Goal: Information Seeking & Learning: Learn about a topic

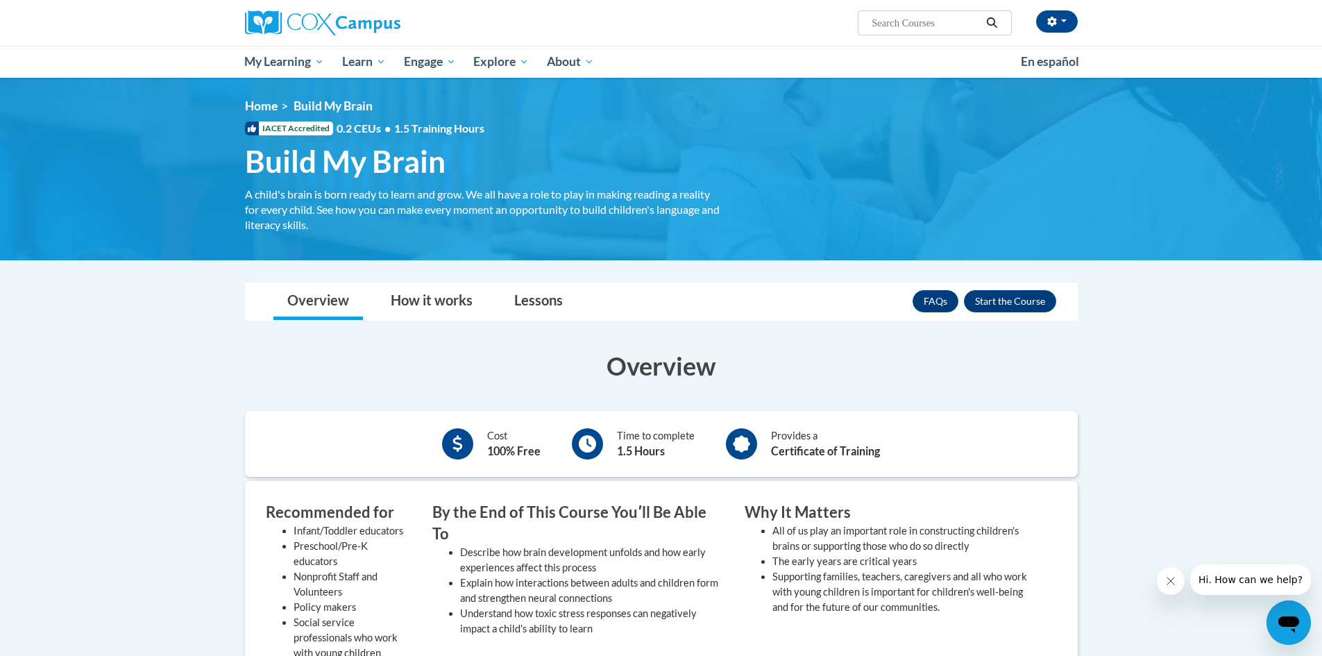
scroll to position [69, 0]
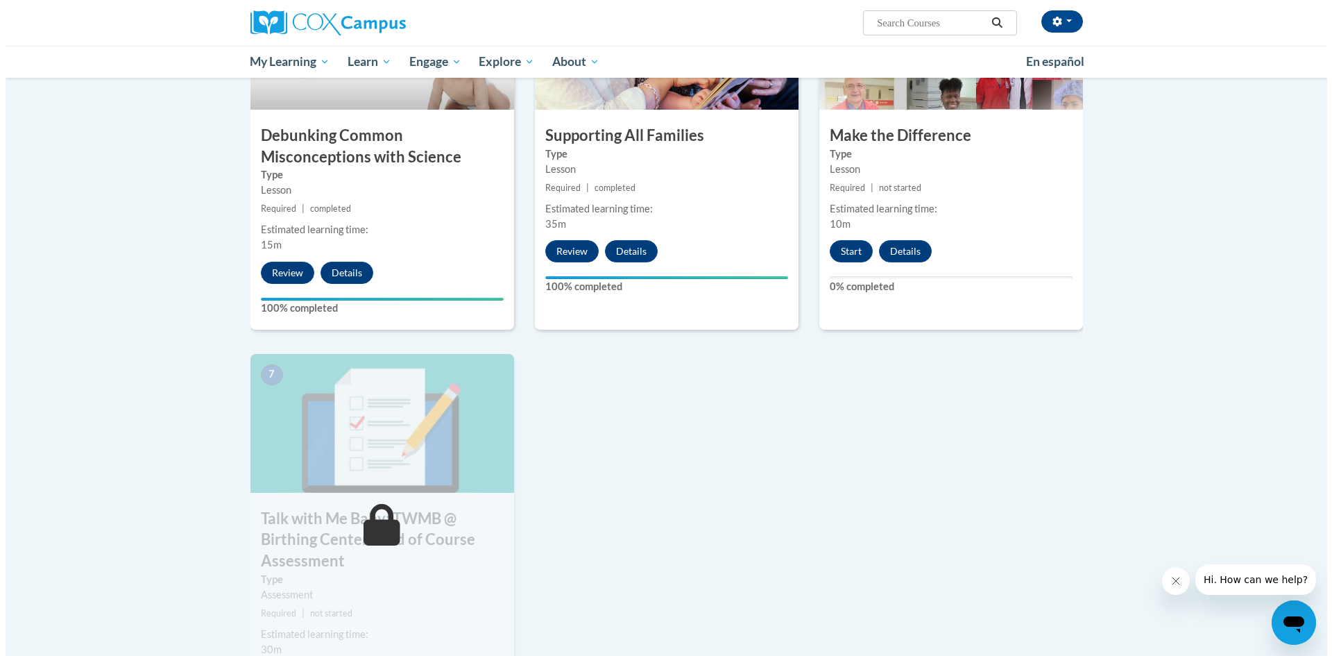
scroll to position [880, 0]
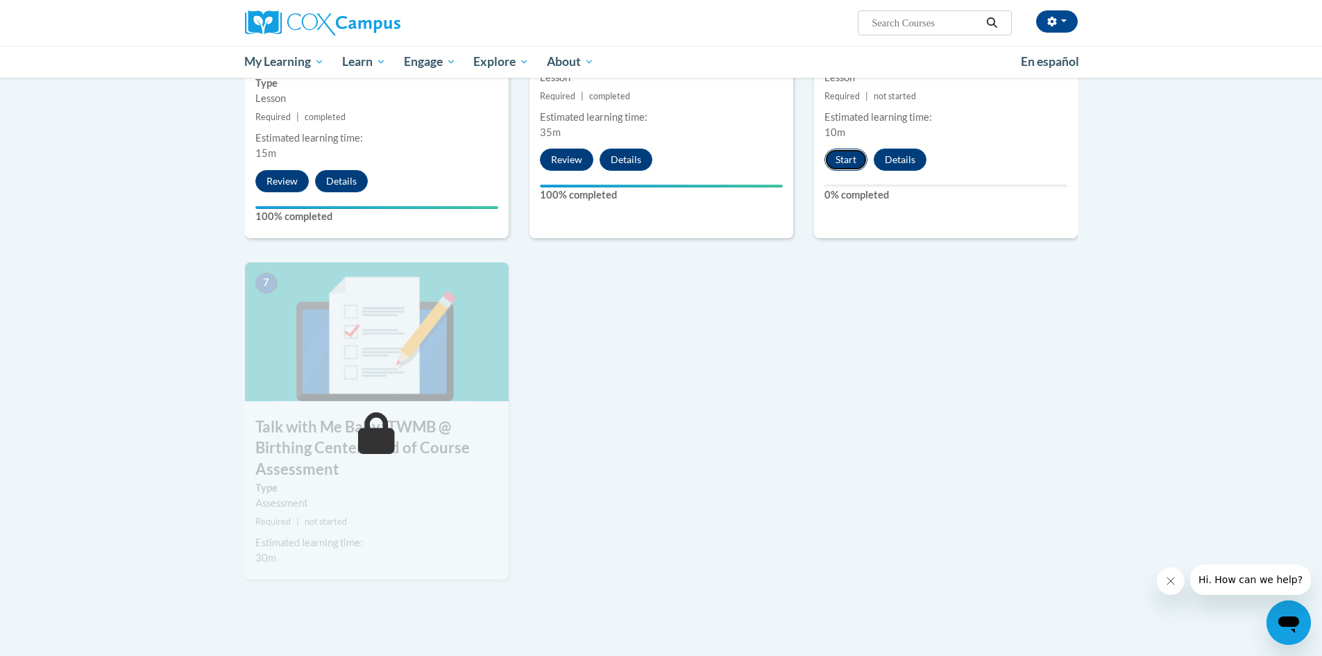
click at [850, 157] on button "Start" at bounding box center [845, 159] width 43 height 22
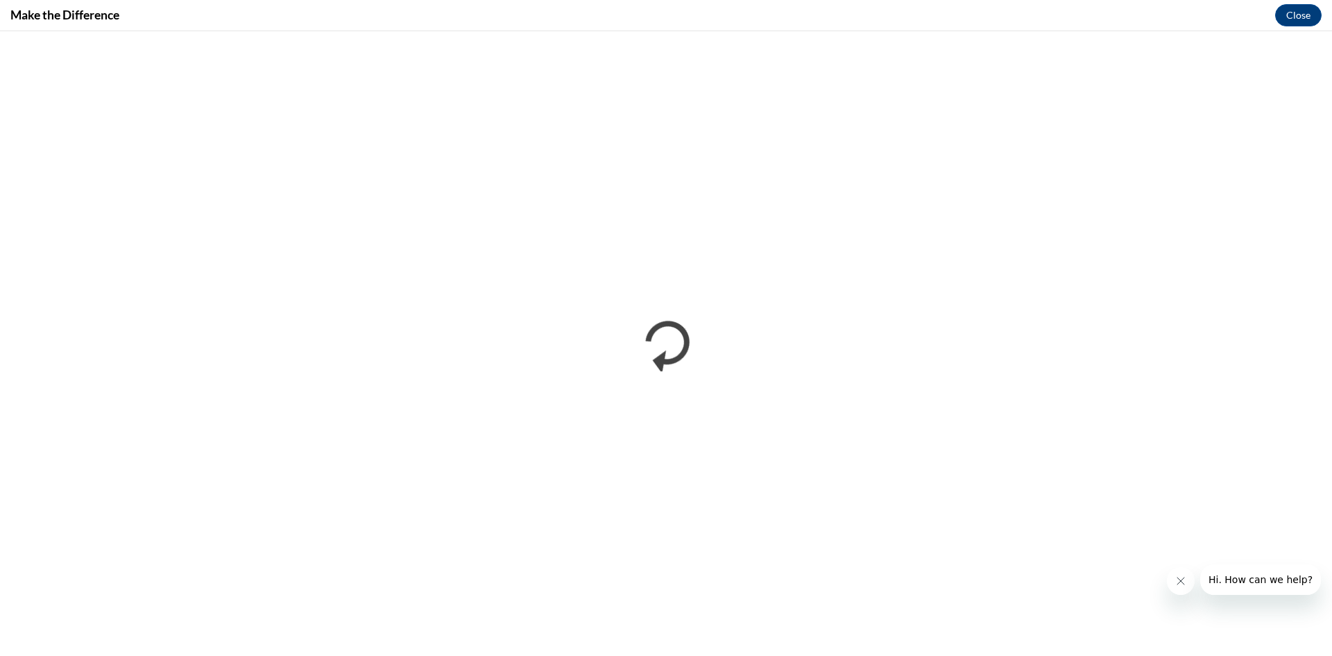
scroll to position [0, 0]
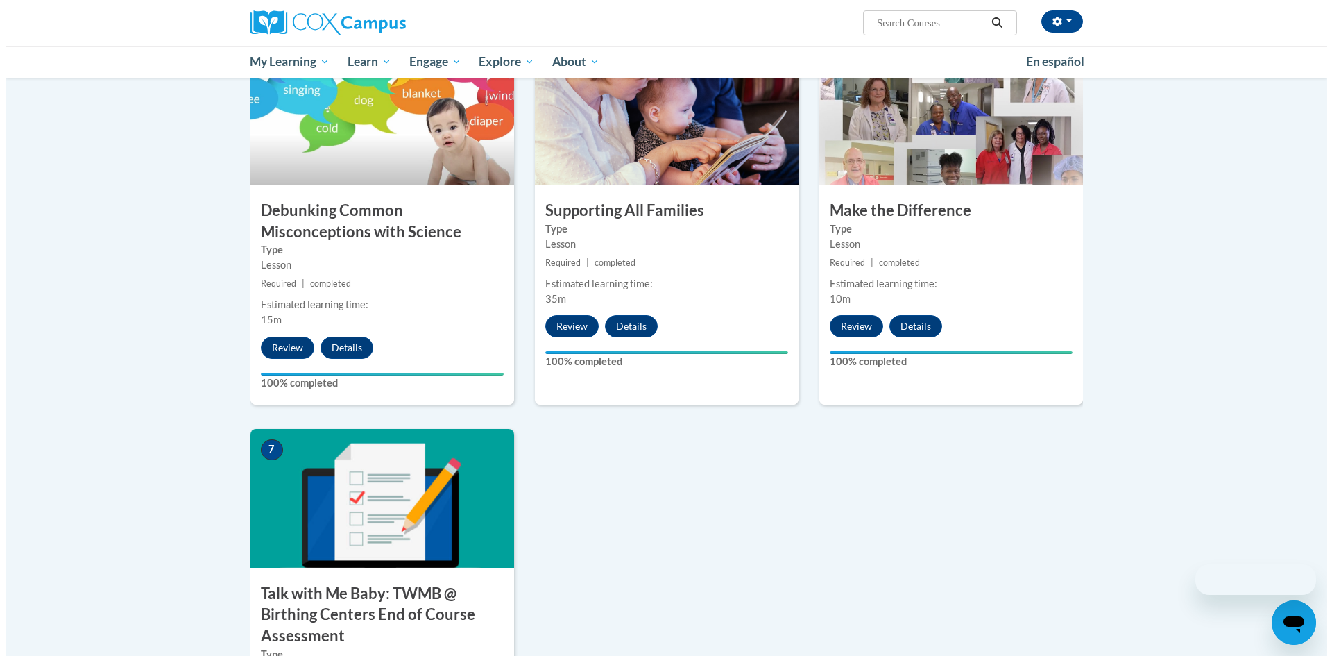
scroll to position [889, 0]
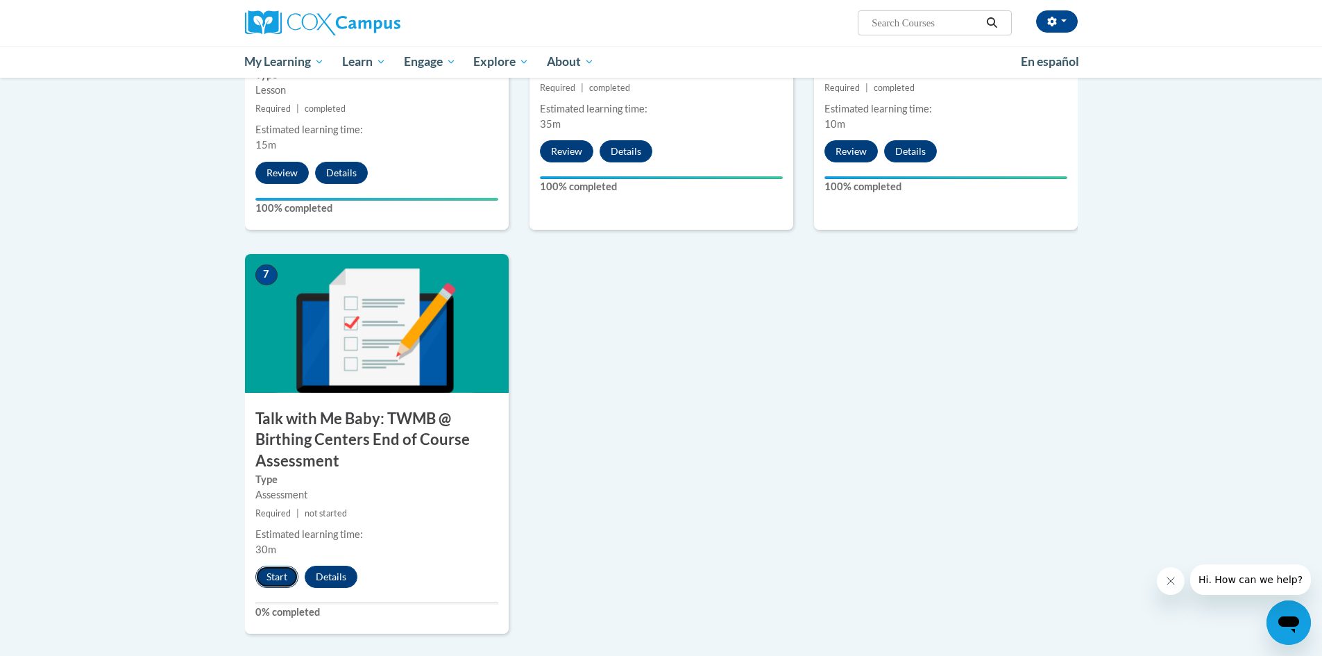
click at [271, 582] on button "Start" at bounding box center [276, 576] width 43 height 22
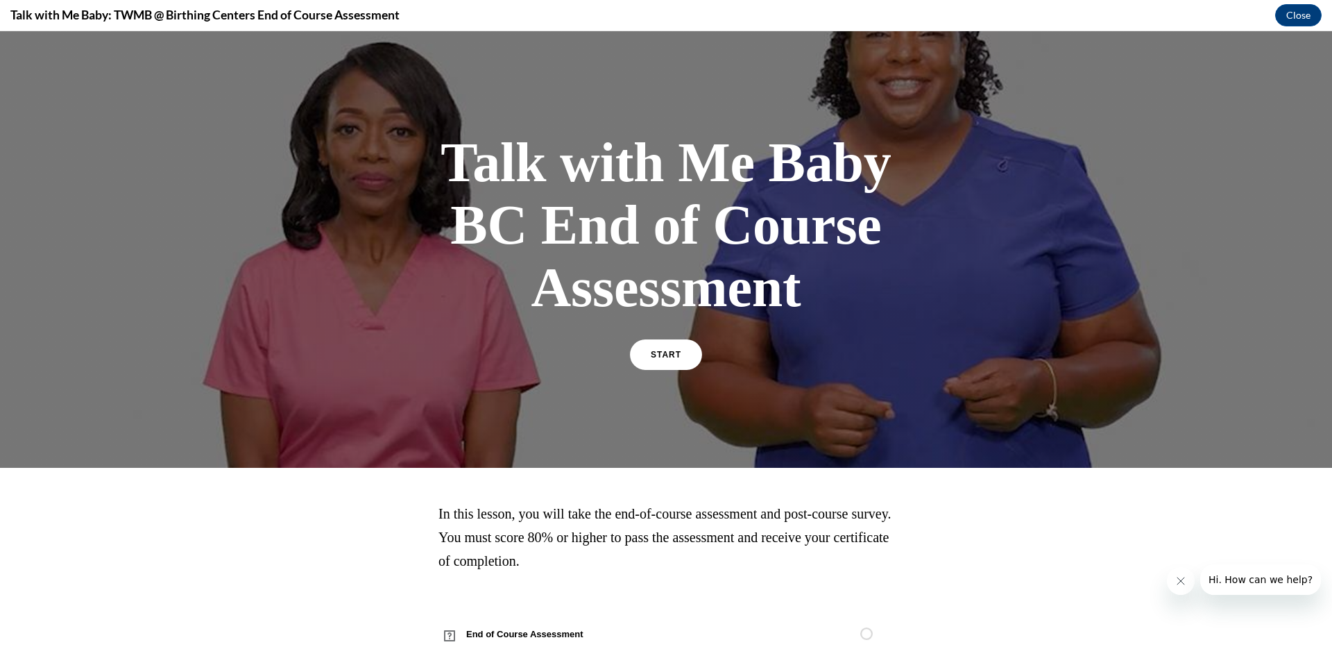
scroll to position [33, 0]
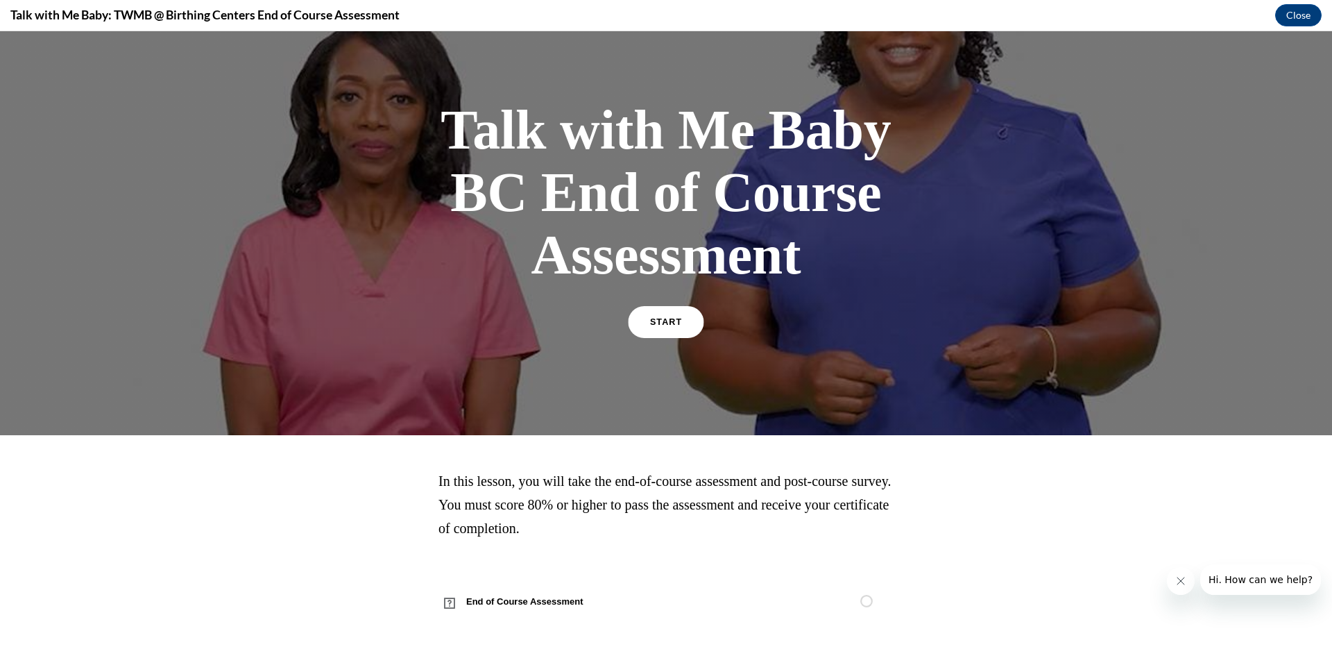
click at [642, 314] on link "START" at bounding box center [666, 322] width 76 height 32
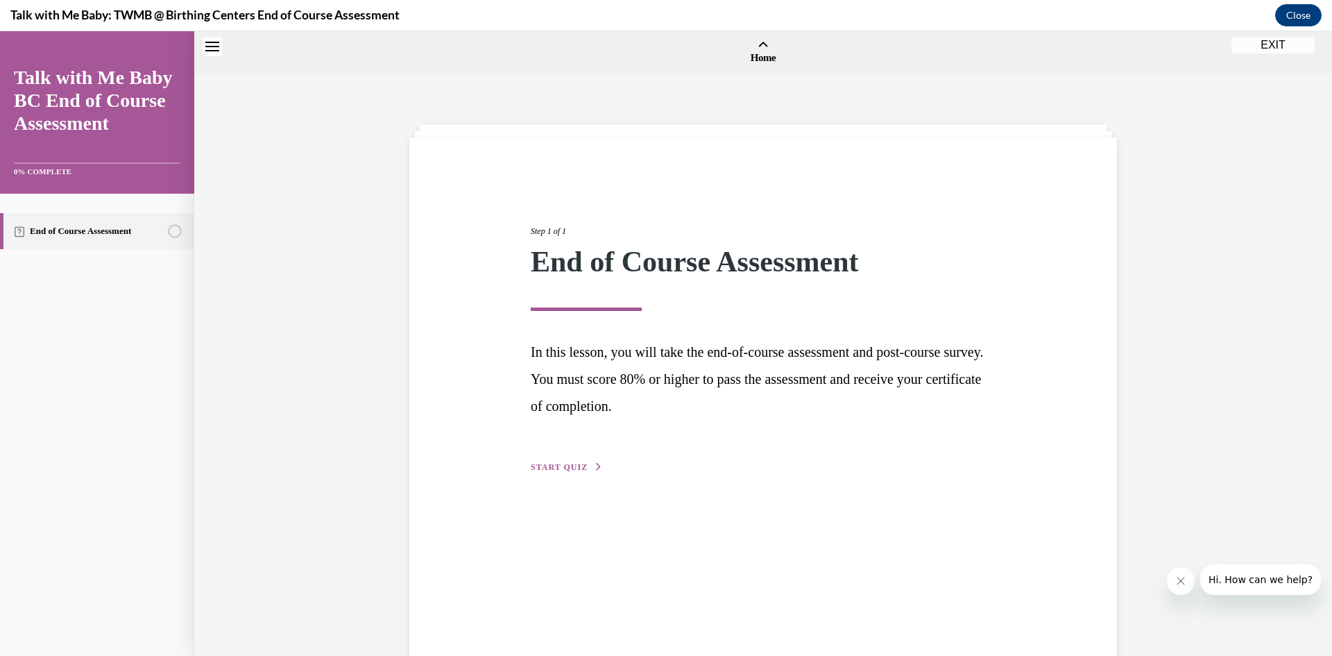
scroll to position [43, 0]
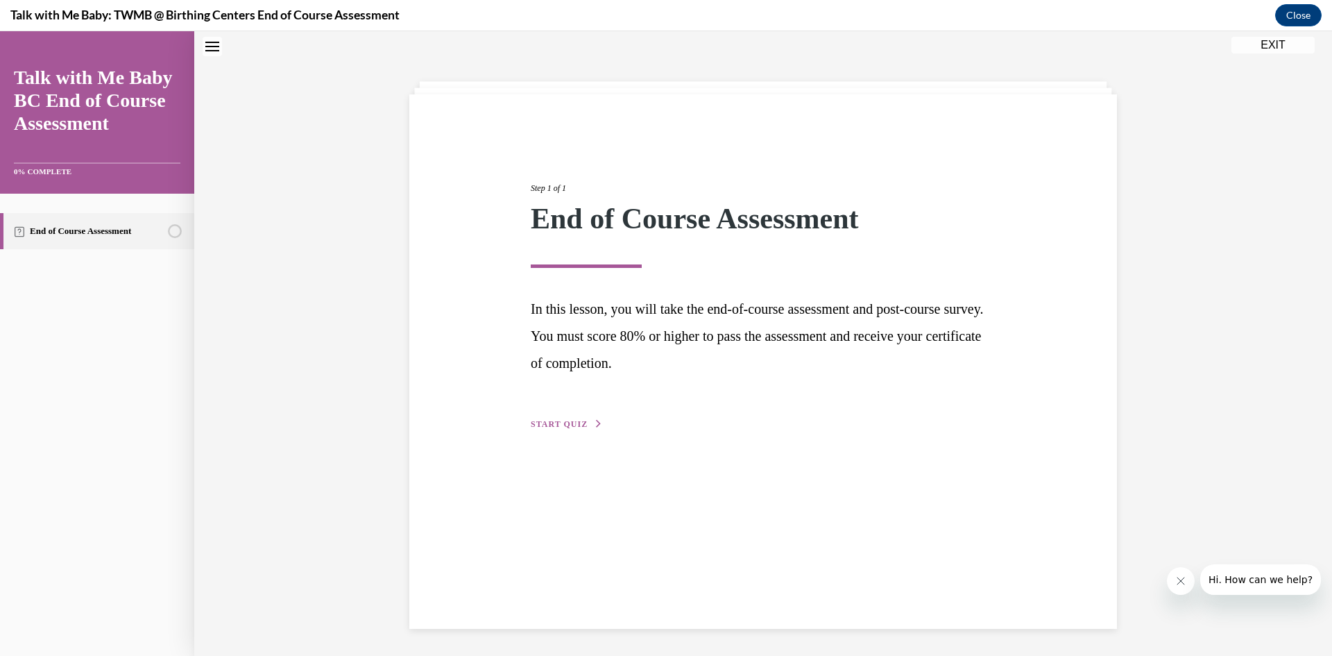
click at [561, 424] on span "START QUIZ" at bounding box center [559, 424] width 57 height 10
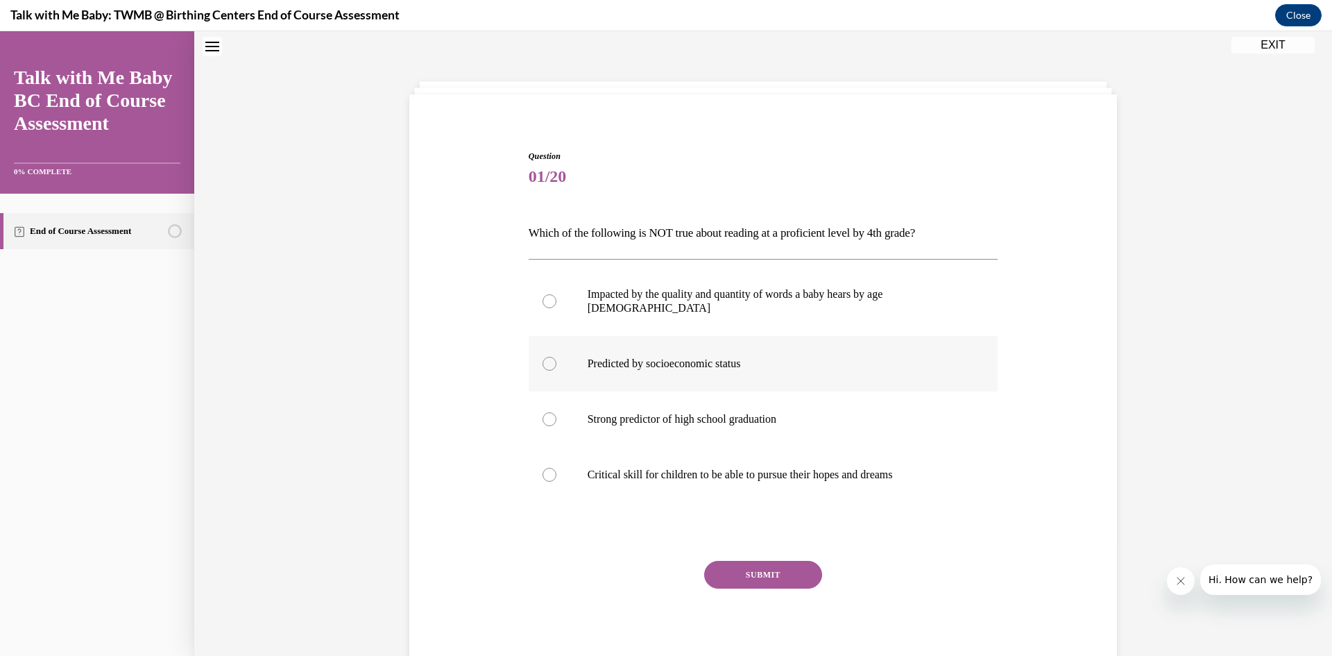
scroll to position [42, 0]
click at [869, 357] on p "Predicted by socioeconomic status" at bounding box center [776, 364] width 376 height 14
click at [556, 357] on input "Predicted by socioeconomic status" at bounding box center [549, 364] width 14 height 14
radio input "true"
click at [742, 576] on div "SUBMIT" at bounding box center [764, 595] width 470 height 69
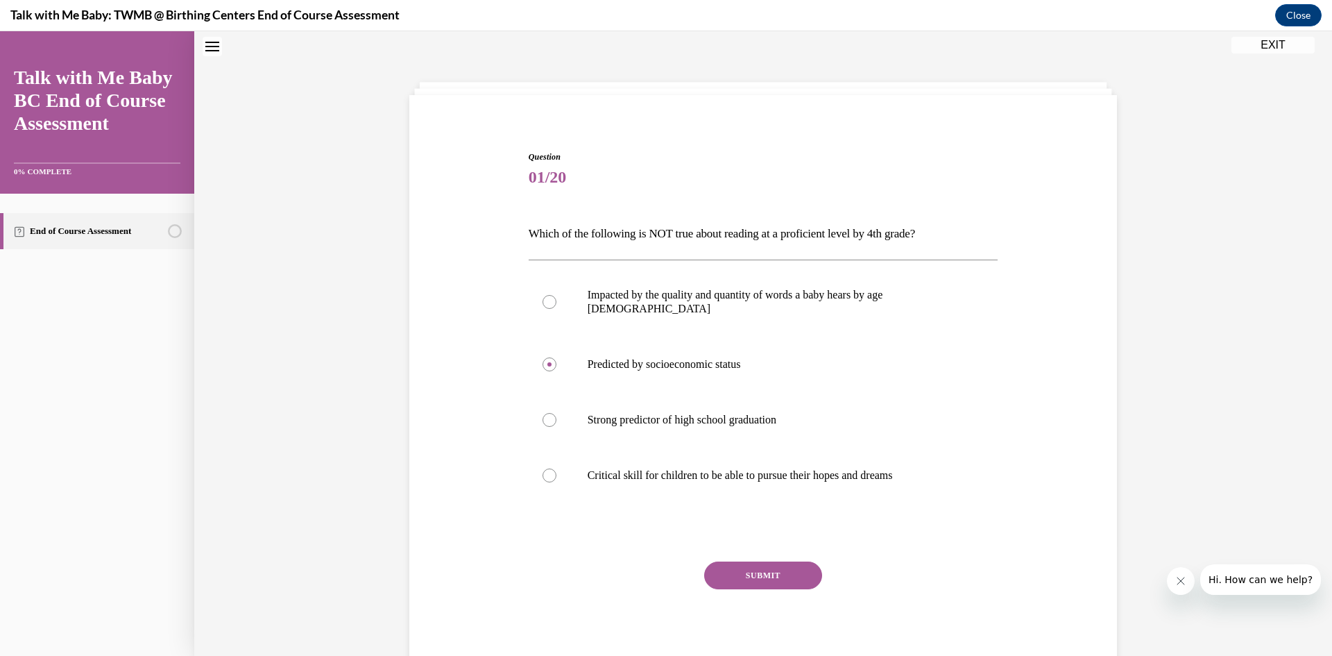
click at [742, 565] on button "SUBMIT" at bounding box center [763, 575] width 118 height 28
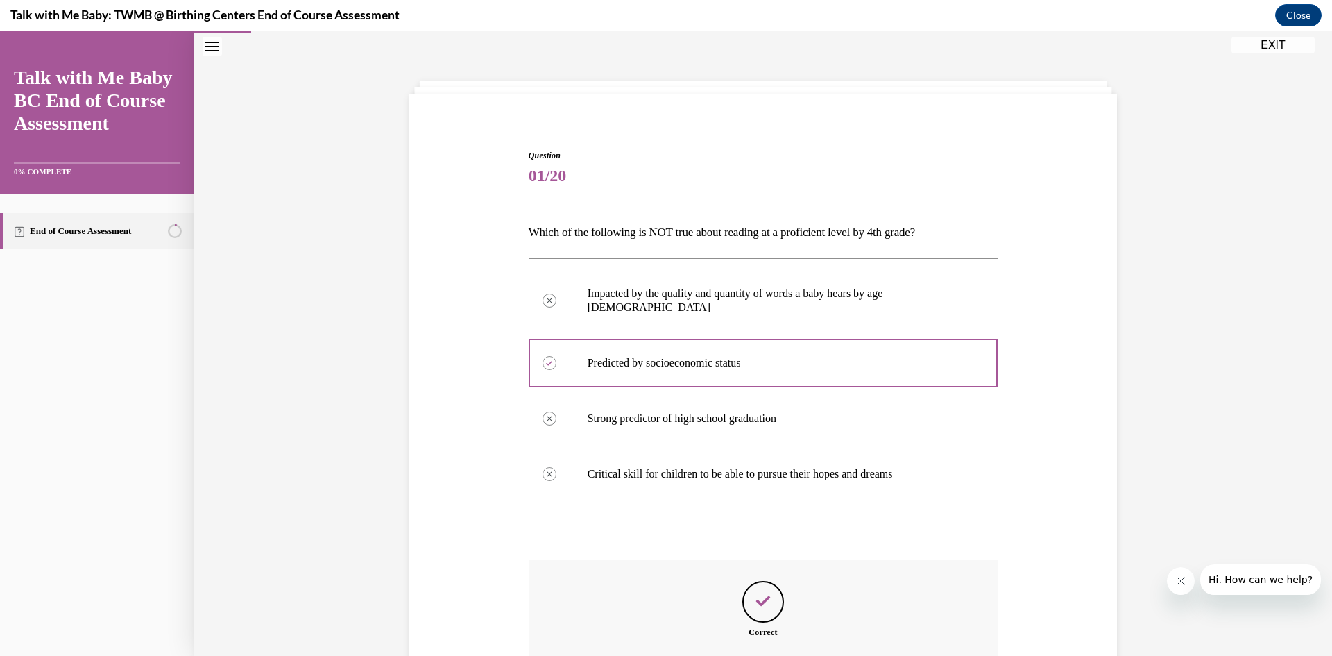
scroll to position [188, 0]
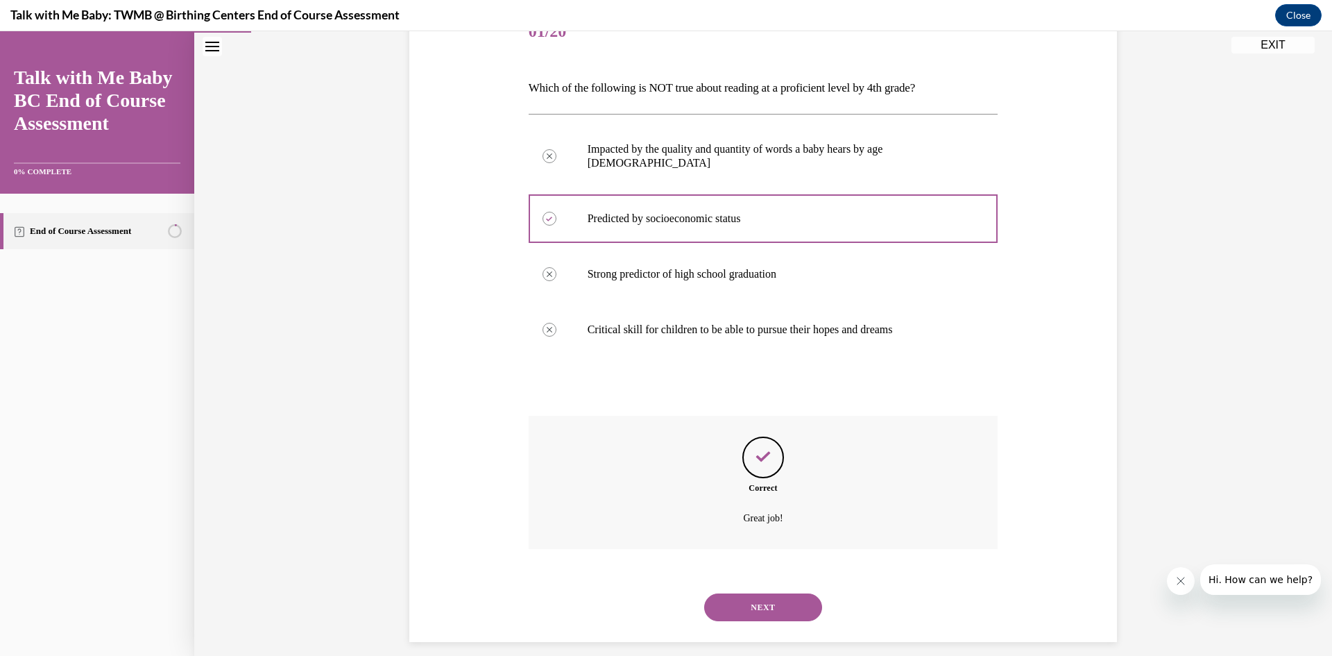
click at [796, 593] on button "NEXT" at bounding box center [763, 607] width 118 height 28
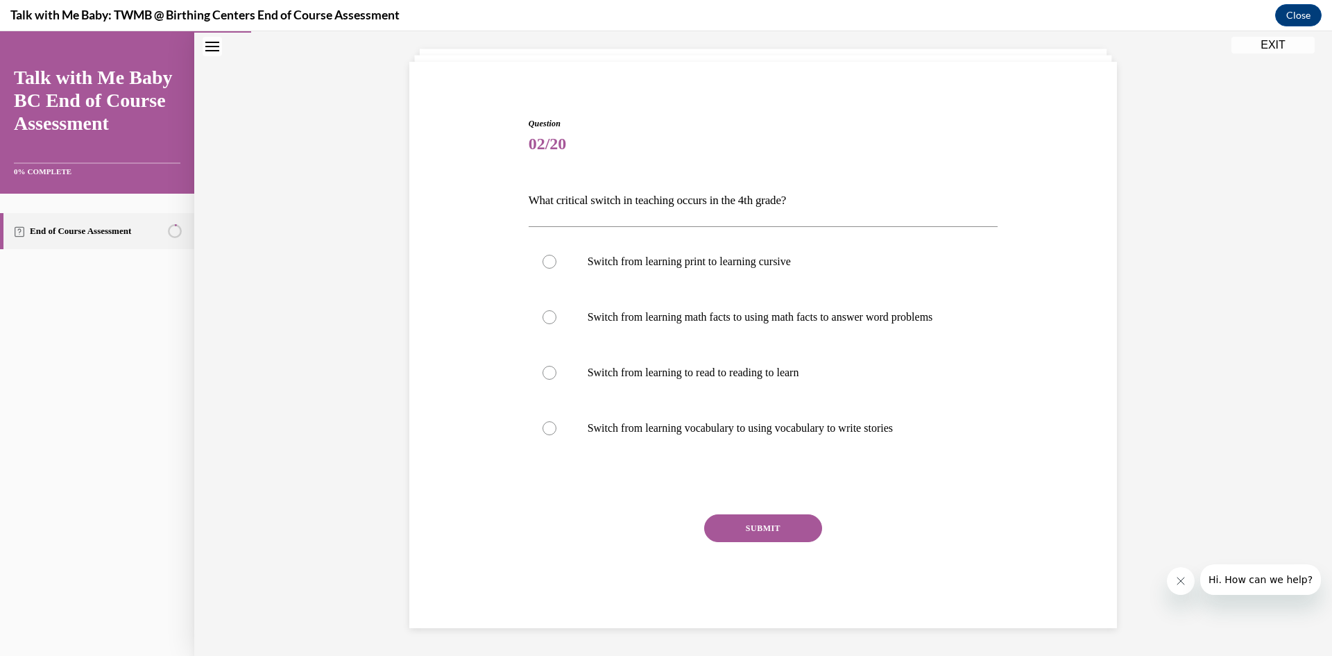
scroll to position [42, 0]
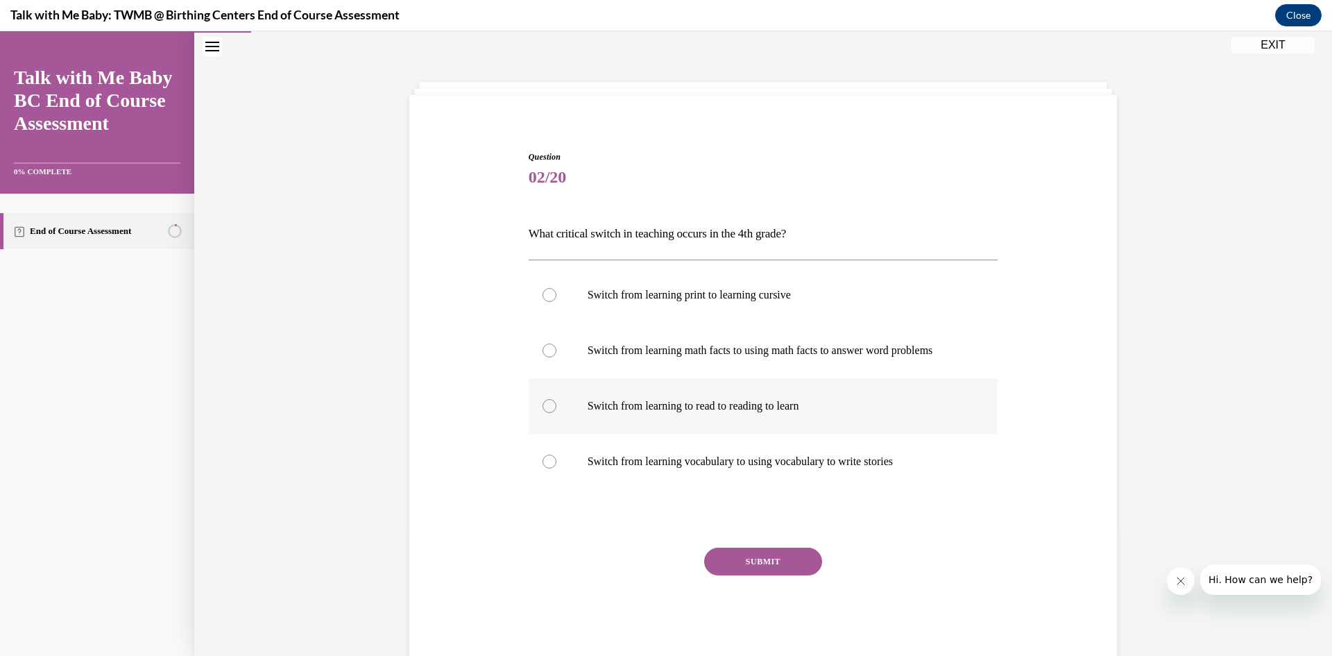
click at [862, 413] on p "Switch from learning to read to reading to learn" at bounding box center [776, 406] width 376 height 14
click at [556, 413] on input "Switch from learning to read to reading to learn" at bounding box center [549, 406] width 14 height 14
radio input "true"
click at [753, 575] on button "SUBMIT" at bounding box center [763, 561] width 118 height 28
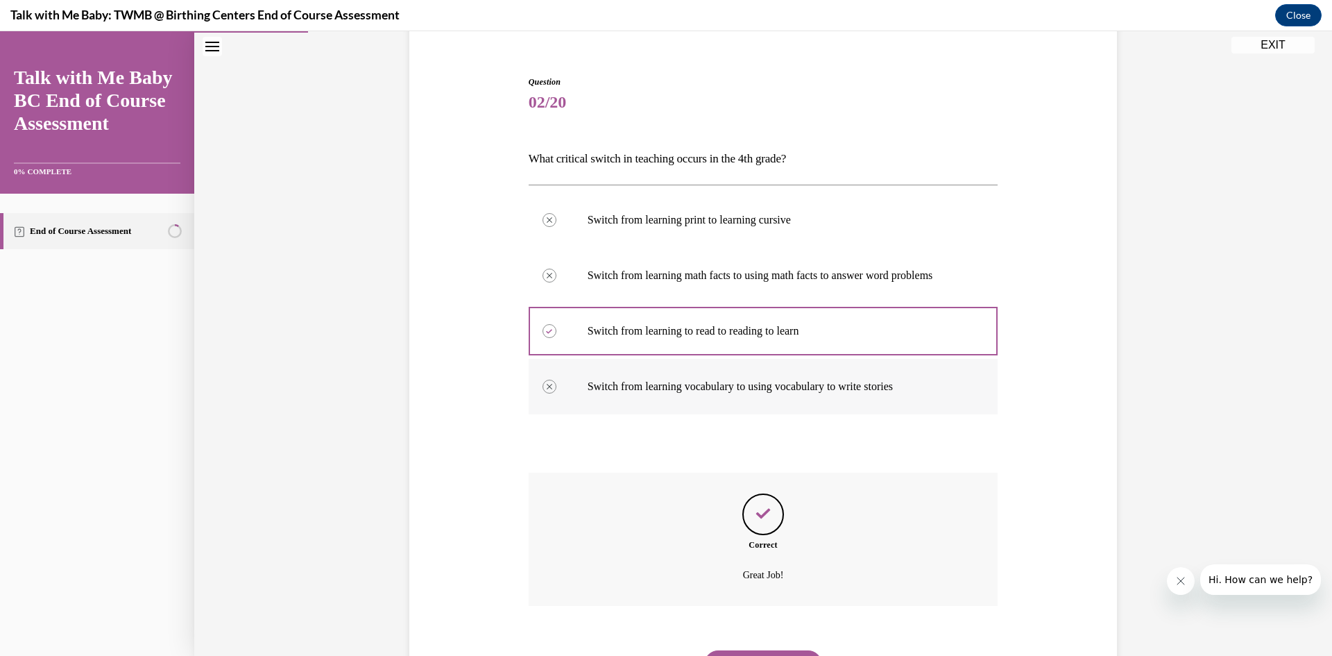
scroll to position [202, 0]
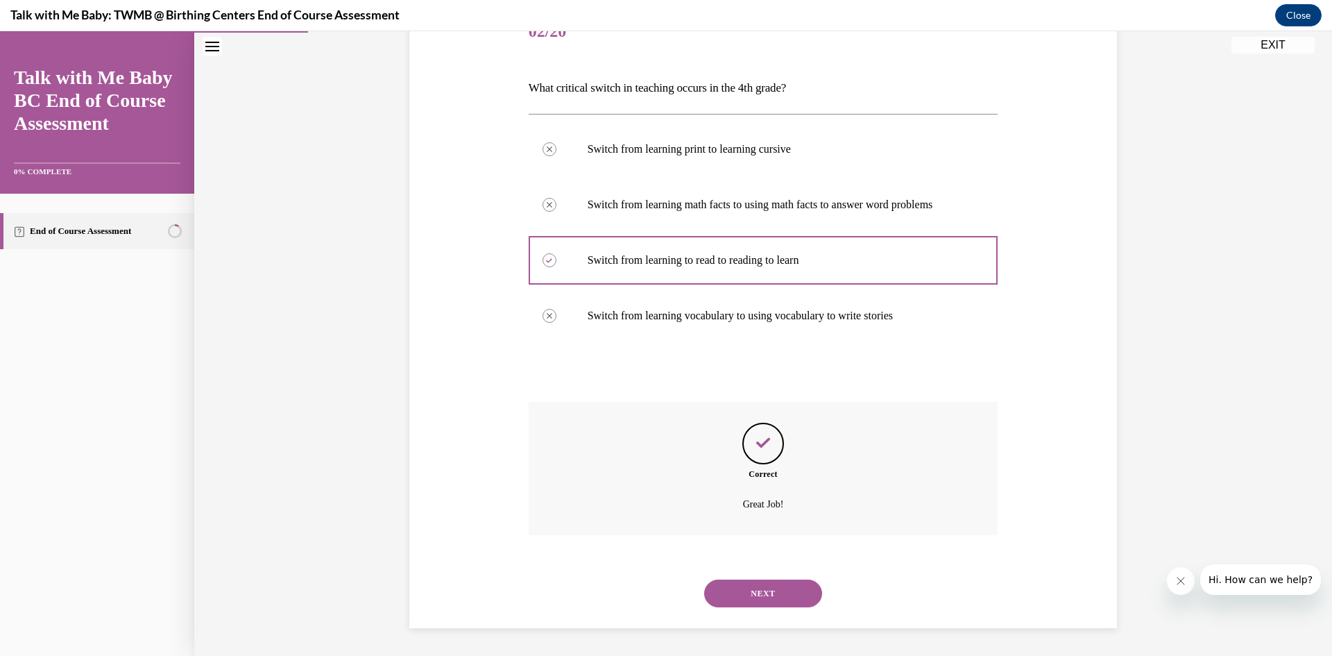
click at [769, 587] on button "NEXT" at bounding box center [763, 593] width 118 height 28
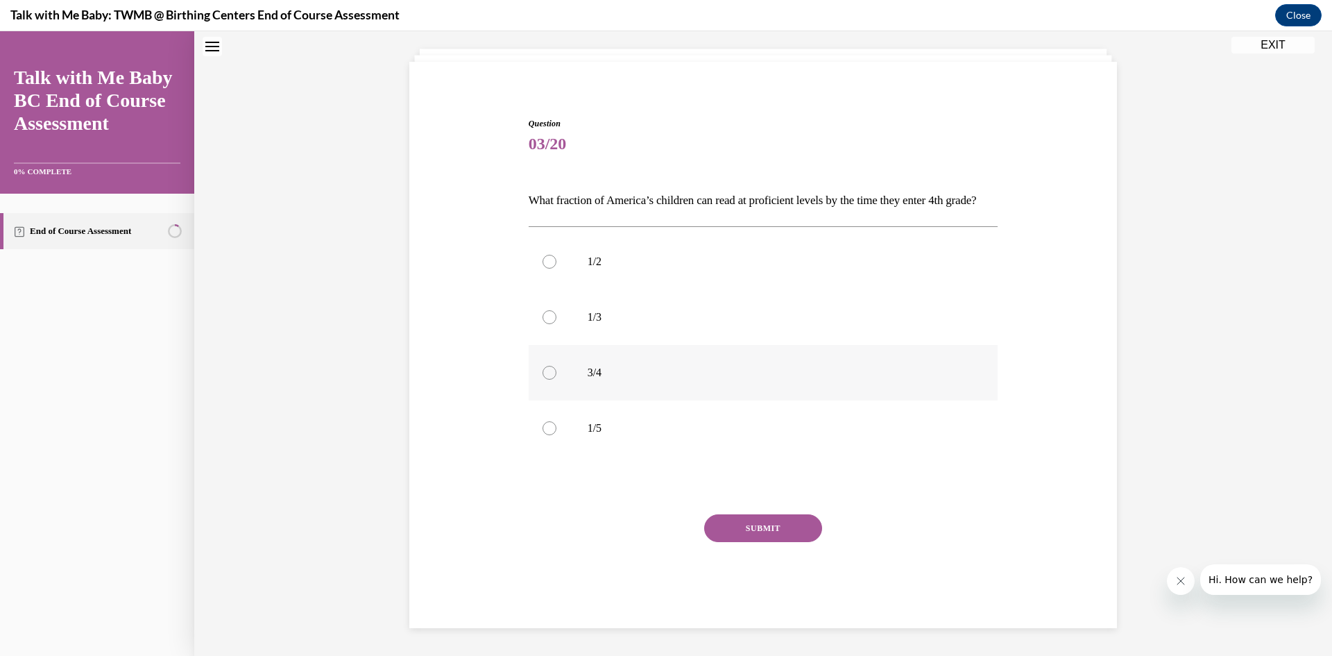
scroll to position [42, 0]
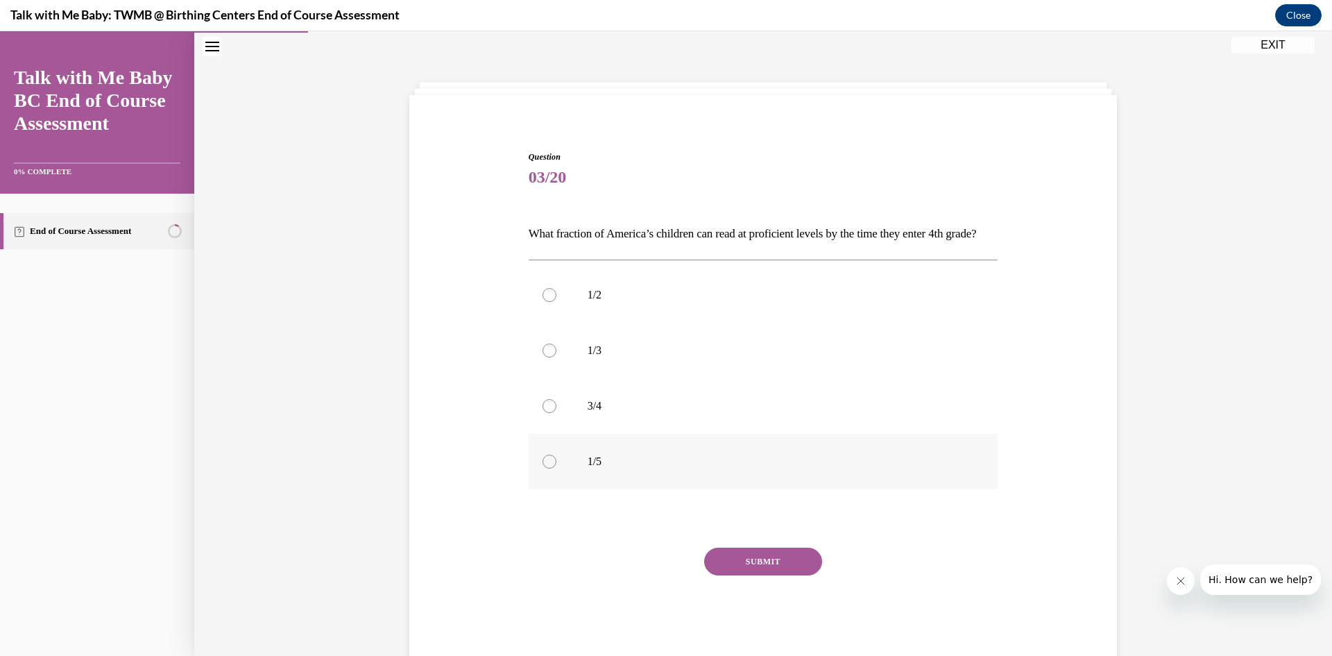
click at [696, 474] on label "1/5" at bounding box center [764, 461] width 470 height 55
click at [556, 468] on input "1/5" at bounding box center [549, 461] width 14 height 14
radio input "true"
click at [778, 570] on div "Question 03/20 What fraction of America’s children can read at proficient level…" at bounding box center [764, 406] width 470 height 511
click at [772, 575] on button "SUBMIT" at bounding box center [763, 561] width 118 height 28
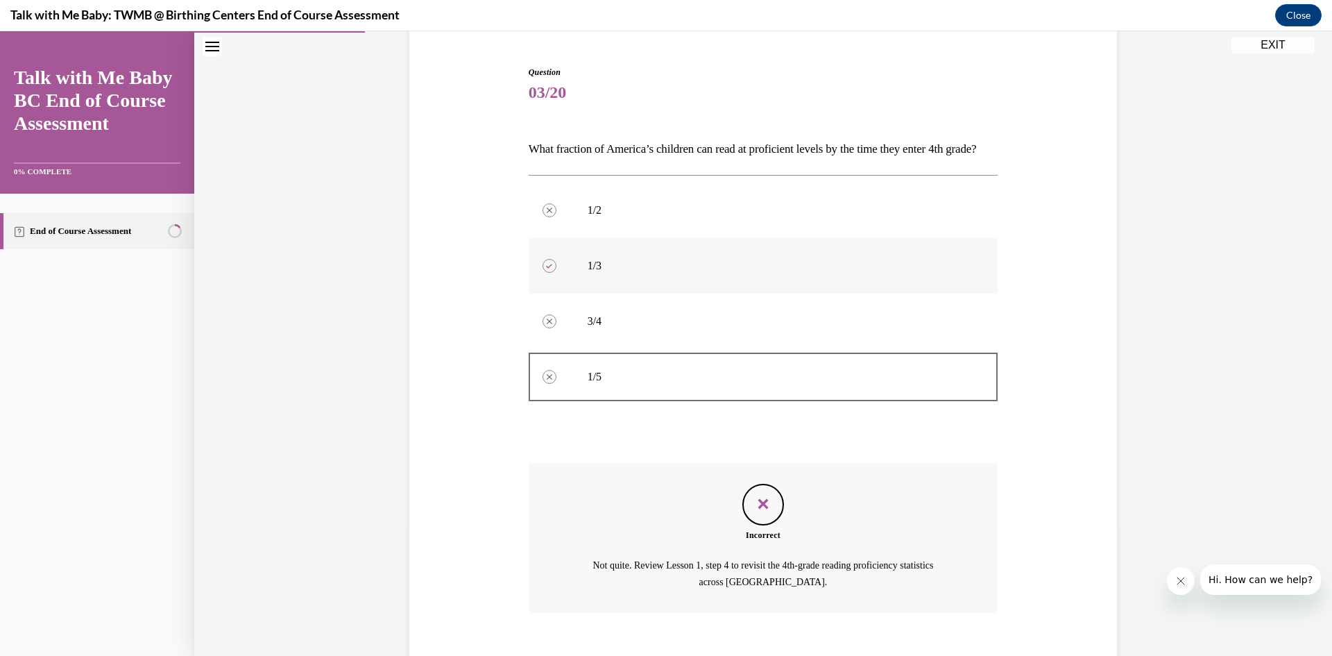
scroll to position [228, 0]
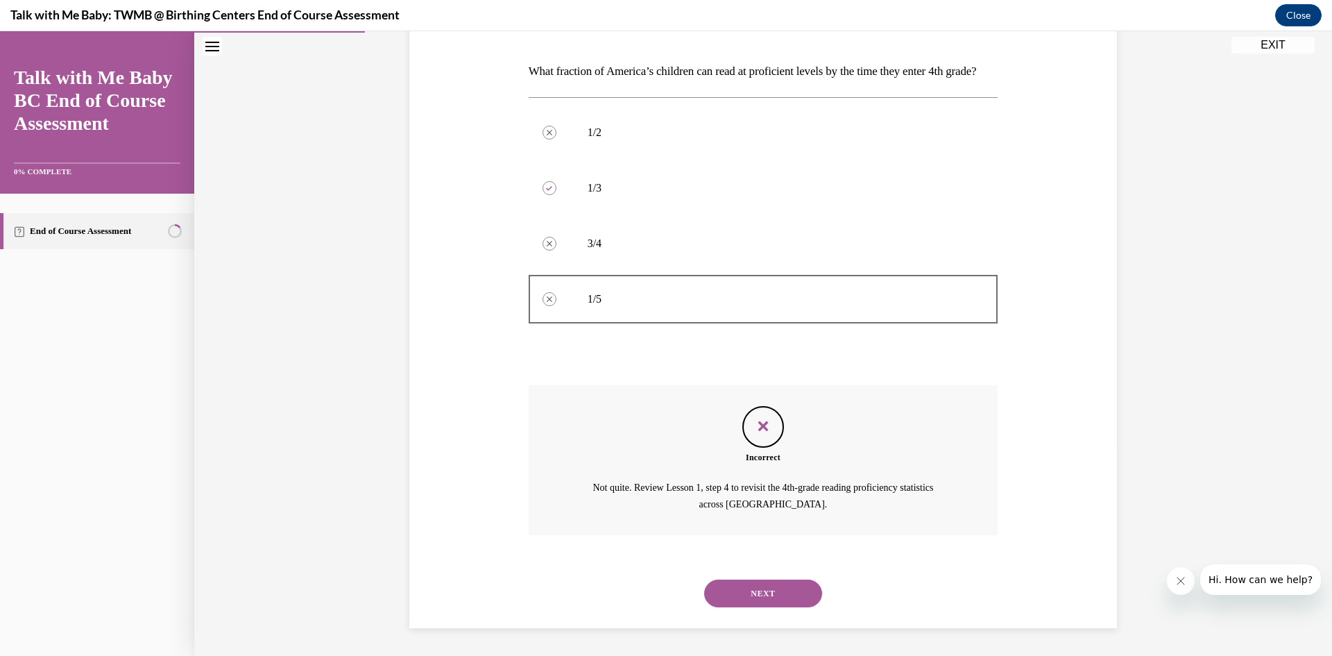
click at [773, 596] on button "NEXT" at bounding box center [763, 593] width 118 height 28
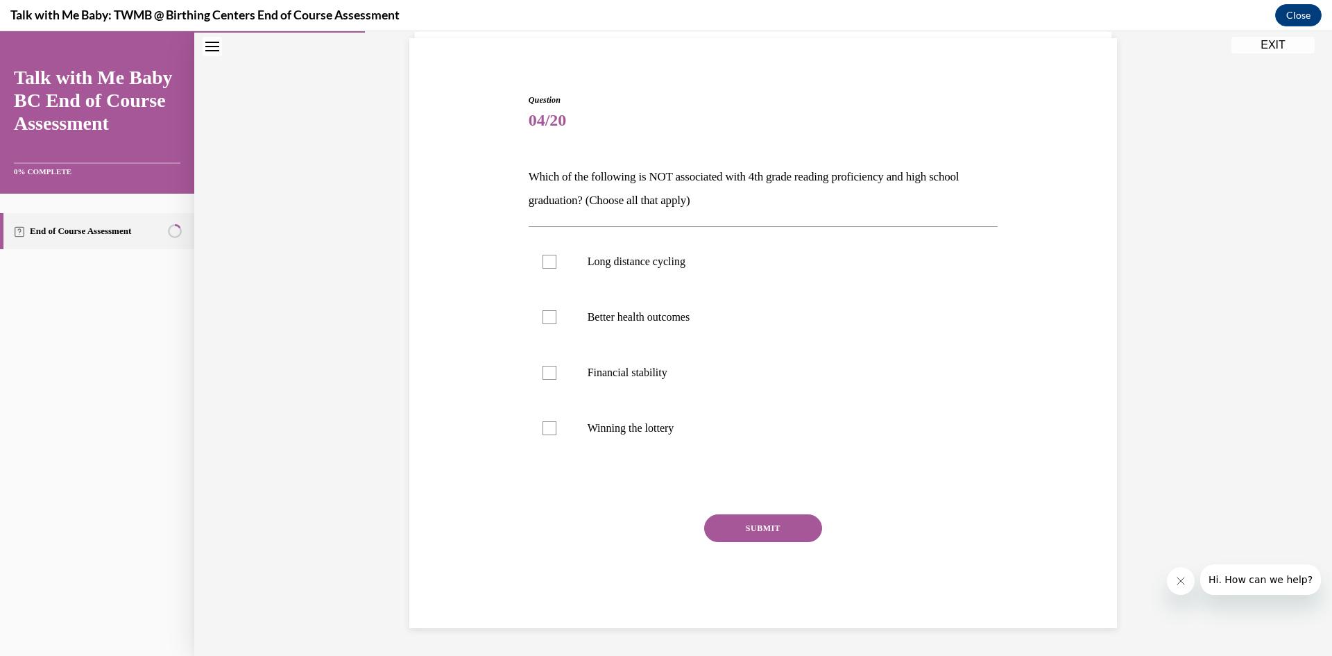
scroll to position [99, 0]
click at [738, 336] on label "Better health outcomes" at bounding box center [764, 316] width 470 height 55
click at [556, 324] on input "Better health outcomes" at bounding box center [549, 317] width 14 height 14
checkbox input "true"
click at [742, 397] on label "Financial stability" at bounding box center [764, 372] width 470 height 55
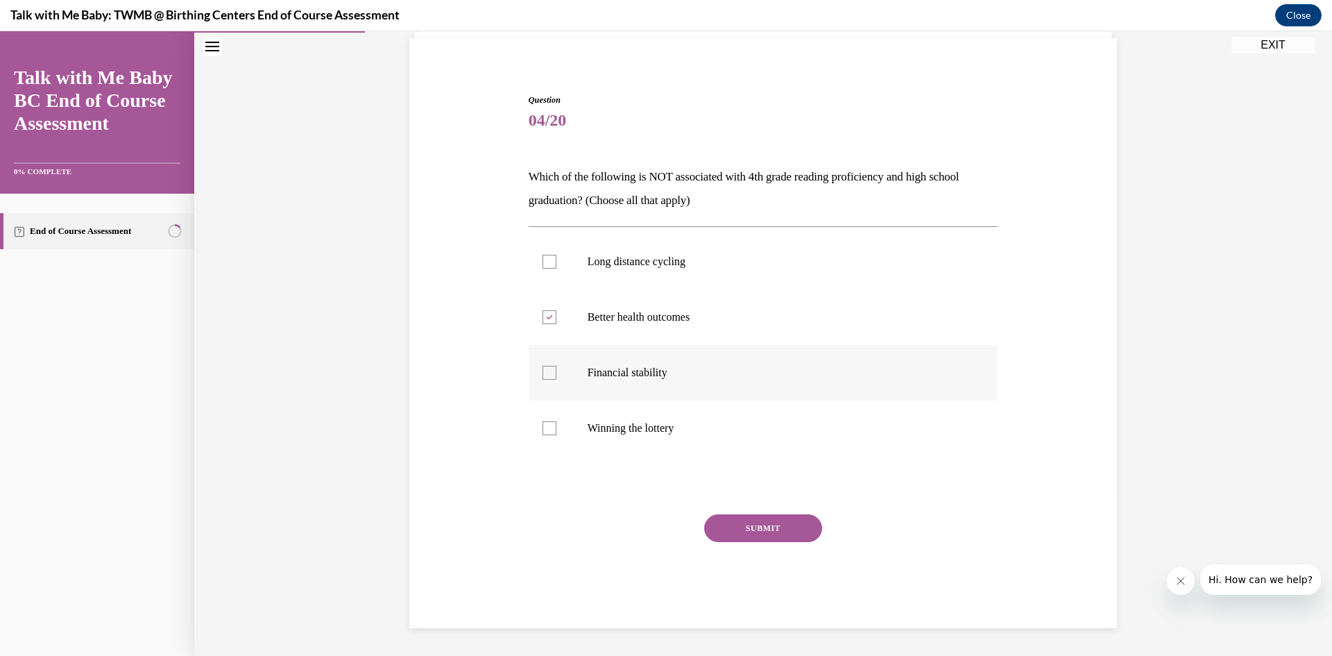
click at [556, 379] on input "Financial stability" at bounding box center [549, 373] width 14 height 14
click at [674, 378] on label "Financial stability" at bounding box center [764, 372] width 470 height 55
click at [556, 378] on input "Financial stability" at bounding box center [549, 373] width 14 height 14
checkbox input "false"
drag, startPoint x: 680, startPoint y: 323, endPoint x: 681, endPoint y: 298, distance: 25.0
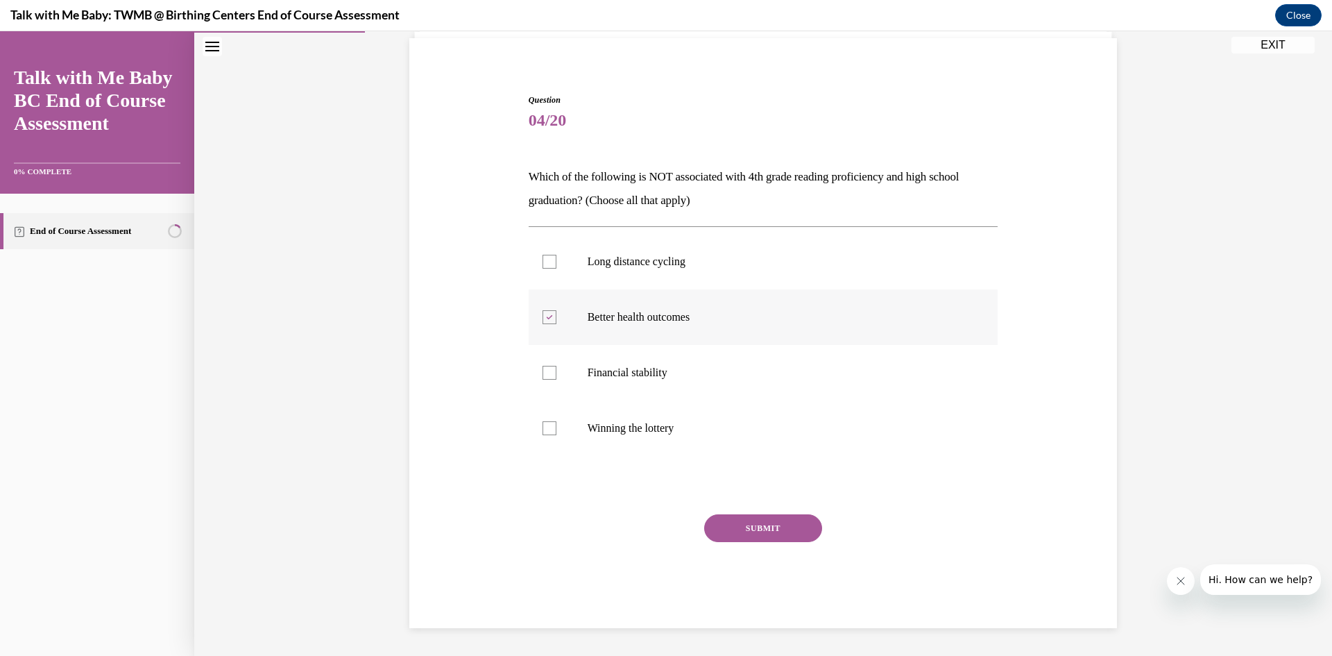
click at [681, 298] on label "Better health outcomes" at bounding box center [764, 316] width 470 height 55
click at [556, 310] on input "Better health outcomes" at bounding box center [549, 317] width 14 height 14
checkbox input "false"
click at [683, 255] on p "Long distance cycling" at bounding box center [776, 262] width 376 height 14
click at [556, 255] on input "Long distance cycling" at bounding box center [549, 262] width 14 height 14
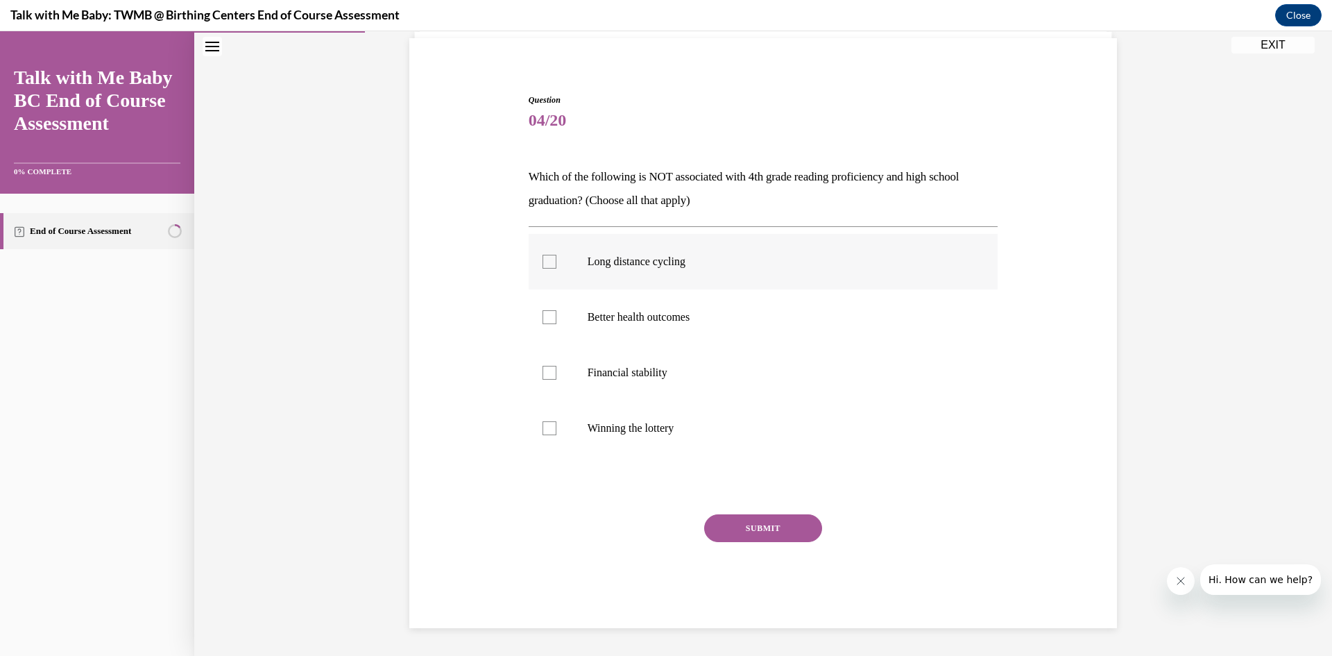
checkbox input "true"
click at [685, 444] on label "Winning the lottery" at bounding box center [764, 427] width 470 height 55
click at [556, 435] on input "Winning the lottery" at bounding box center [549, 428] width 14 height 14
checkbox input "true"
click at [767, 527] on button "SUBMIT" at bounding box center [763, 528] width 118 height 28
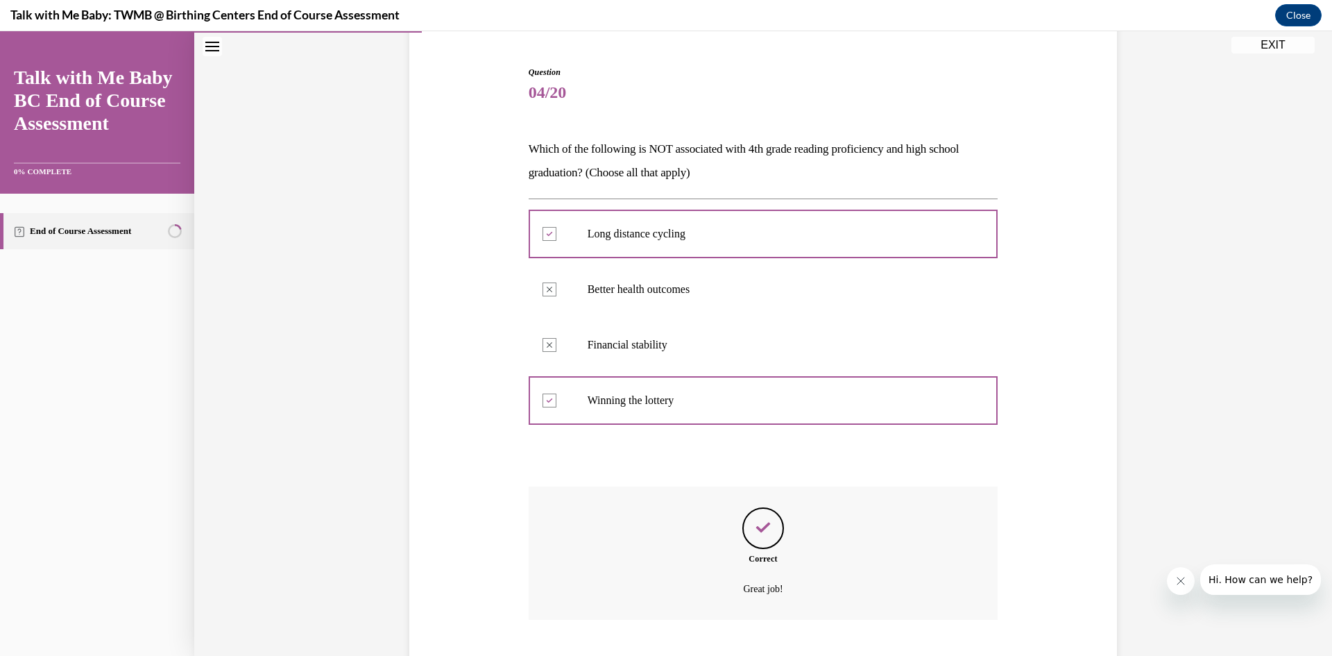
scroll to position [212, 0]
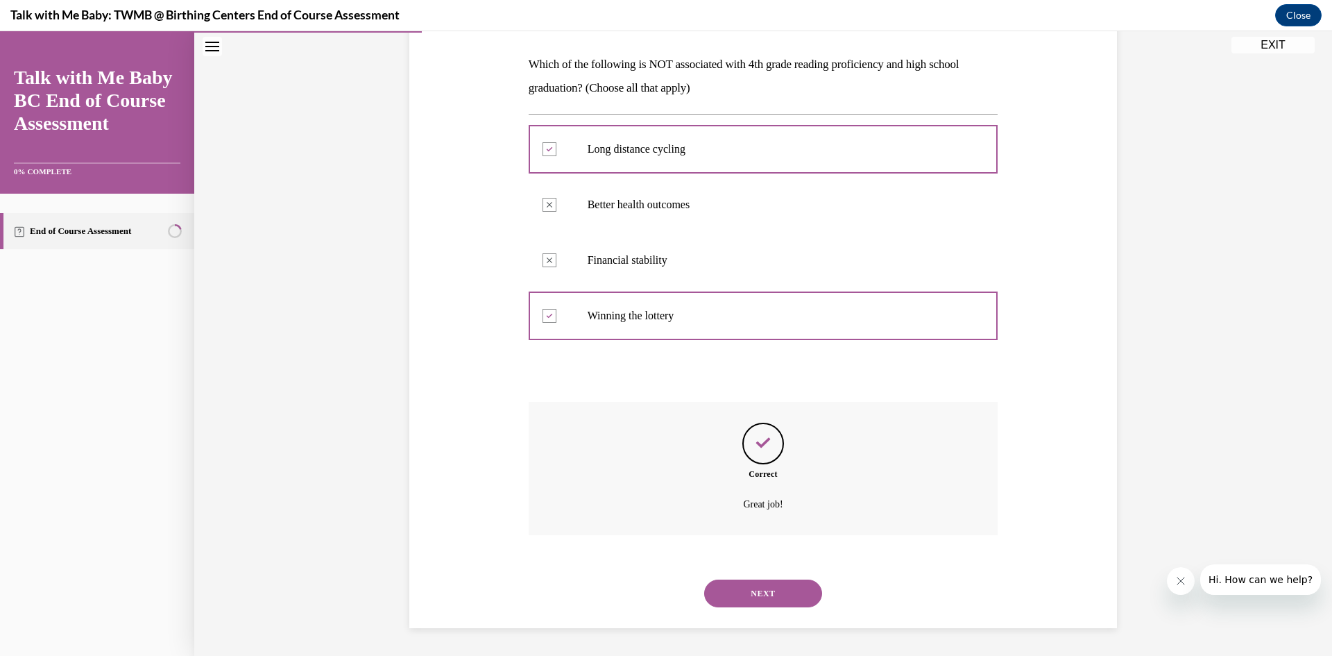
click at [763, 601] on button "NEXT" at bounding box center [763, 593] width 118 height 28
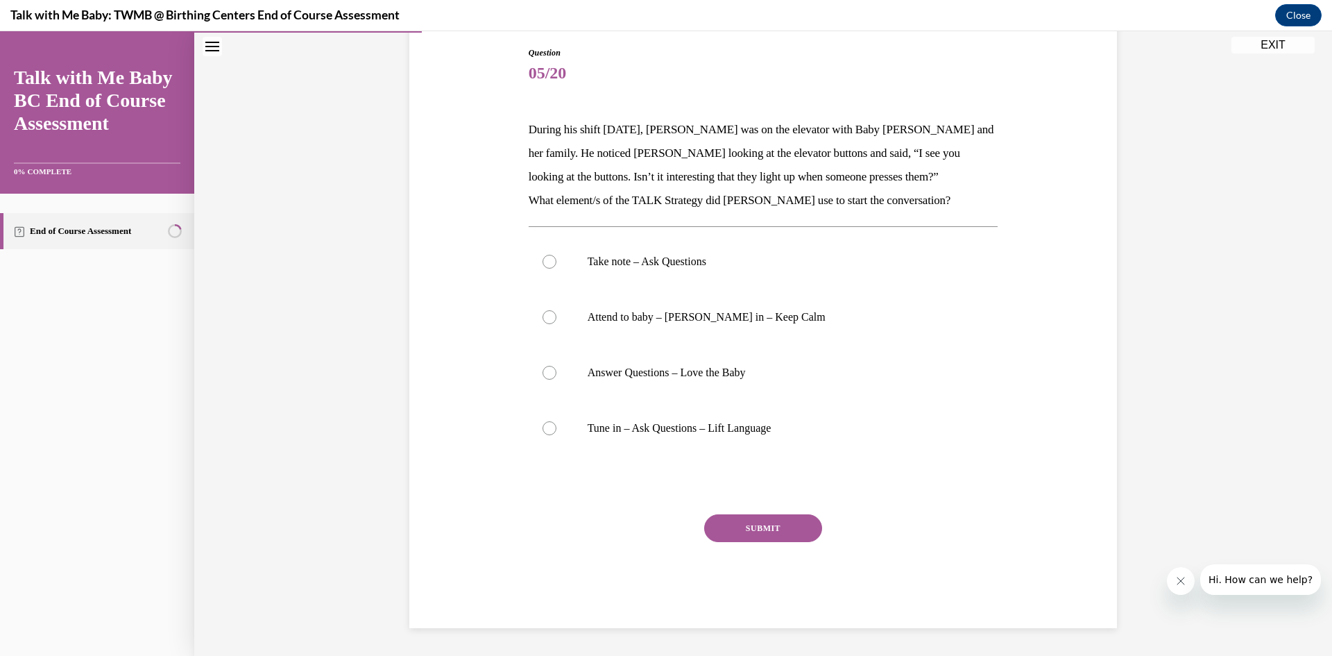
scroll to position [42, 0]
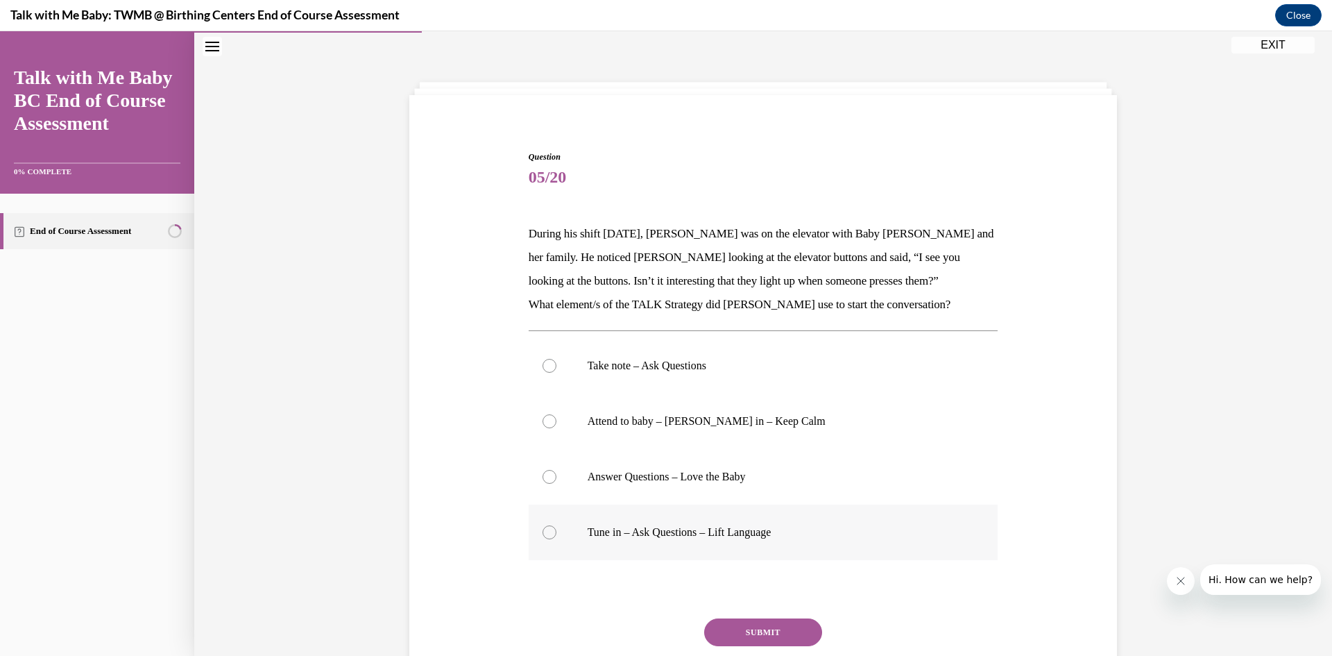
click at [862, 531] on p "Tune in – Ask Questions – Lift Language" at bounding box center [776, 532] width 376 height 14
click at [556, 531] on input "Tune in – Ask Questions – Lift Language" at bounding box center [549, 532] width 14 height 14
radio input "true"
click at [755, 636] on button "SUBMIT" at bounding box center [763, 632] width 118 height 28
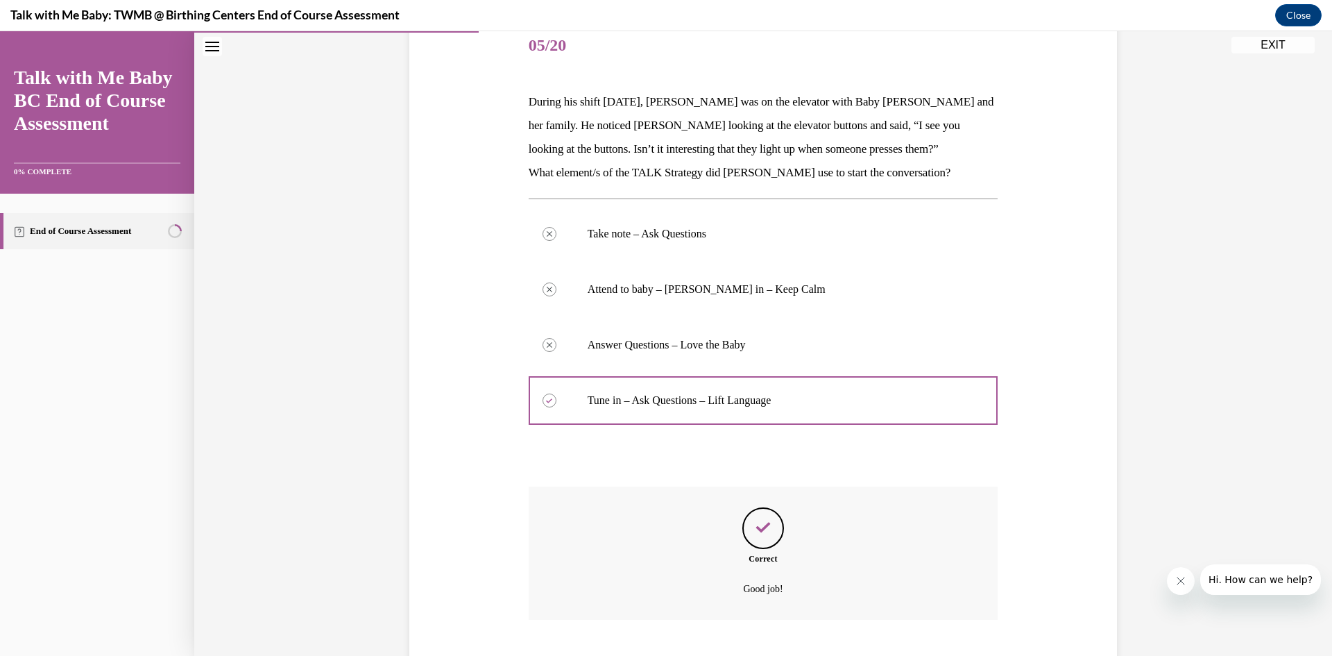
scroll to position [259, 0]
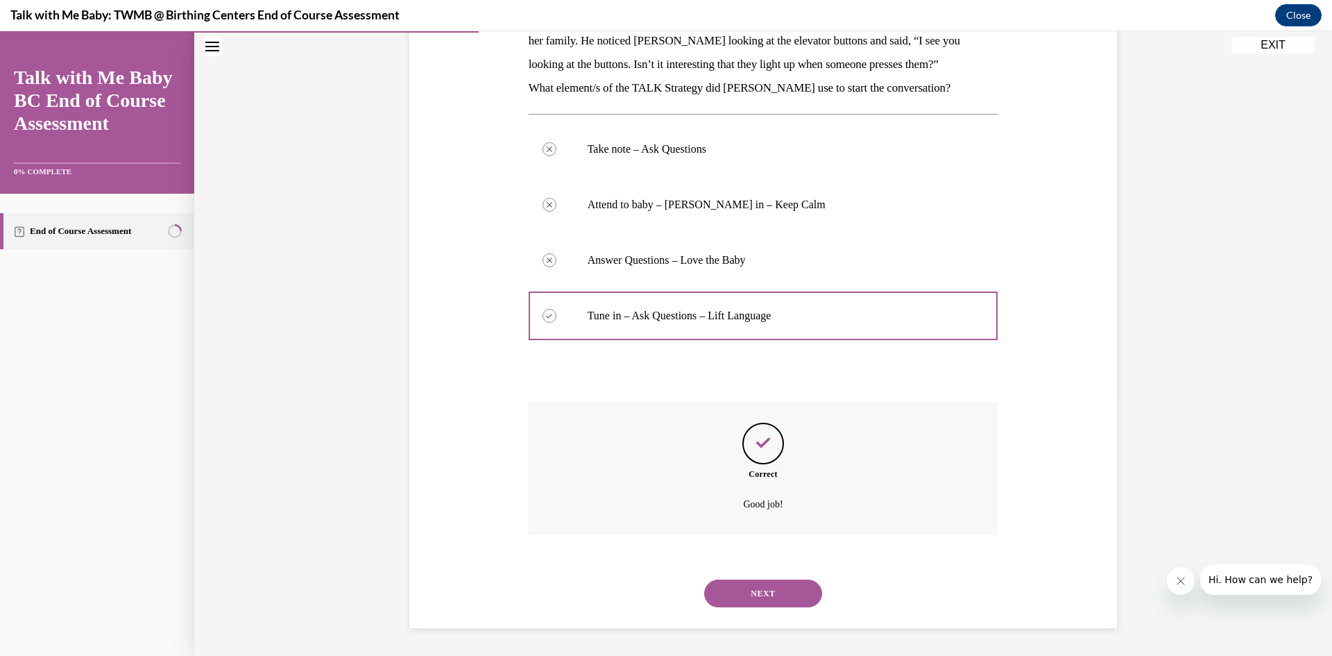
click at [773, 595] on button "NEXT" at bounding box center [763, 593] width 118 height 28
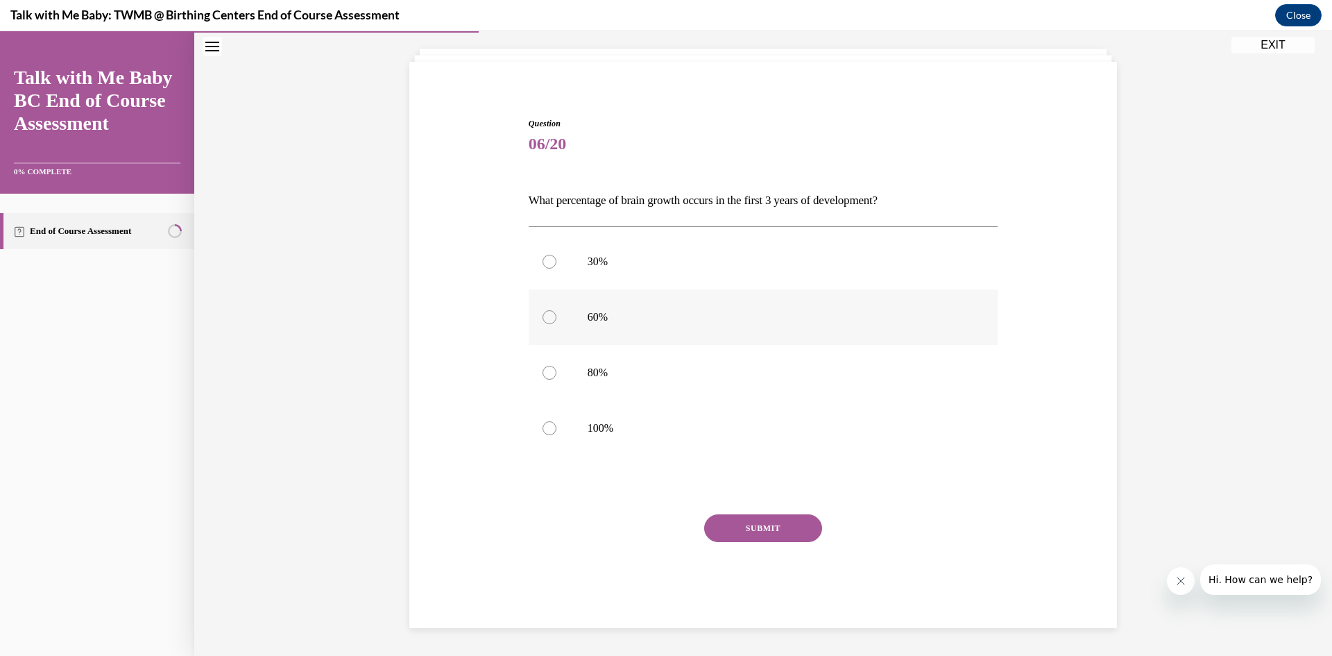
scroll to position [76, 0]
click at [838, 369] on p "80%" at bounding box center [776, 373] width 376 height 14
click at [556, 369] on input "80%" at bounding box center [549, 373] width 14 height 14
radio input "true"
click at [734, 524] on button "SUBMIT" at bounding box center [763, 528] width 118 height 28
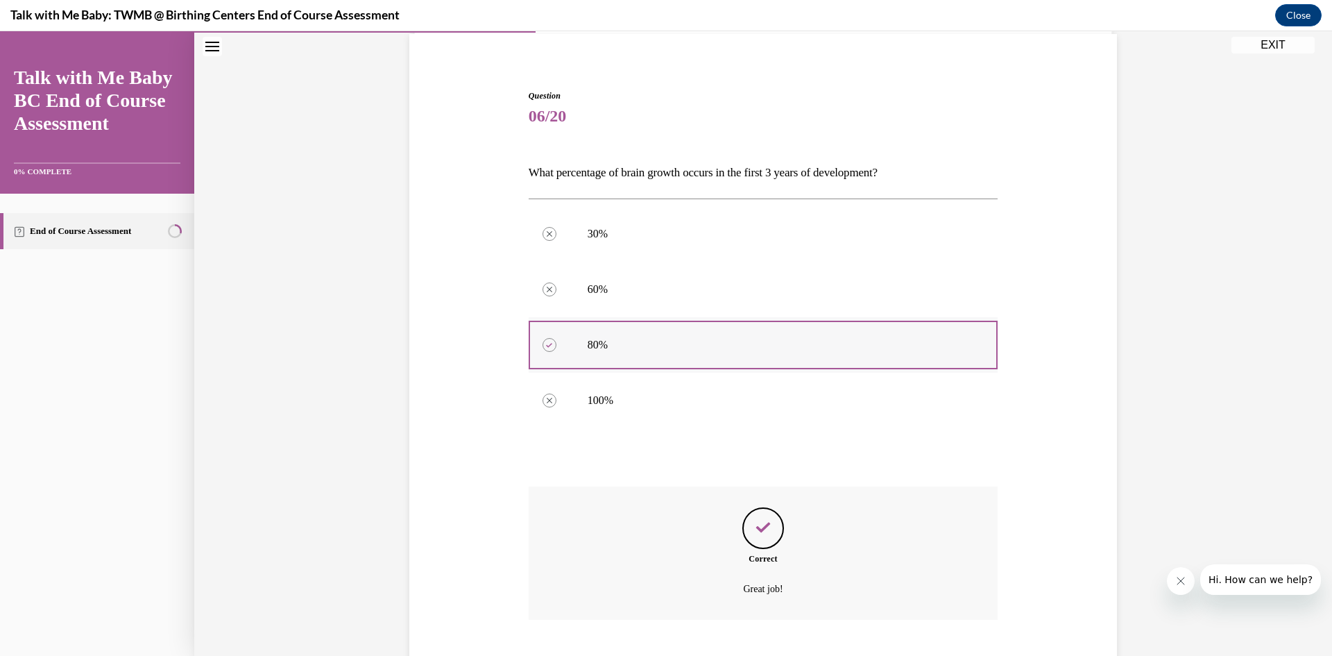
scroll to position [188, 0]
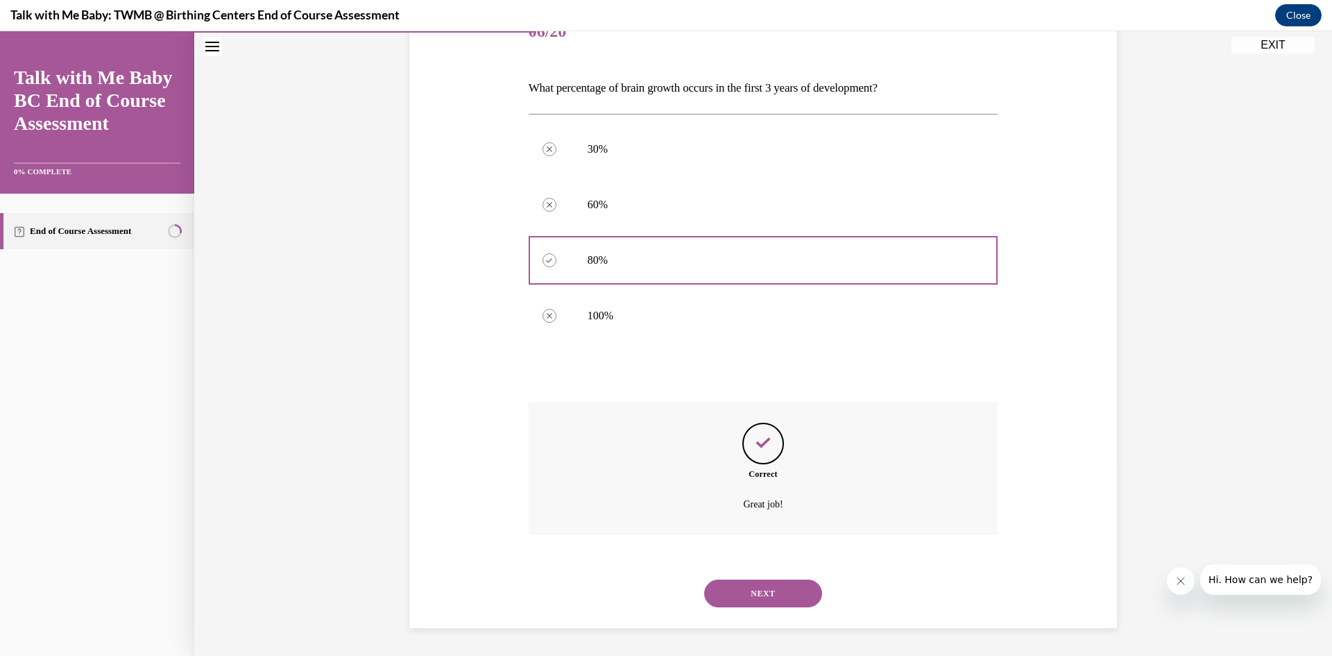
click at [778, 597] on button "NEXT" at bounding box center [763, 593] width 118 height 28
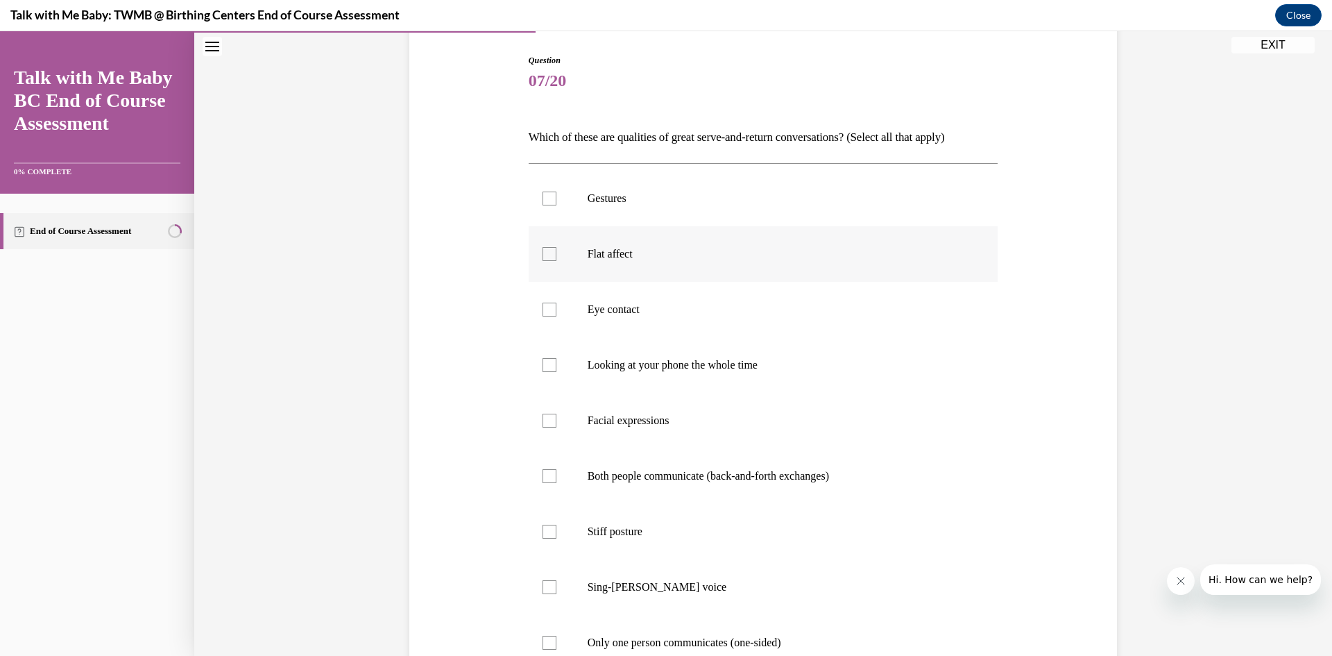
scroll to position [208, 0]
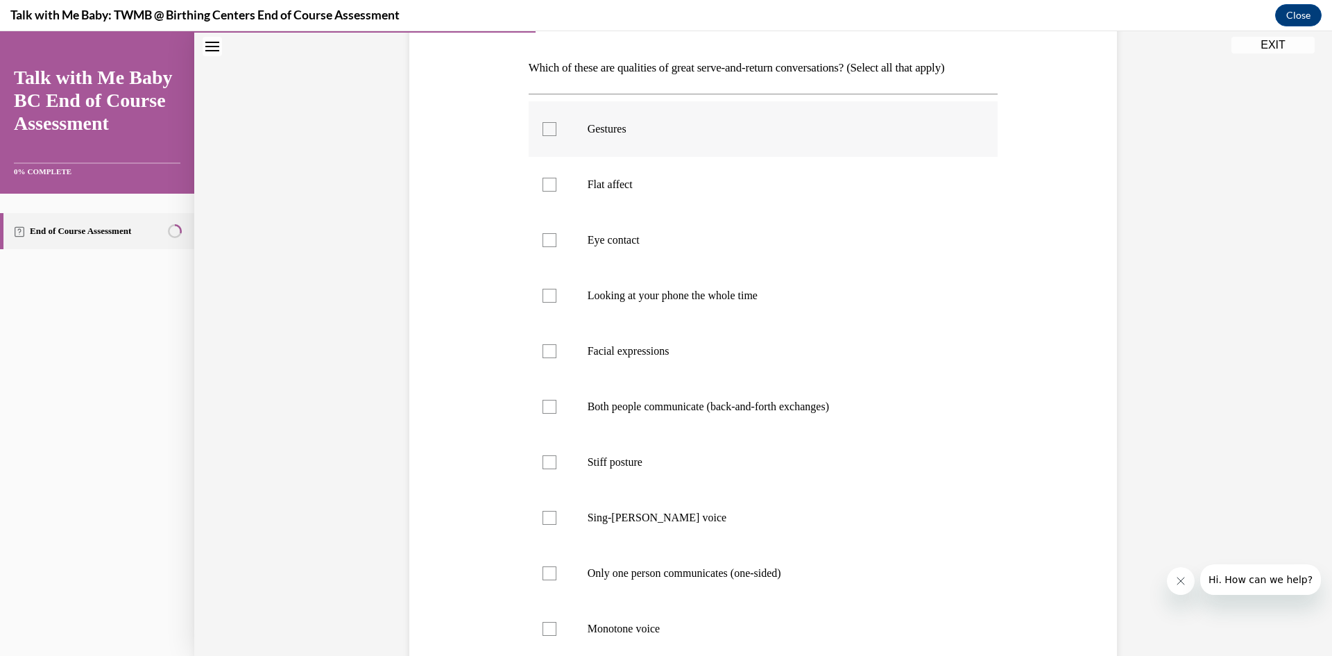
click at [866, 127] on p "Gestures" at bounding box center [776, 129] width 376 height 14
click at [556, 127] on input "Gestures" at bounding box center [549, 129] width 14 height 14
checkbox input "true"
click at [858, 242] on p "Eye contact" at bounding box center [776, 240] width 376 height 14
click at [556, 242] on input "Eye contact" at bounding box center [549, 240] width 14 height 14
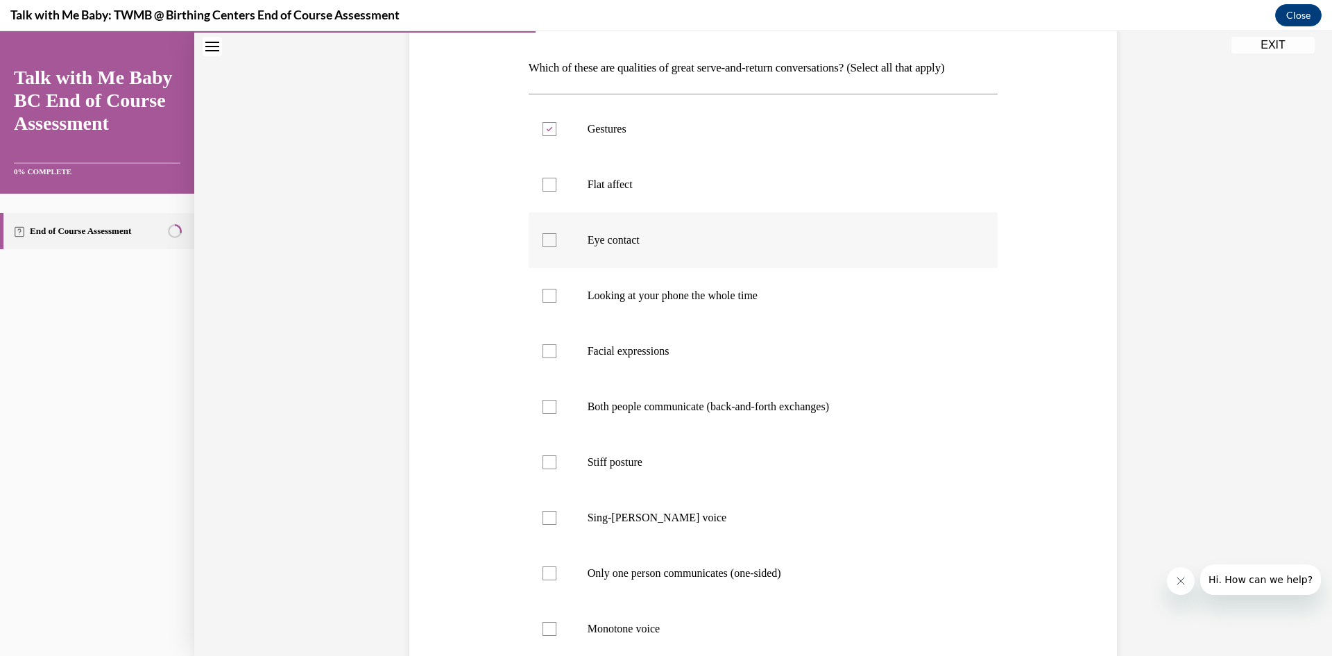
checkbox input "true"
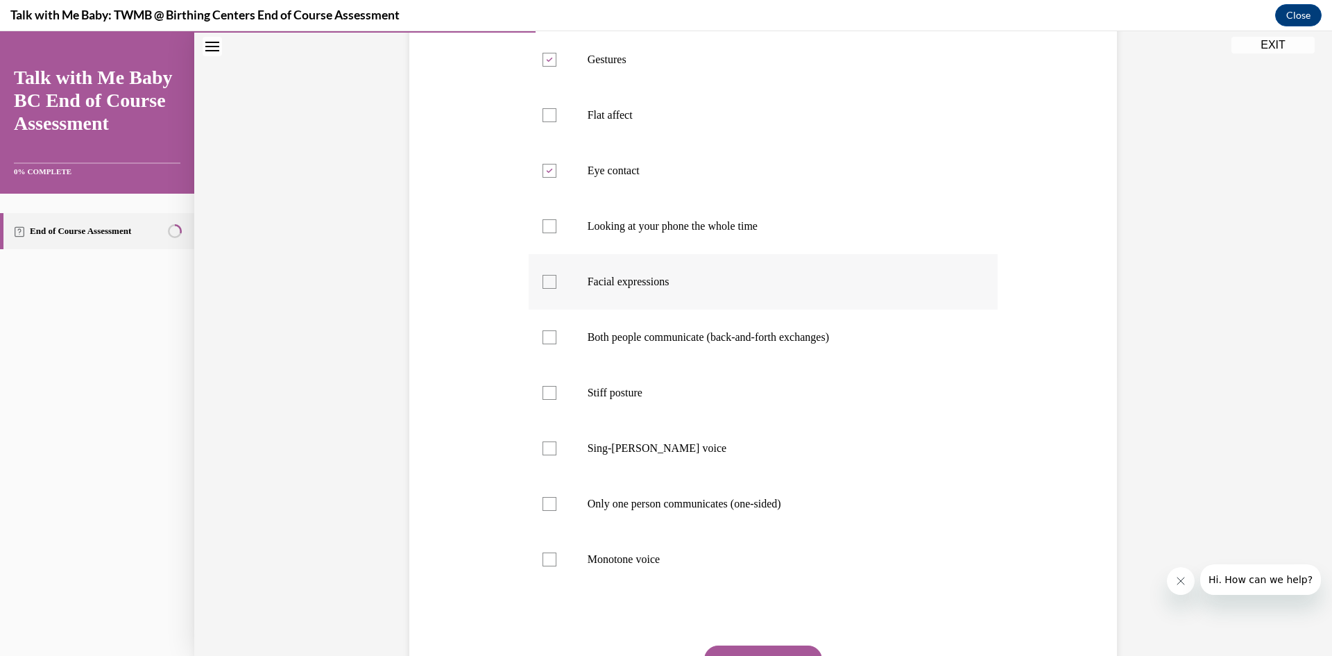
click at [856, 289] on label "Facial expressions" at bounding box center [764, 281] width 470 height 55
click at [556, 289] on input "Facial expressions" at bounding box center [549, 282] width 14 height 14
checkbox input "true"
click at [860, 338] on p "Both people communicate (back-and-forth exchanges)" at bounding box center [776, 337] width 376 height 14
click at [556, 338] on input "Both people communicate (back-and-forth exchanges)" at bounding box center [549, 337] width 14 height 14
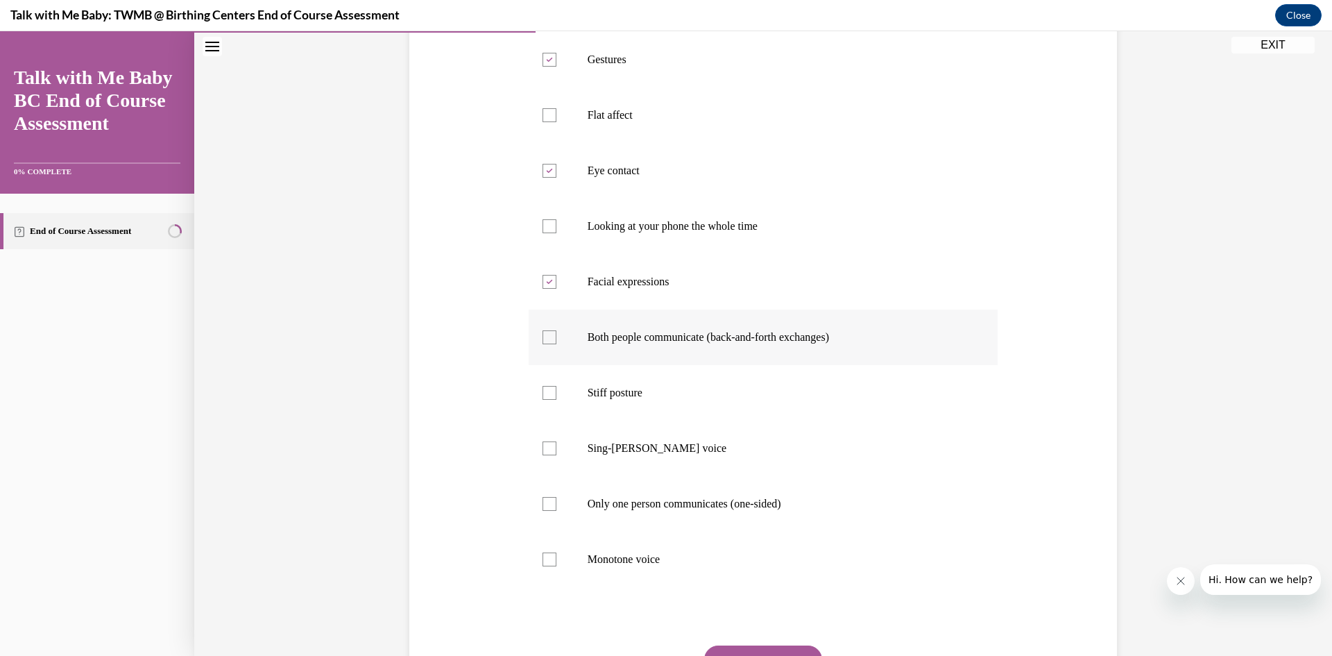
checkbox input "true"
click at [877, 454] on p "Sing-songy voice" at bounding box center [776, 448] width 376 height 14
click at [556, 454] on input "Sing-songy voice" at bounding box center [549, 448] width 14 height 14
checkbox input "true"
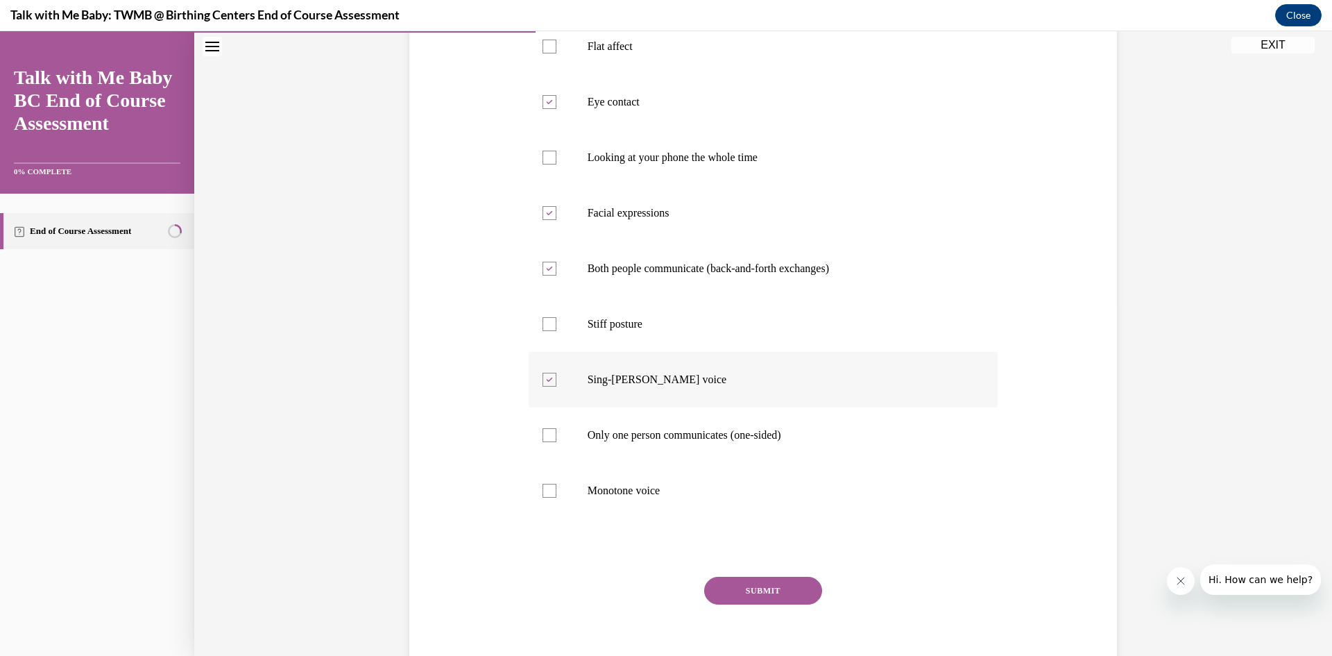
scroll to position [347, 0]
click at [768, 595] on button "SUBMIT" at bounding box center [763, 590] width 118 height 28
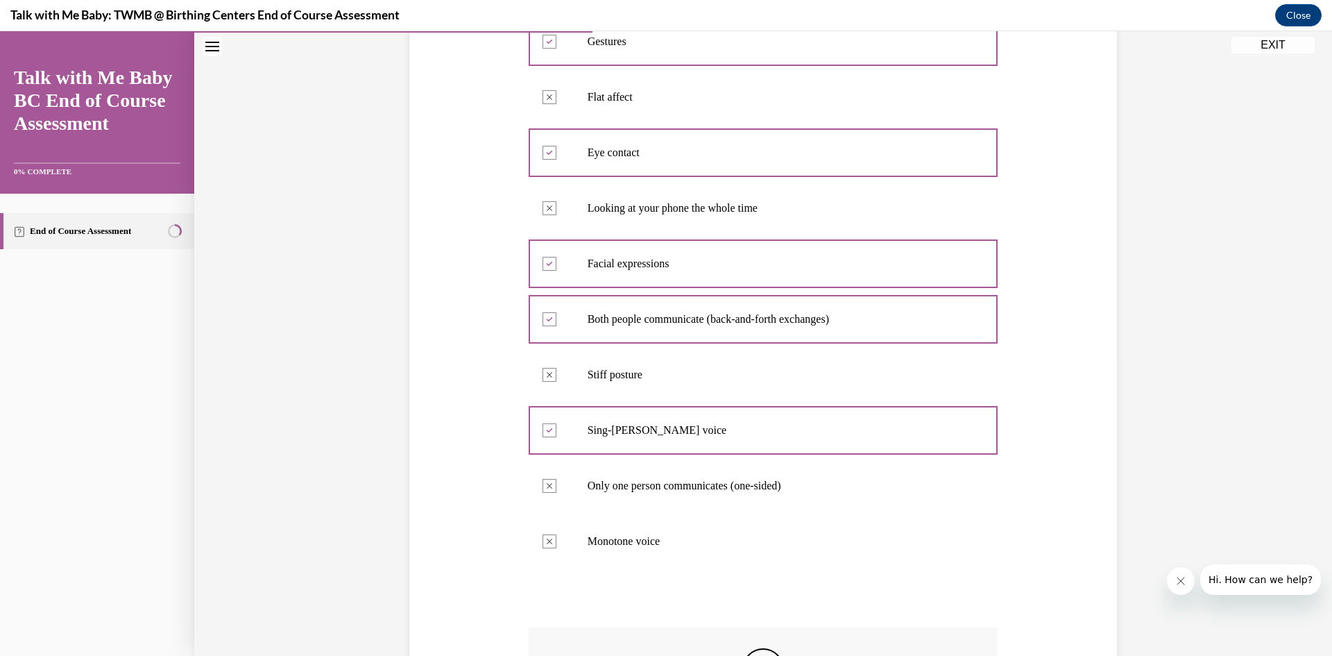
scroll to position [521, 0]
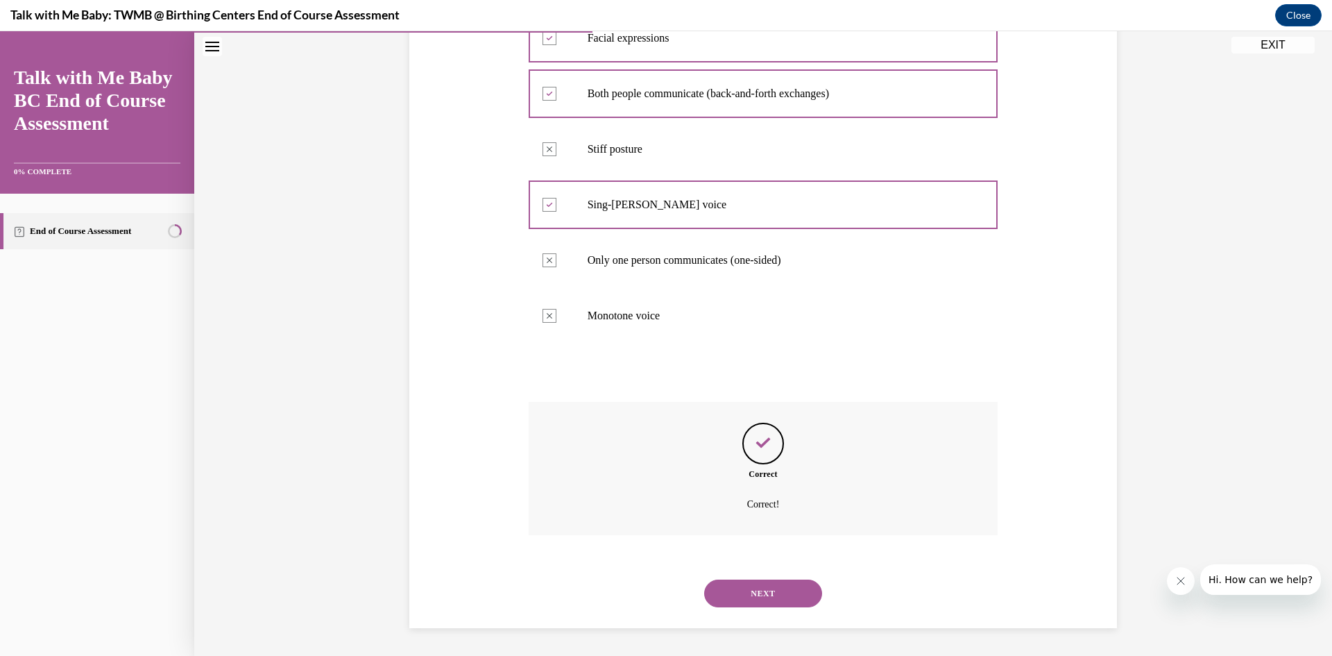
click at [789, 590] on button "NEXT" at bounding box center [763, 593] width 118 height 28
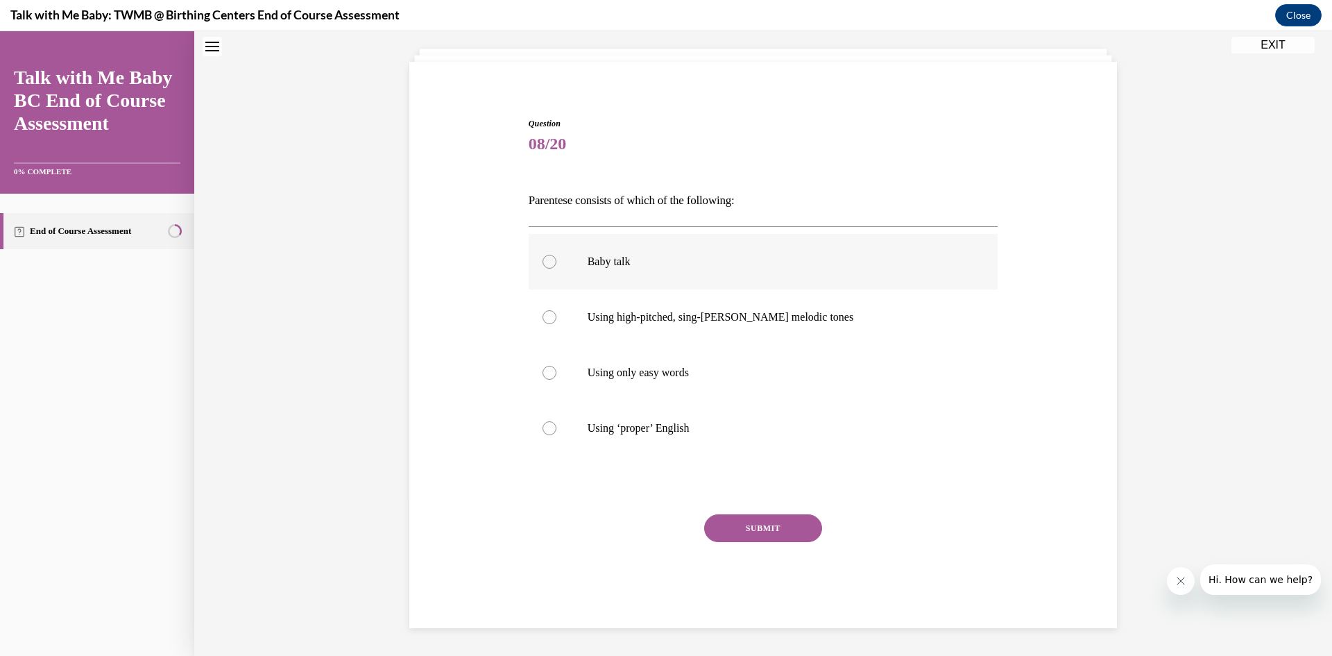
scroll to position [42, 0]
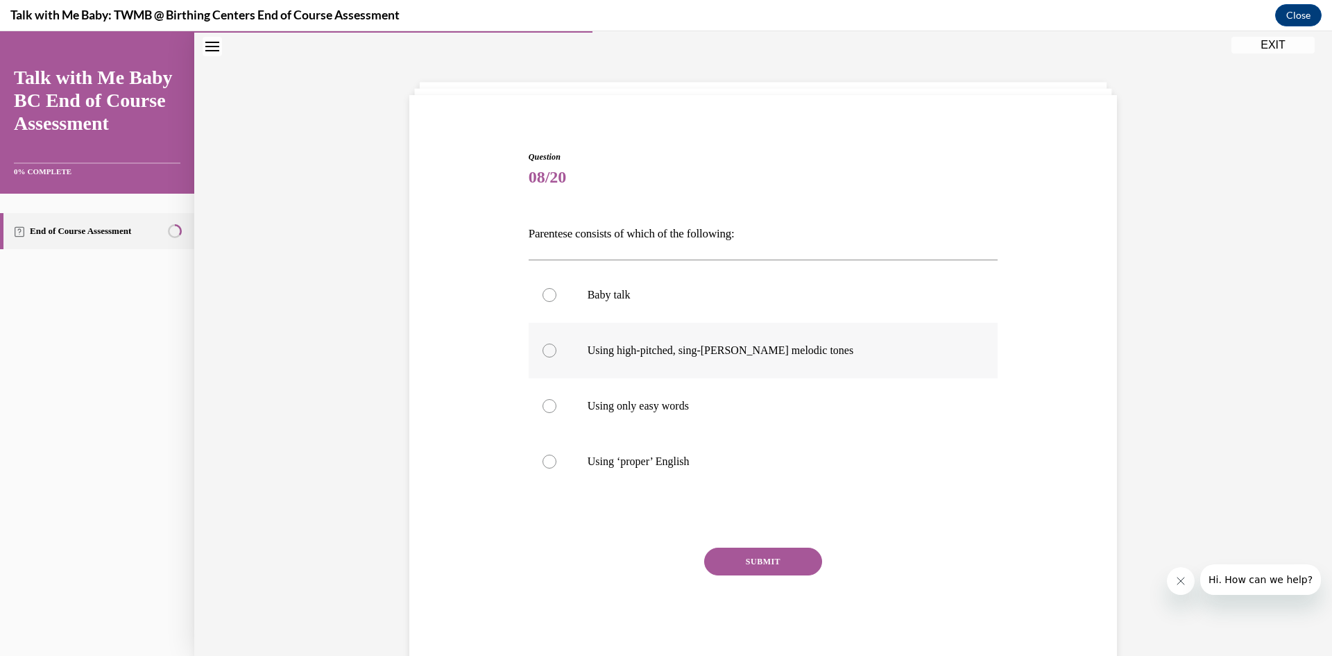
click at [785, 356] on p "Using high-pitched, sing-songy melodic tones" at bounding box center [776, 350] width 376 height 14
click at [556, 356] on input "Using high-pitched, sing-songy melodic tones" at bounding box center [549, 350] width 14 height 14
radio input "true"
click at [777, 555] on button "SUBMIT" at bounding box center [763, 561] width 118 height 28
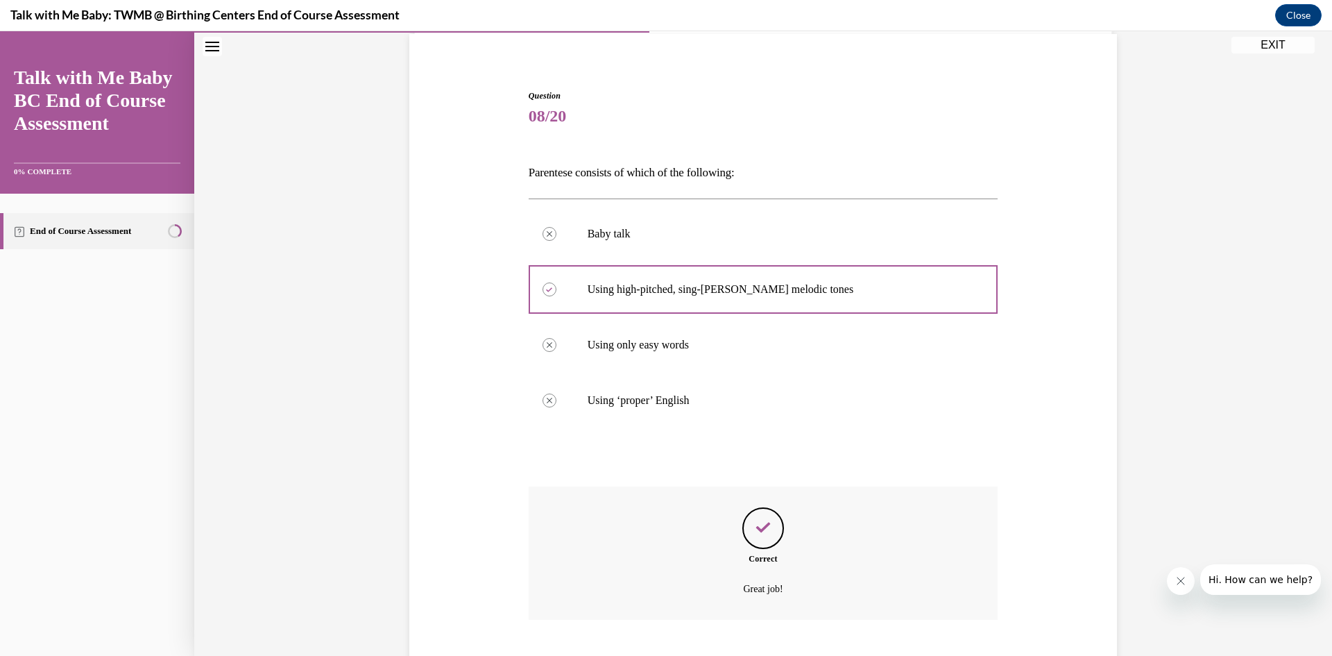
scroll to position [188, 0]
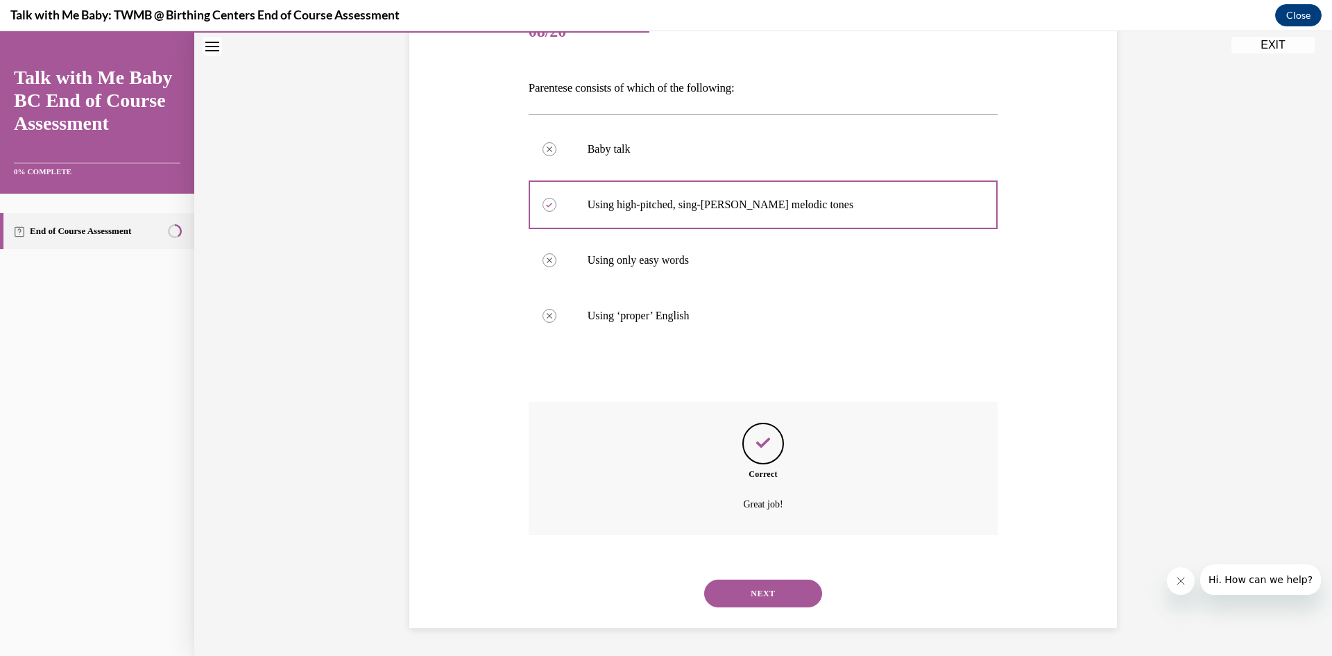
click at [789, 595] on button "NEXT" at bounding box center [763, 593] width 118 height 28
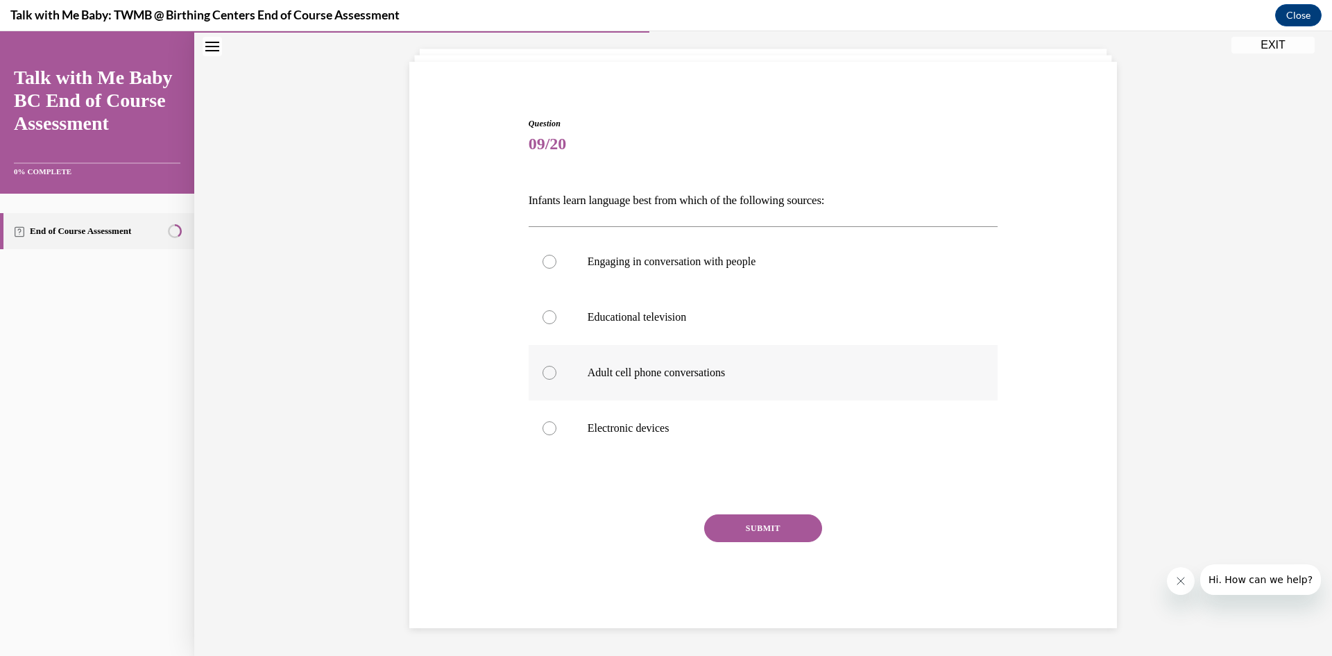
scroll to position [76, 0]
click at [801, 249] on label "Engaging in conversation with people" at bounding box center [764, 261] width 470 height 55
click at [556, 255] on input "Engaging in conversation with people" at bounding box center [549, 262] width 14 height 14
radio input "true"
click at [771, 527] on button "SUBMIT" at bounding box center [763, 528] width 118 height 28
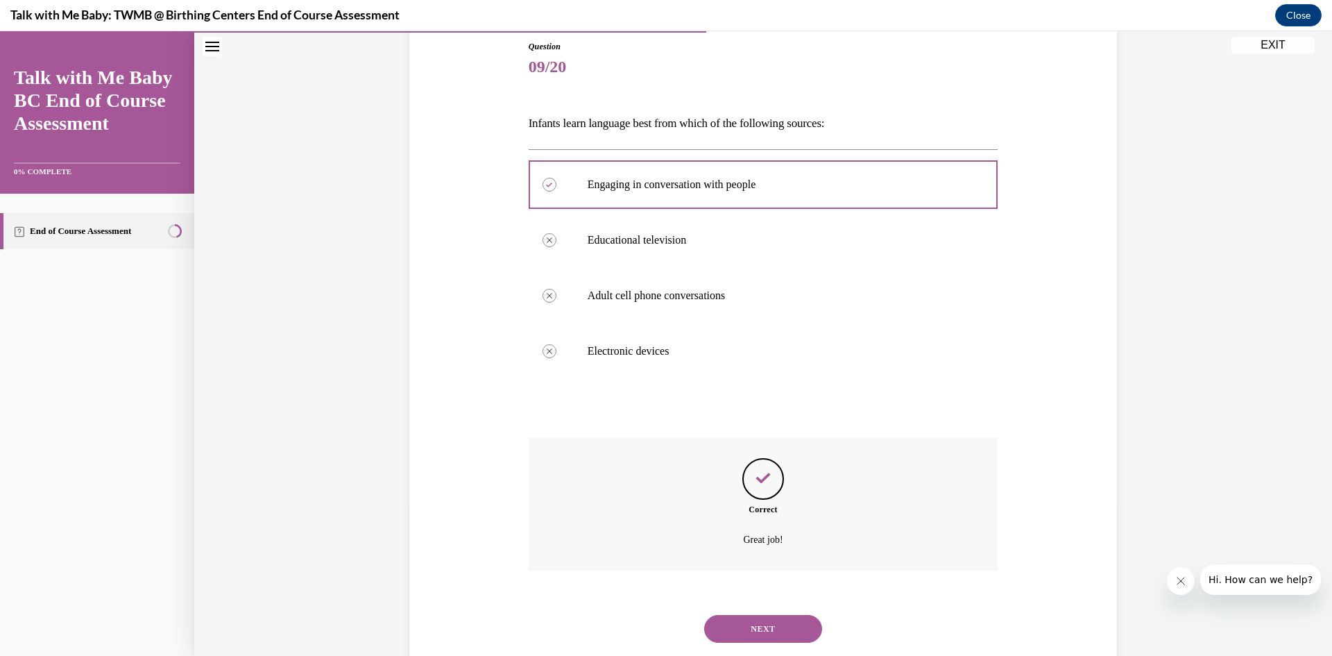
scroll to position [188, 0]
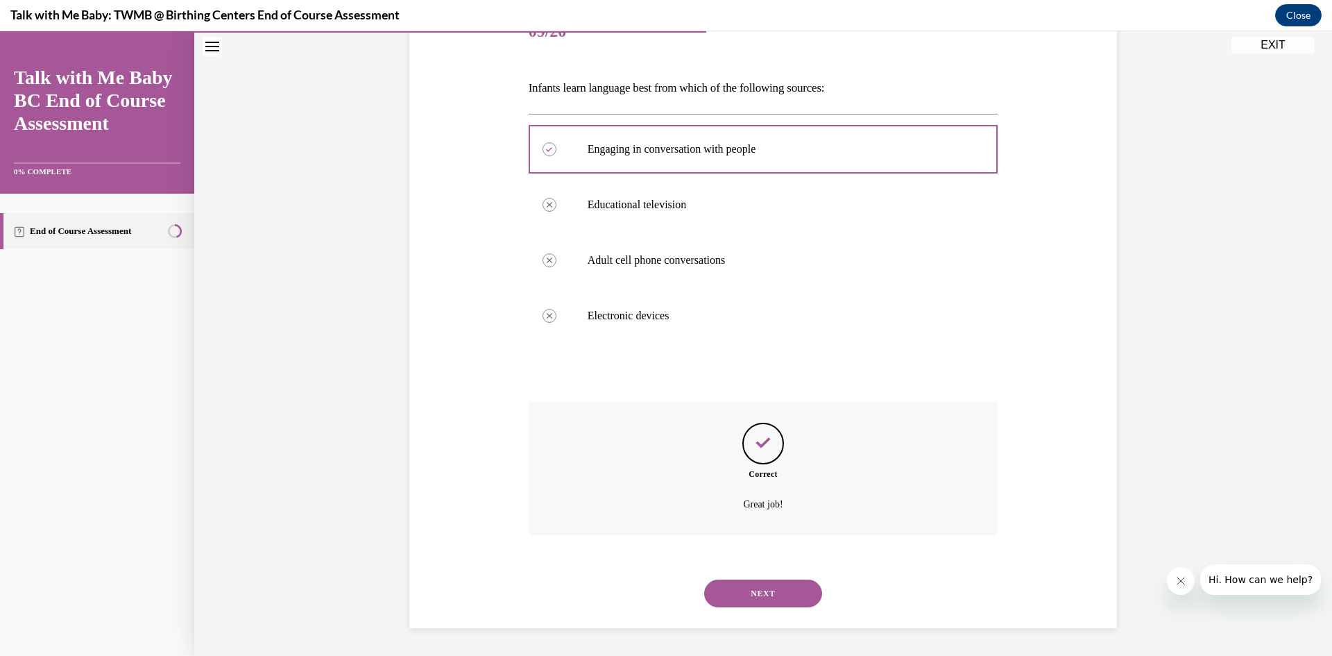
click at [777, 580] on button "NEXT" at bounding box center [763, 593] width 118 height 28
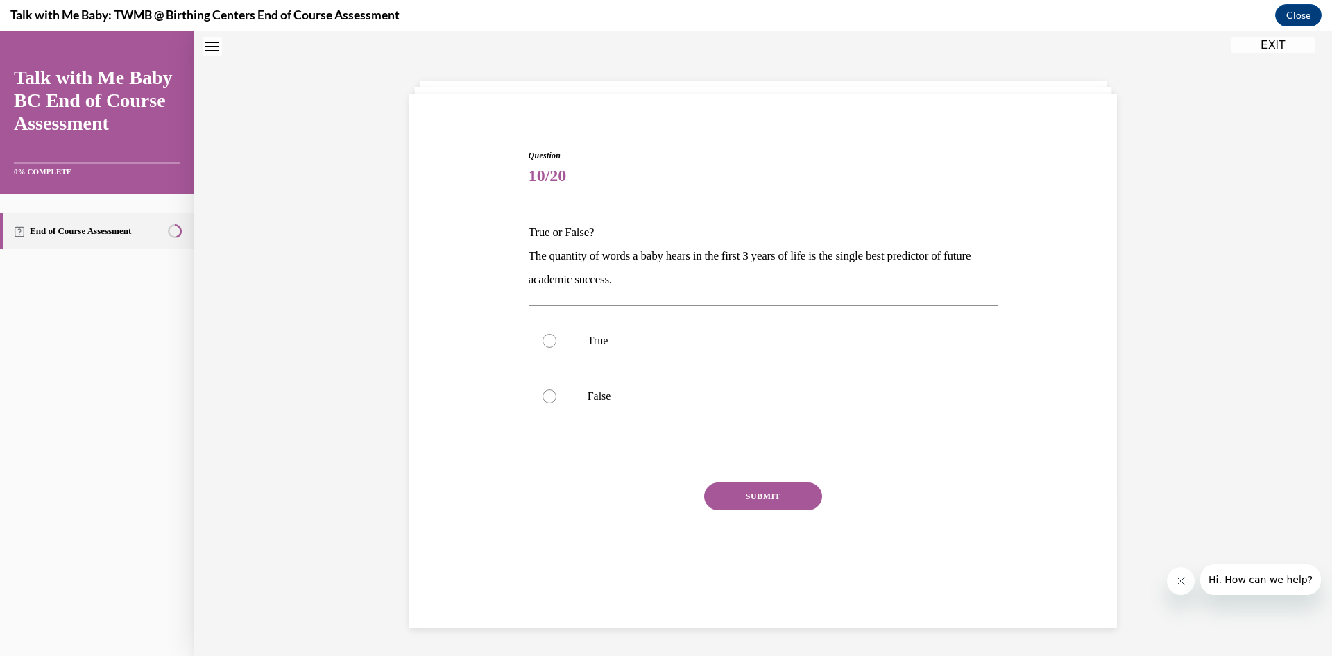
scroll to position [42, 0]
click at [835, 401] on p "False" at bounding box center [776, 398] width 376 height 14
click at [556, 401] on input "False" at bounding box center [549, 398] width 14 height 14
radio input "true"
click at [769, 513] on div "SUBMIT" at bounding box center [764, 518] width 470 height 69
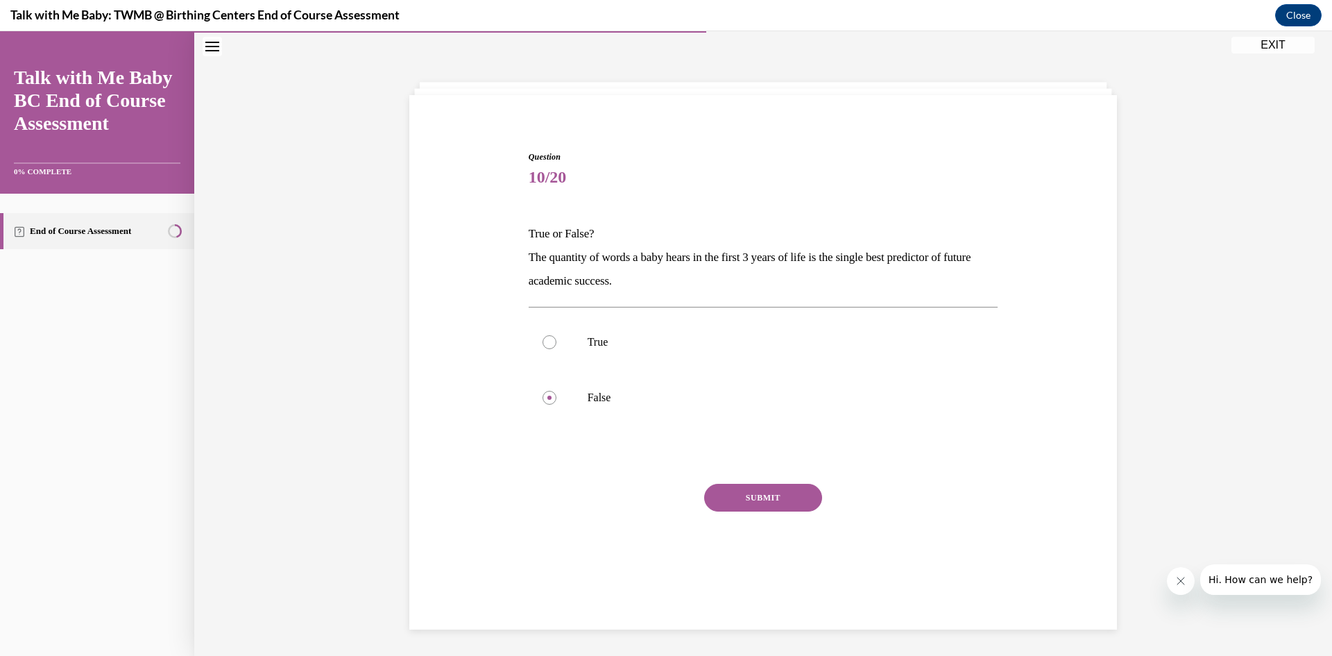
click at [771, 497] on button "SUBMIT" at bounding box center [763, 498] width 118 height 28
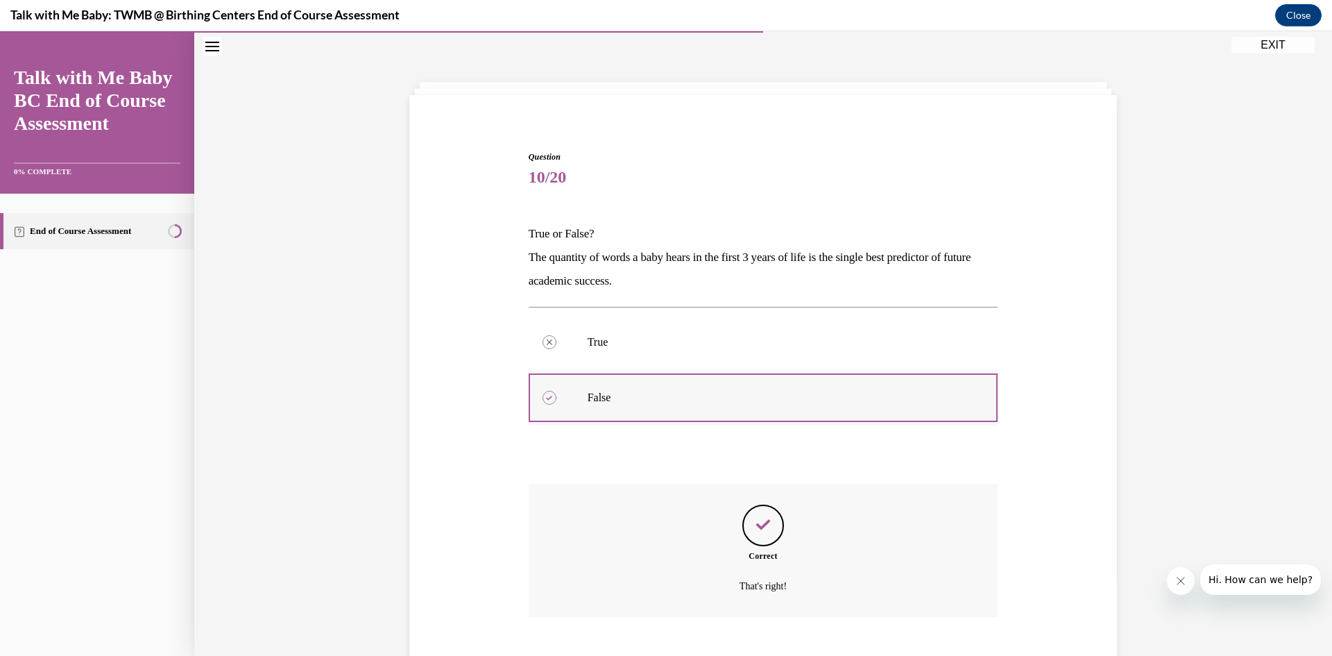
scroll to position [124, 0]
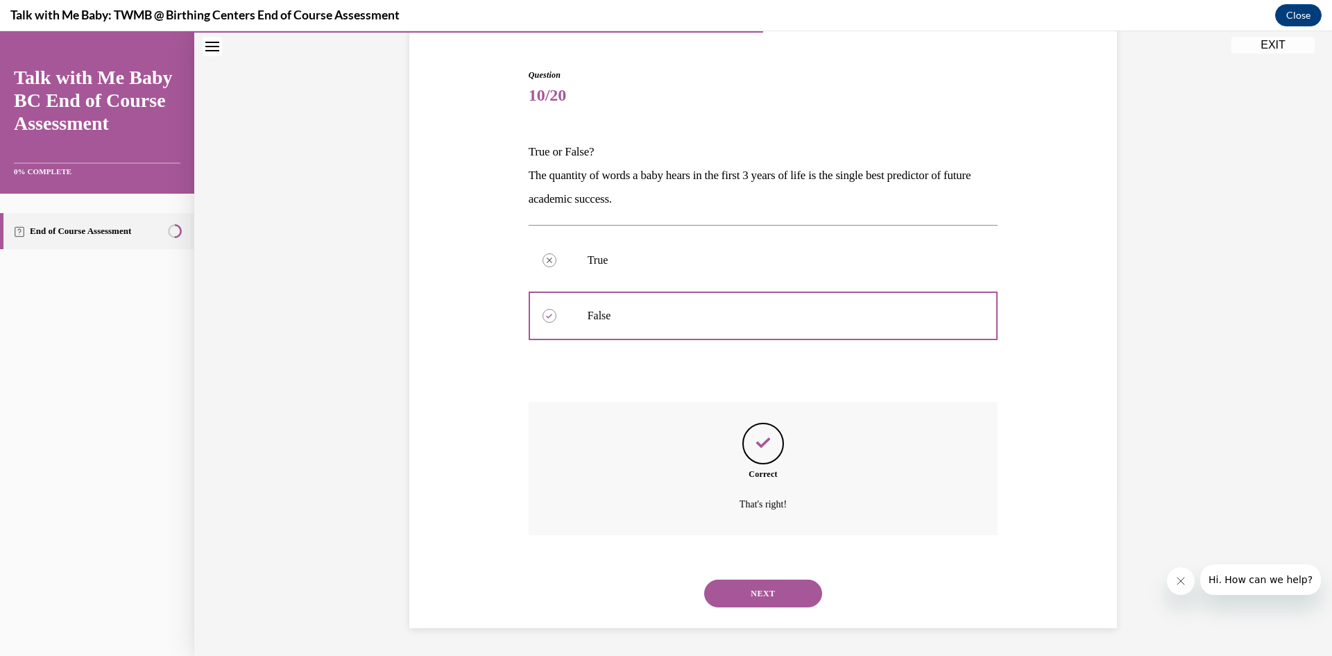
click at [768, 586] on button "NEXT" at bounding box center [763, 593] width 118 height 28
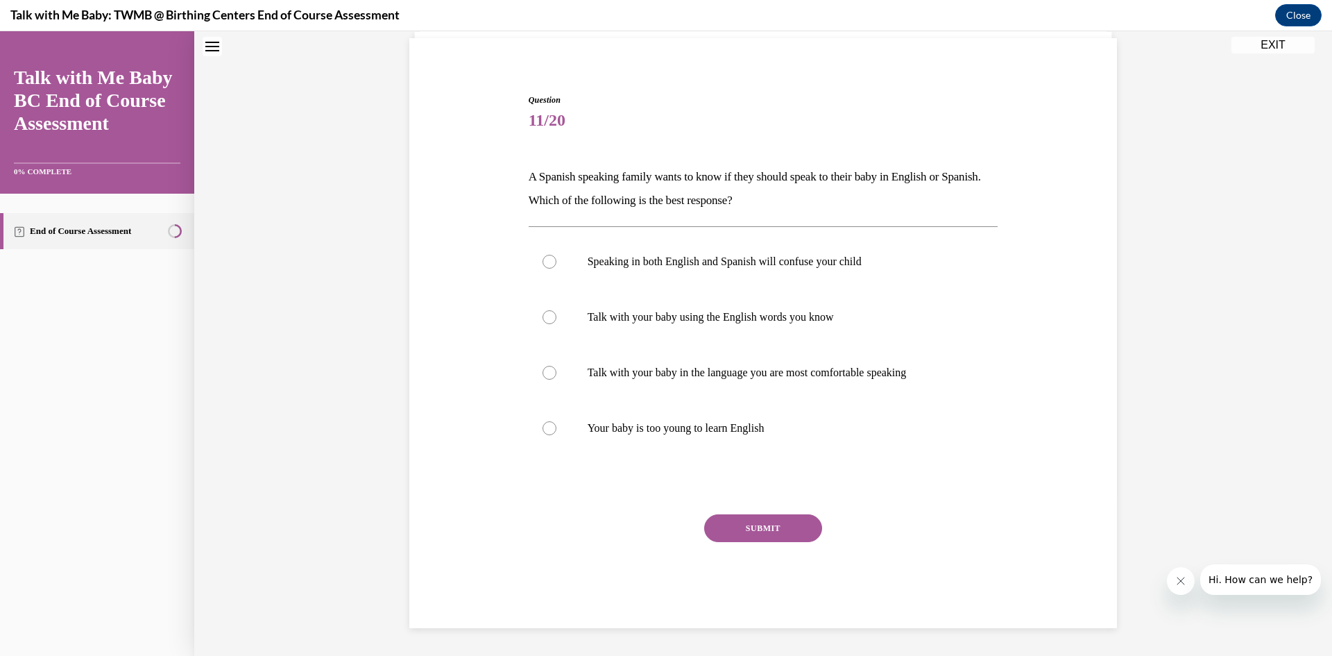
scroll to position [42, 0]
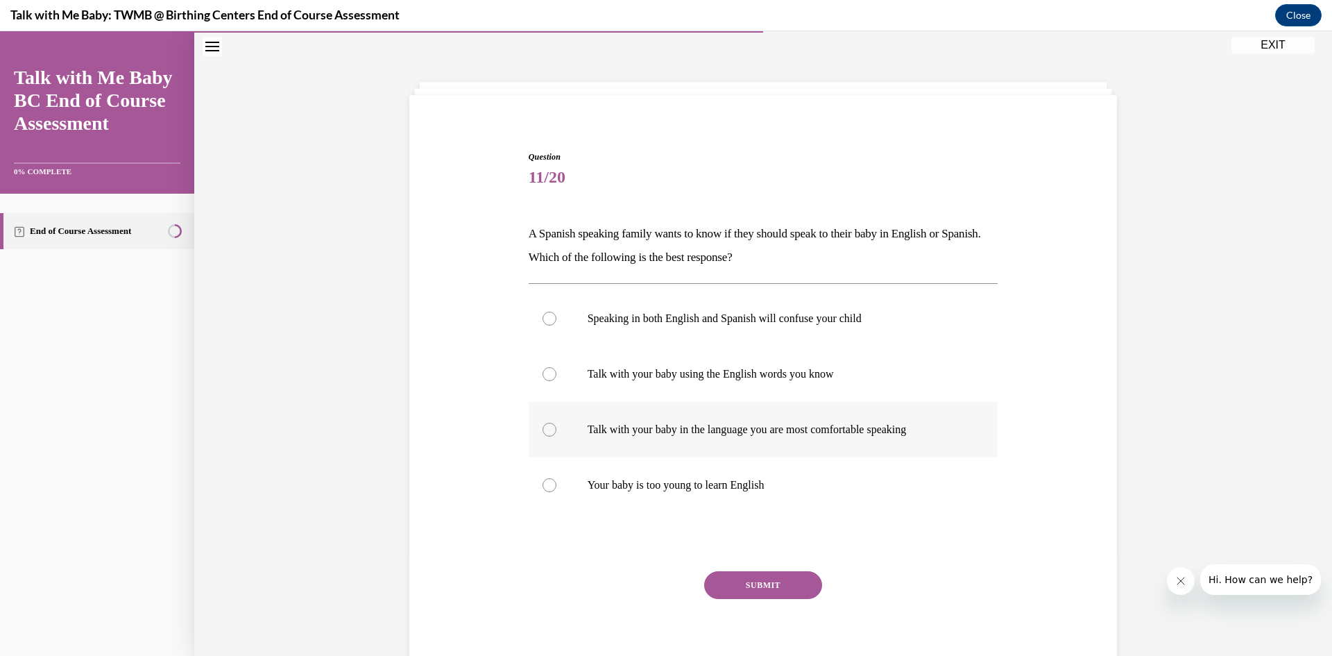
click at [915, 434] on p "Talk with your baby in the language you are most comfortable speaking" at bounding box center [776, 429] width 376 height 14
click at [556, 434] on input "Talk with your baby in the language you are most comfortable speaking" at bounding box center [549, 429] width 14 height 14
radio input "true"
click at [759, 583] on button "SUBMIT" at bounding box center [763, 585] width 118 height 28
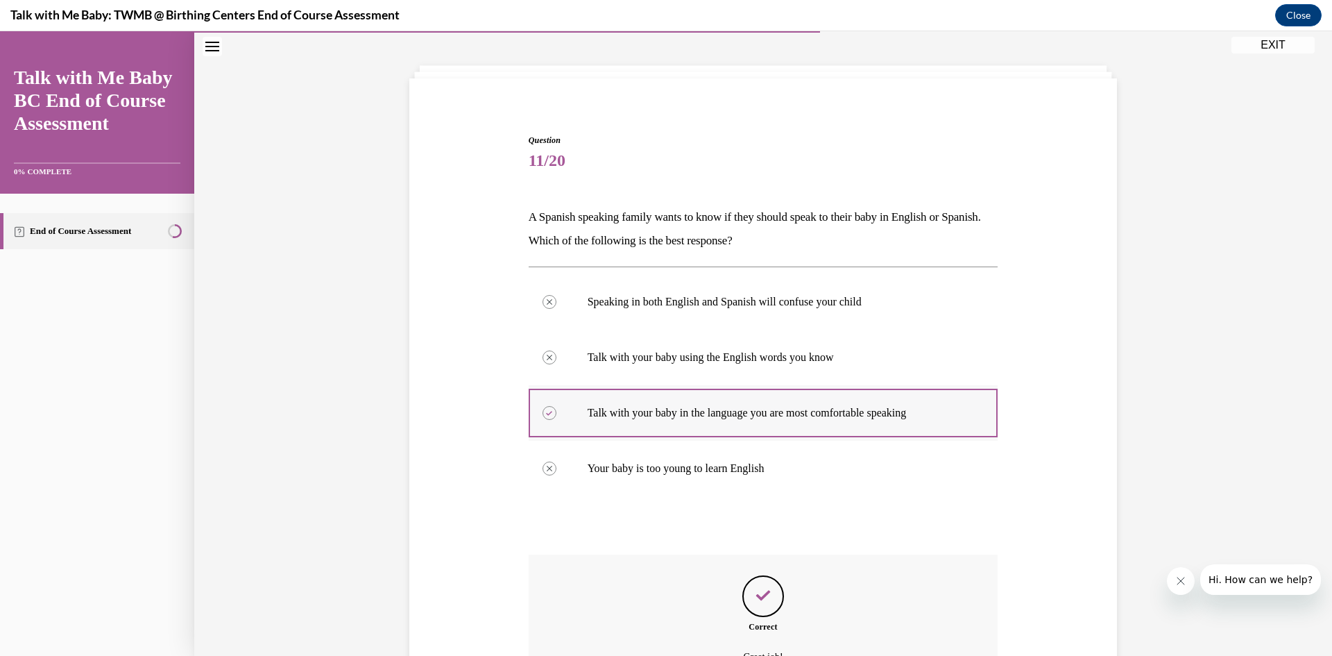
scroll to position [212, 0]
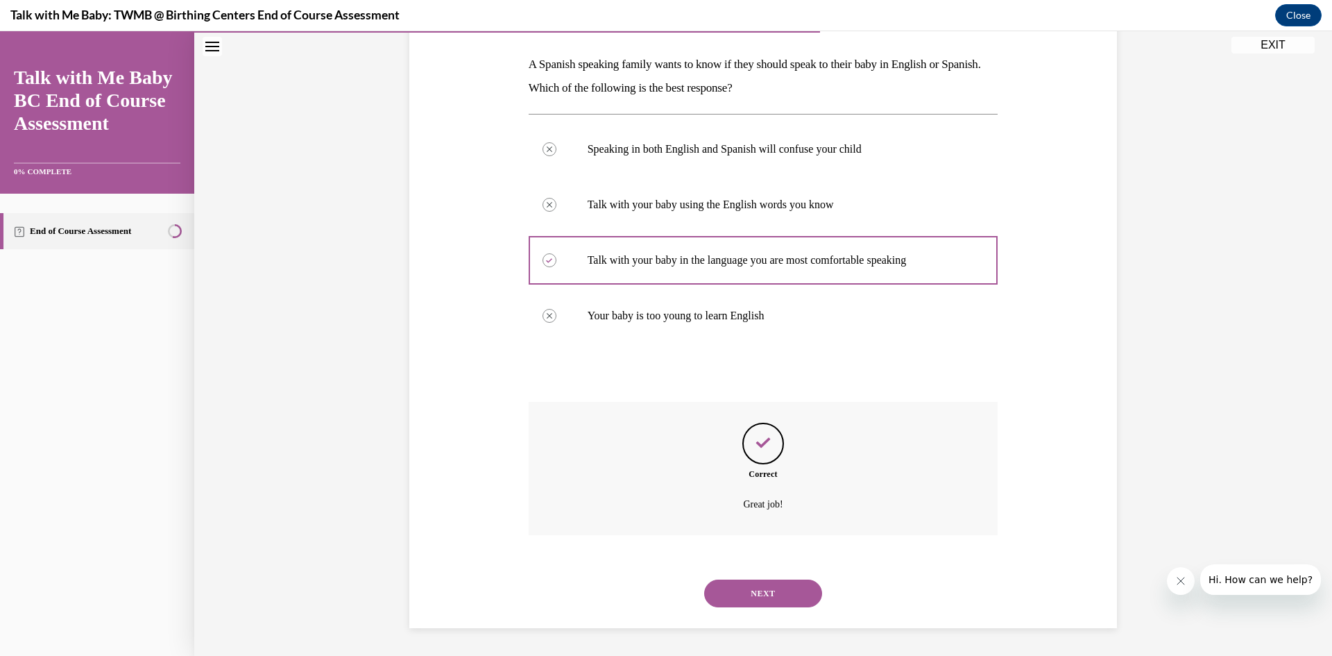
click at [780, 590] on button "NEXT" at bounding box center [763, 593] width 118 height 28
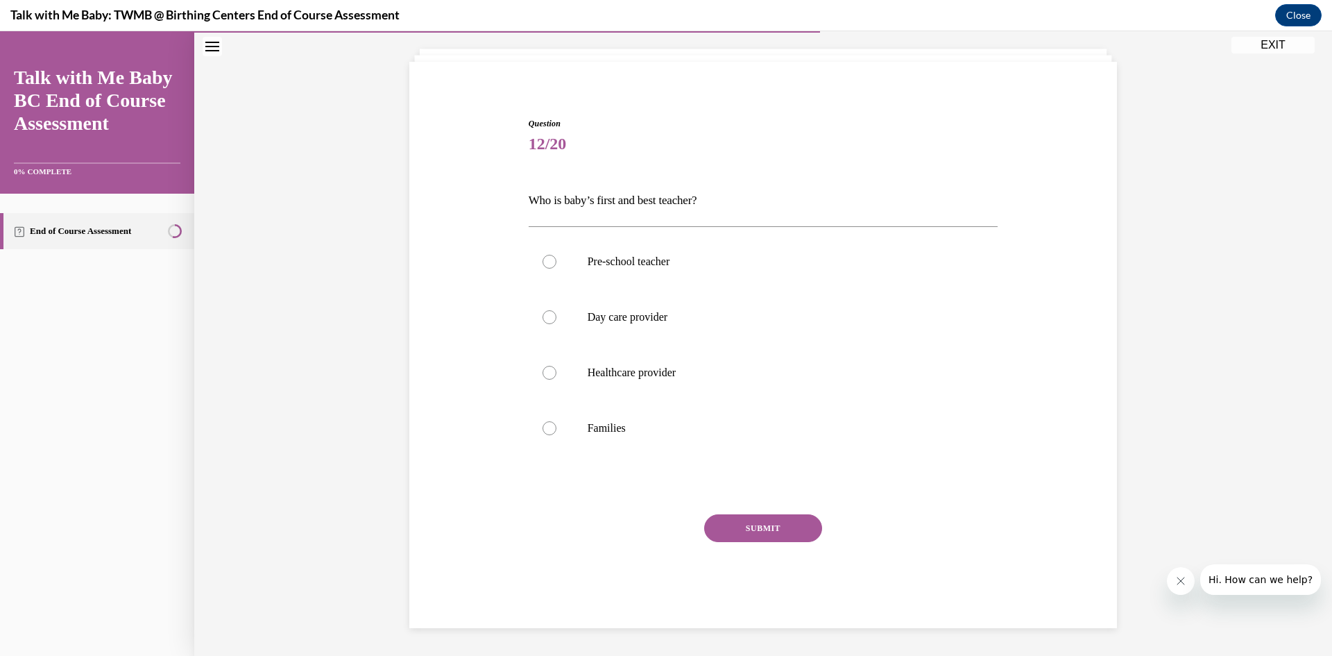
scroll to position [42, 0]
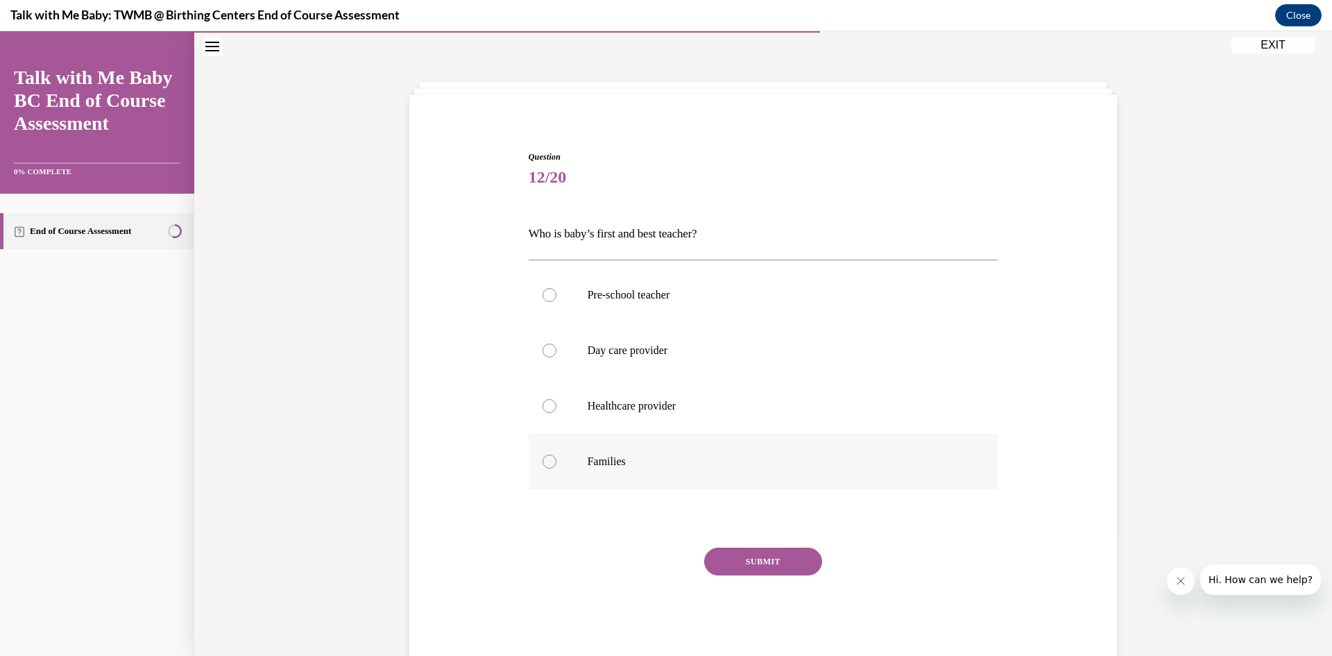
click at [879, 445] on label "Families" at bounding box center [764, 461] width 470 height 55
click at [556, 454] on input "Families" at bounding box center [549, 461] width 14 height 14
radio input "true"
click at [759, 565] on button "SUBMIT" at bounding box center [763, 561] width 118 height 28
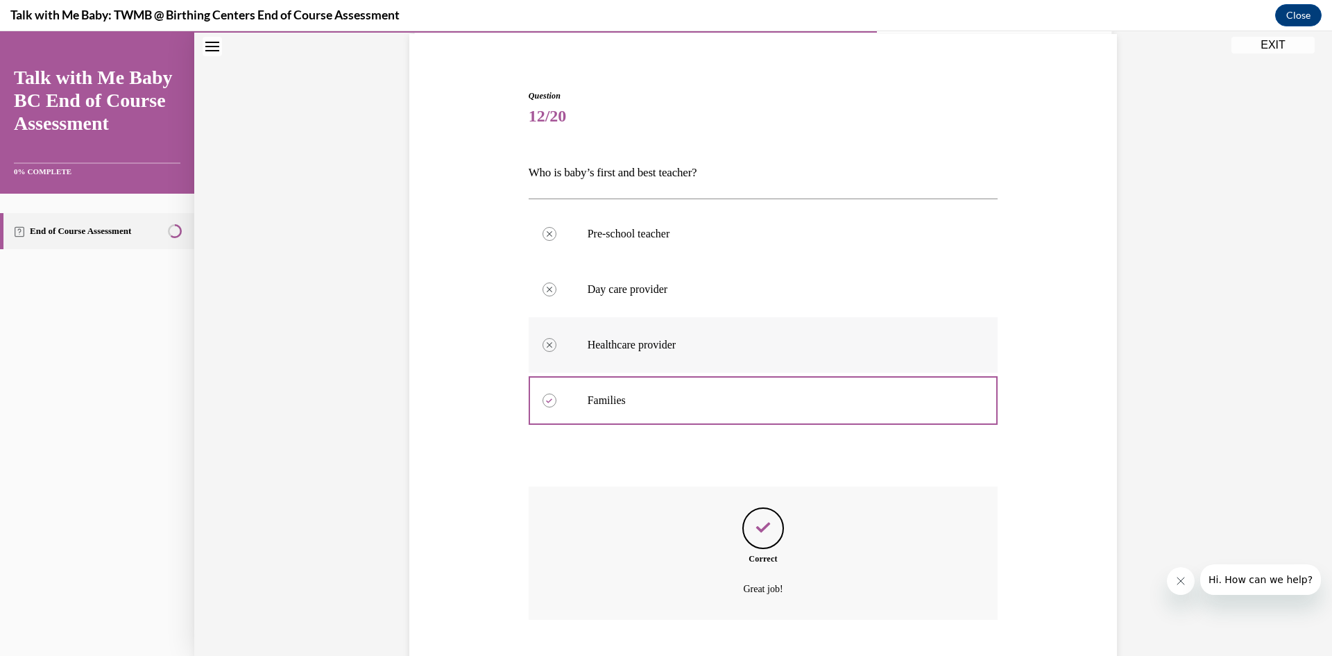
scroll to position [188, 0]
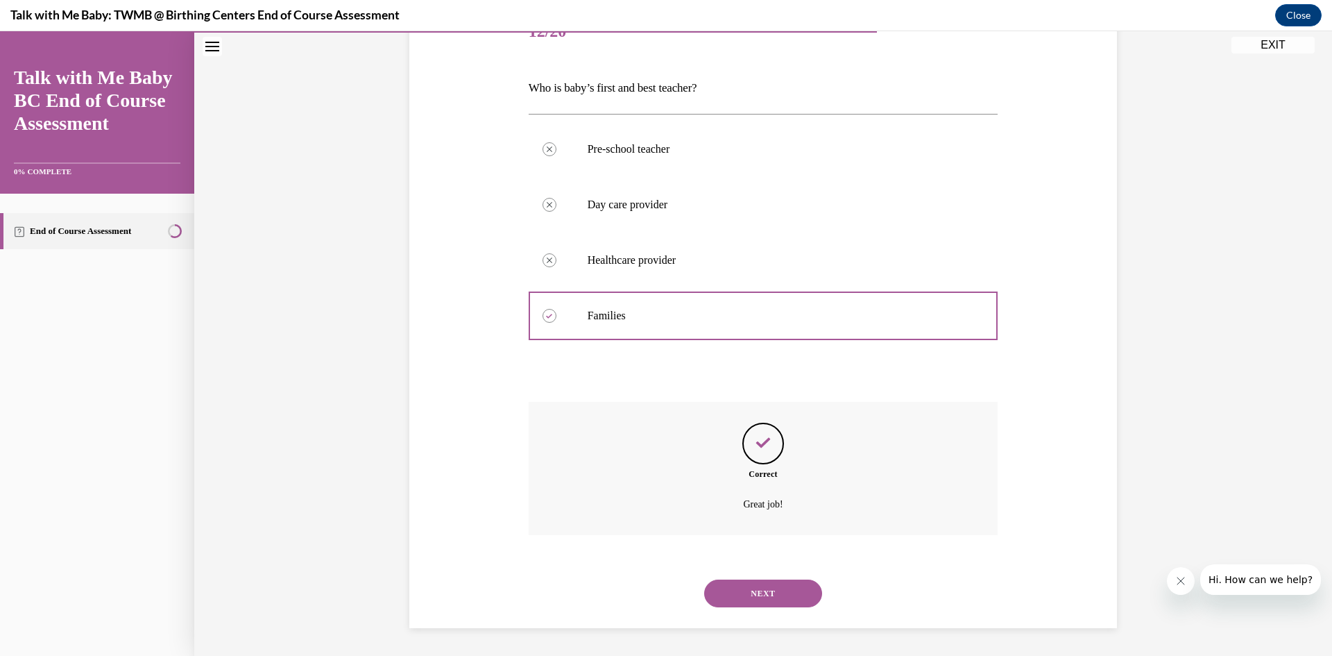
click at [779, 593] on button "NEXT" at bounding box center [763, 593] width 118 height 28
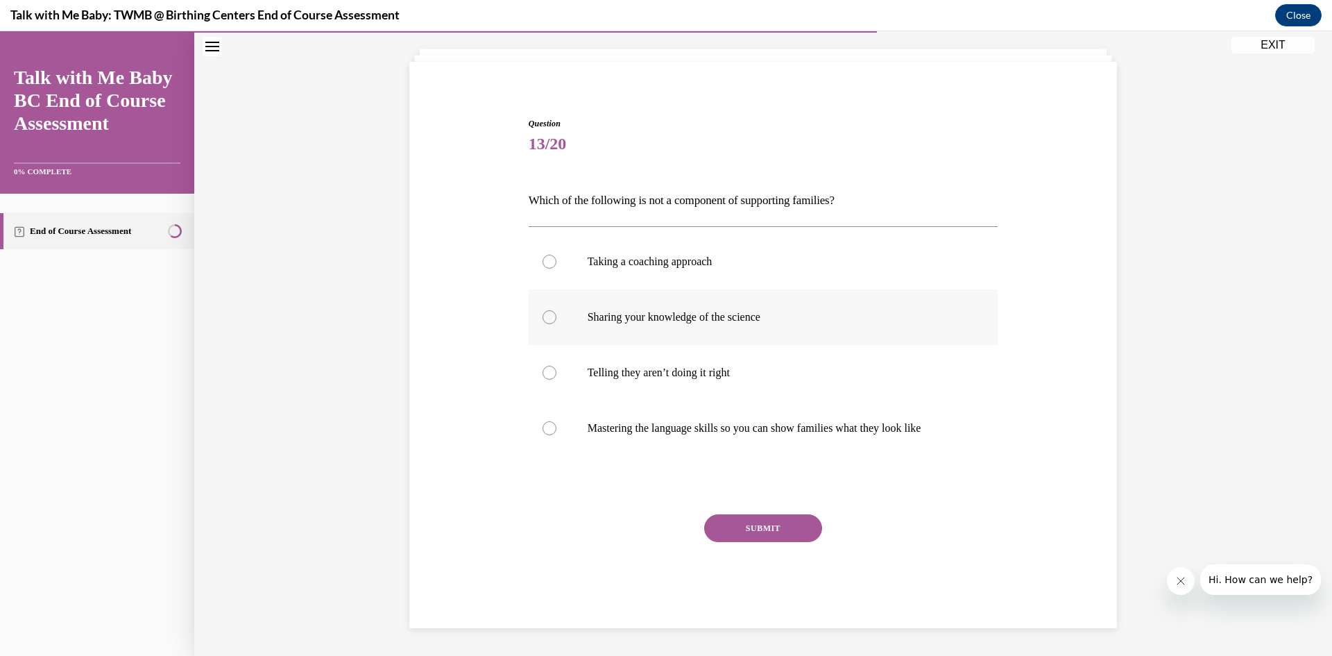
scroll to position [76, 0]
click at [898, 378] on p "Telling they aren’t doing it right" at bounding box center [776, 373] width 376 height 14
click at [556, 378] on input "Telling they aren’t doing it right" at bounding box center [549, 373] width 14 height 14
radio input "true"
click at [769, 533] on button "SUBMIT" at bounding box center [763, 528] width 118 height 28
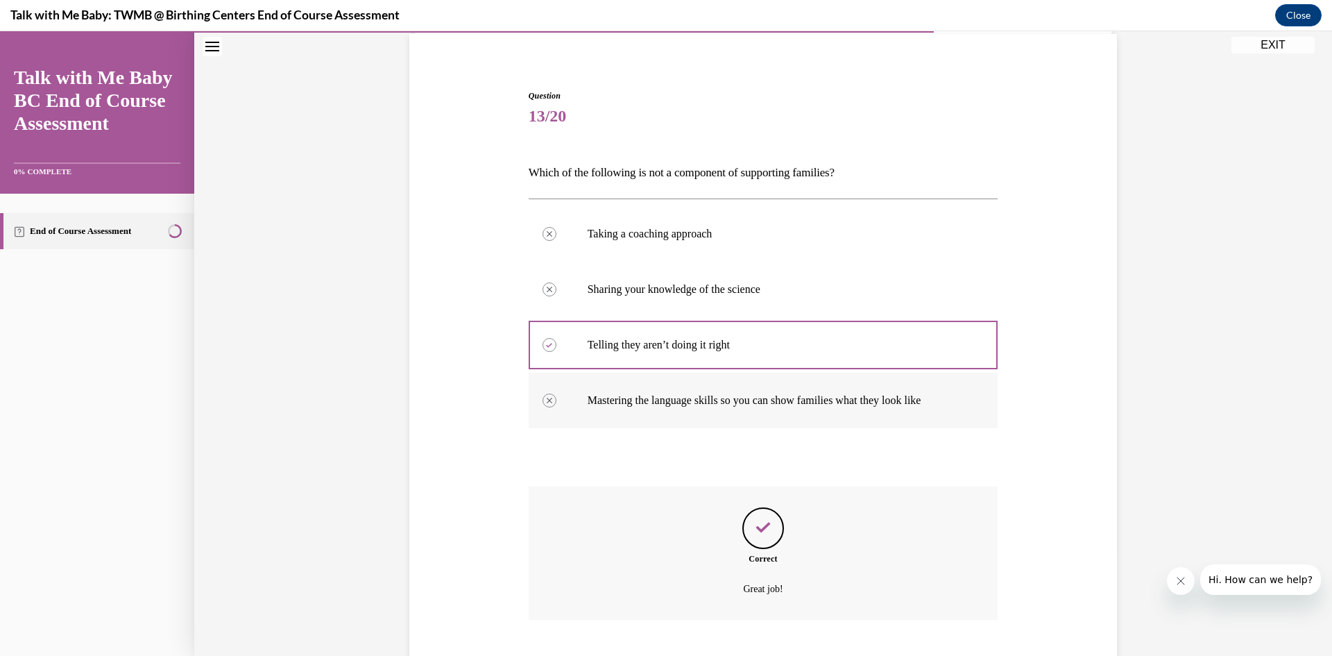
scroll to position [188, 0]
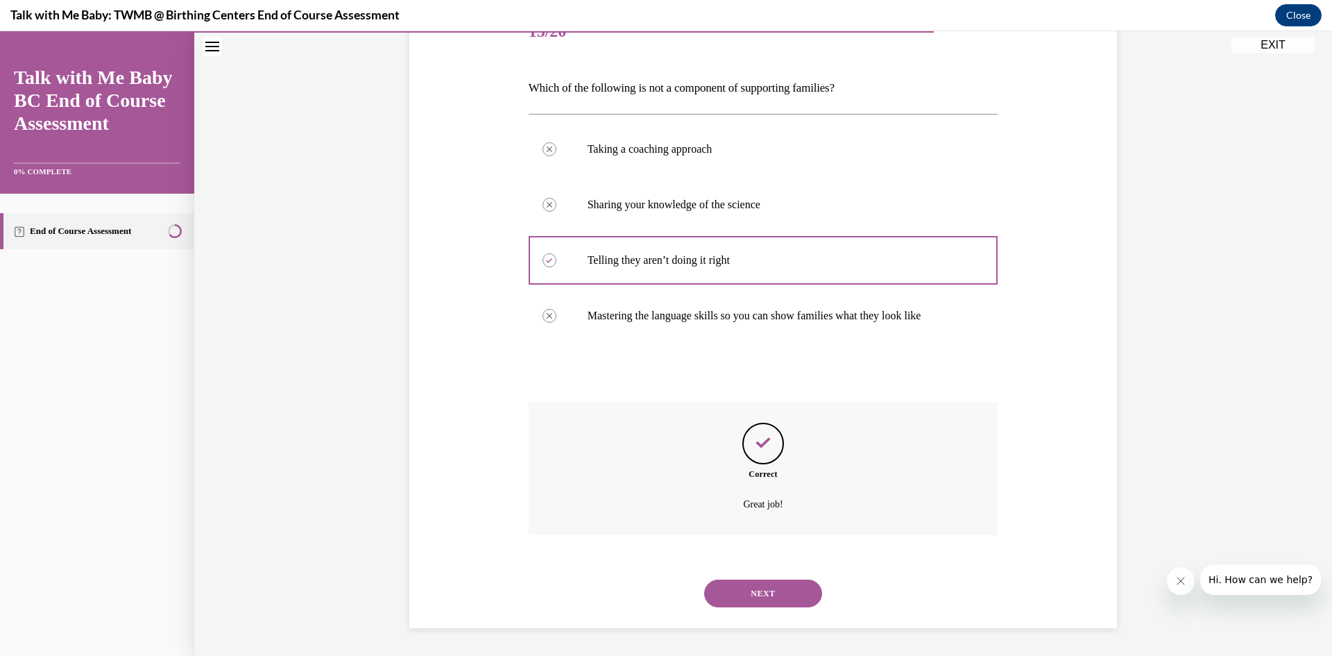
click at [773, 595] on button "NEXT" at bounding box center [763, 593] width 118 height 28
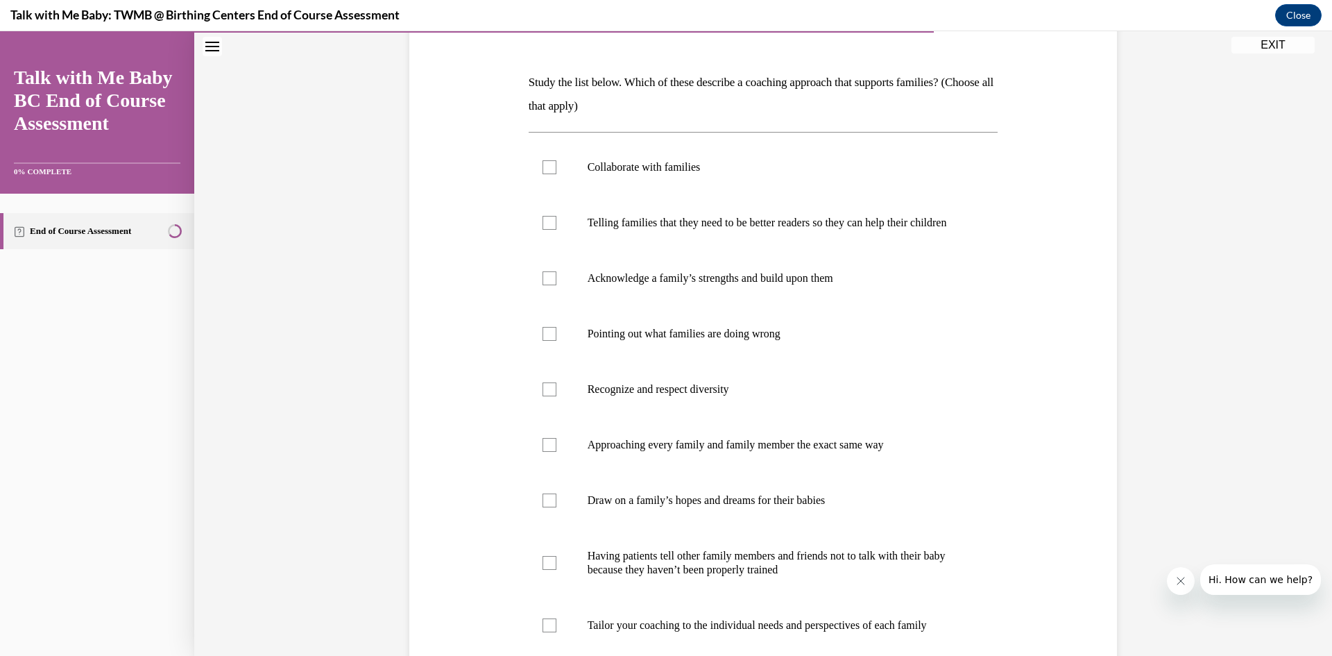
scroll to position [263, 0]
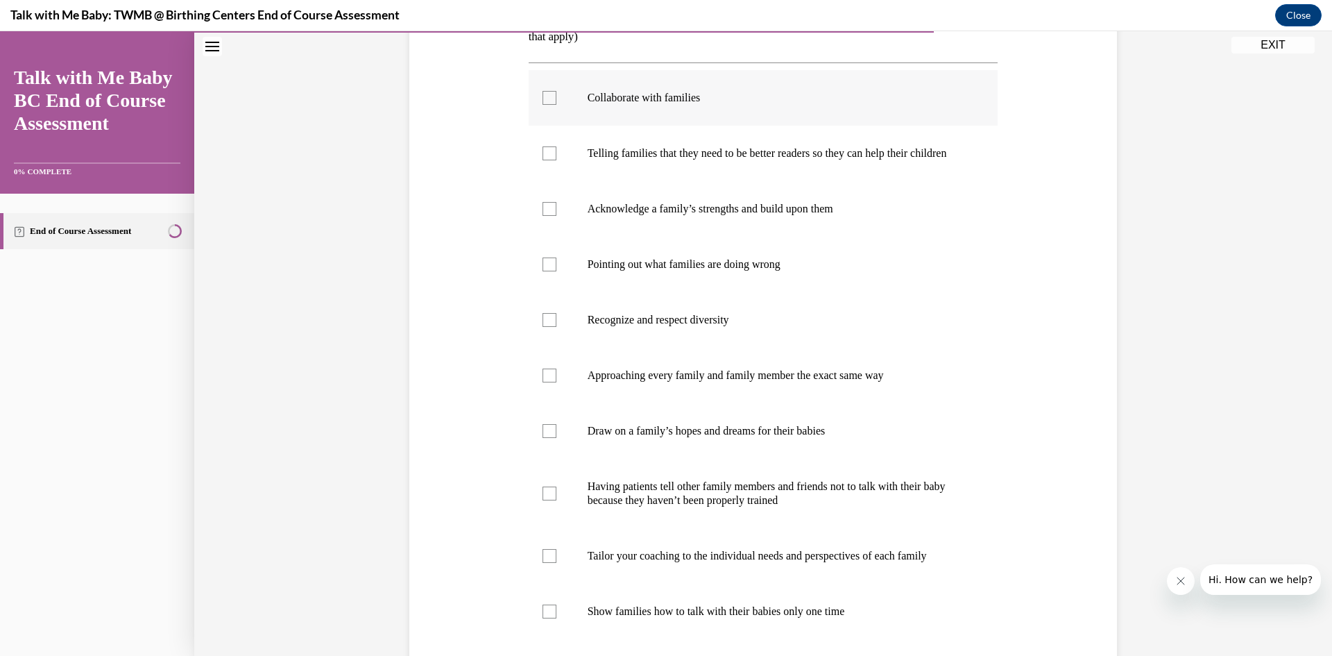
click at [926, 83] on label "Collaborate with families" at bounding box center [764, 97] width 470 height 55
click at [556, 91] on input "Collaborate with families" at bounding box center [549, 98] width 14 height 14
checkbox input "true"
click at [932, 205] on label "Acknowledge a family’s strengths and build upon them" at bounding box center [764, 208] width 470 height 55
click at [556, 205] on input "Acknowledge a family’s strengths and build upon them" at bounding box center [549, 209] width 14 height 14
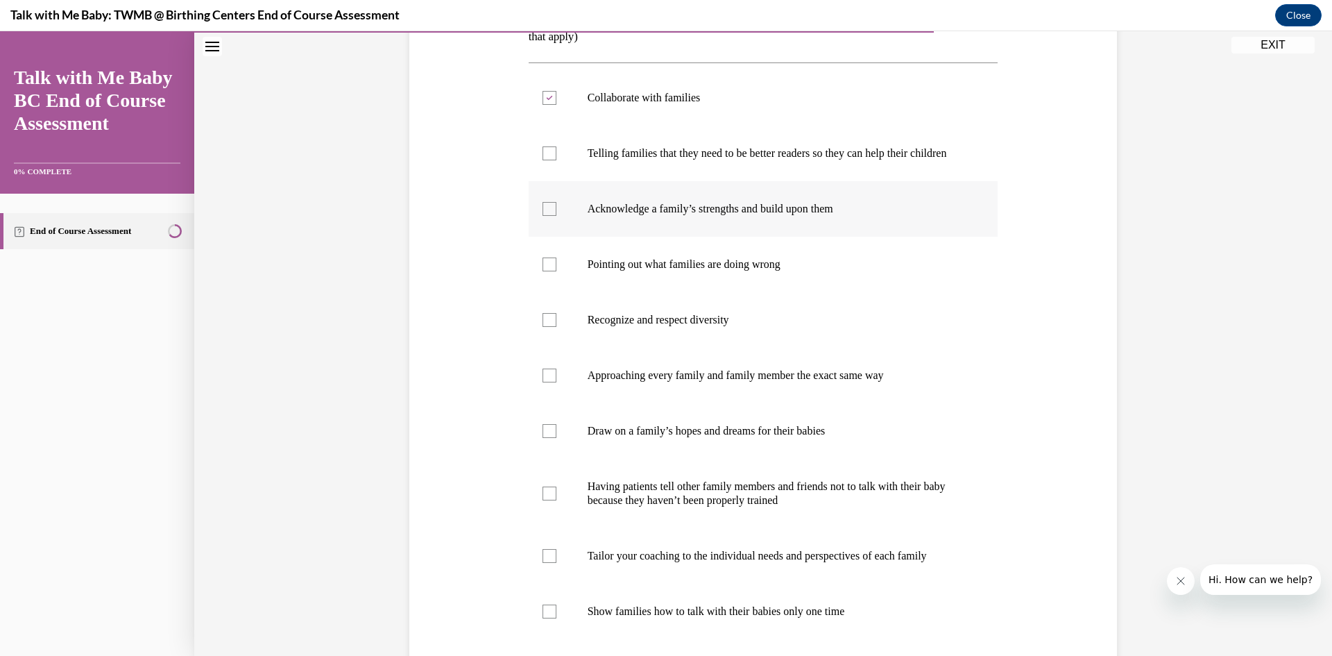
checkbox input "true"
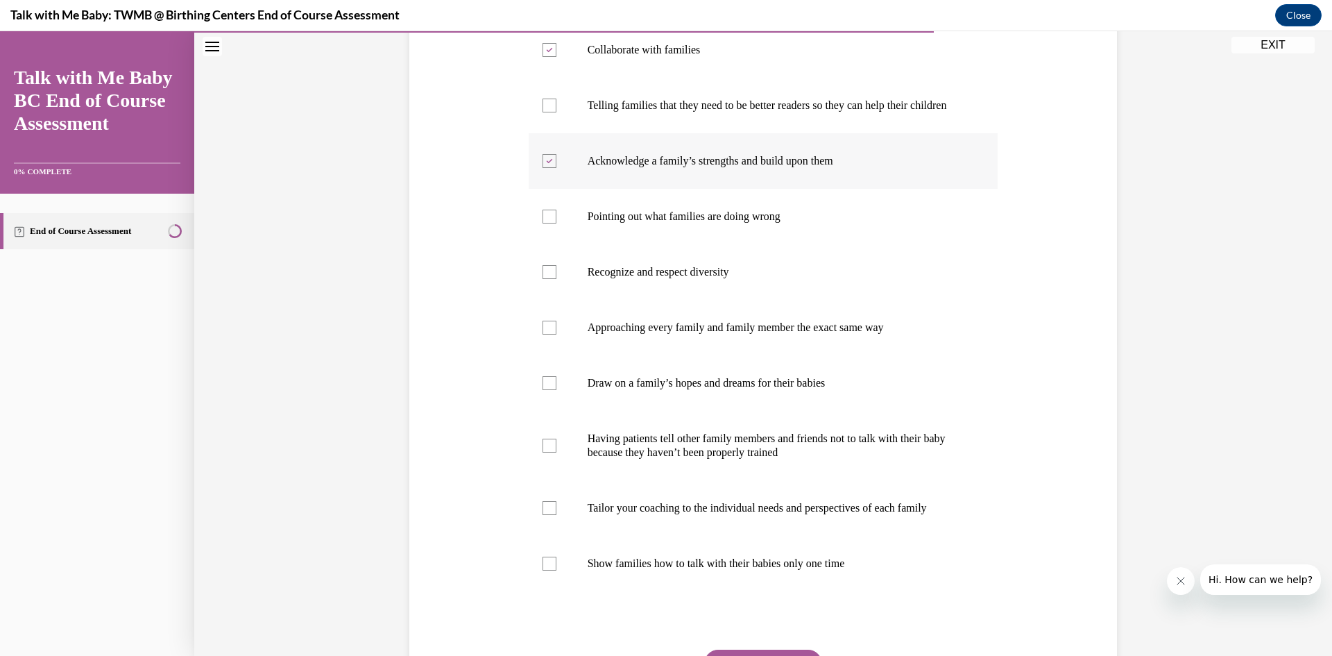
scroll to position [332, 0]
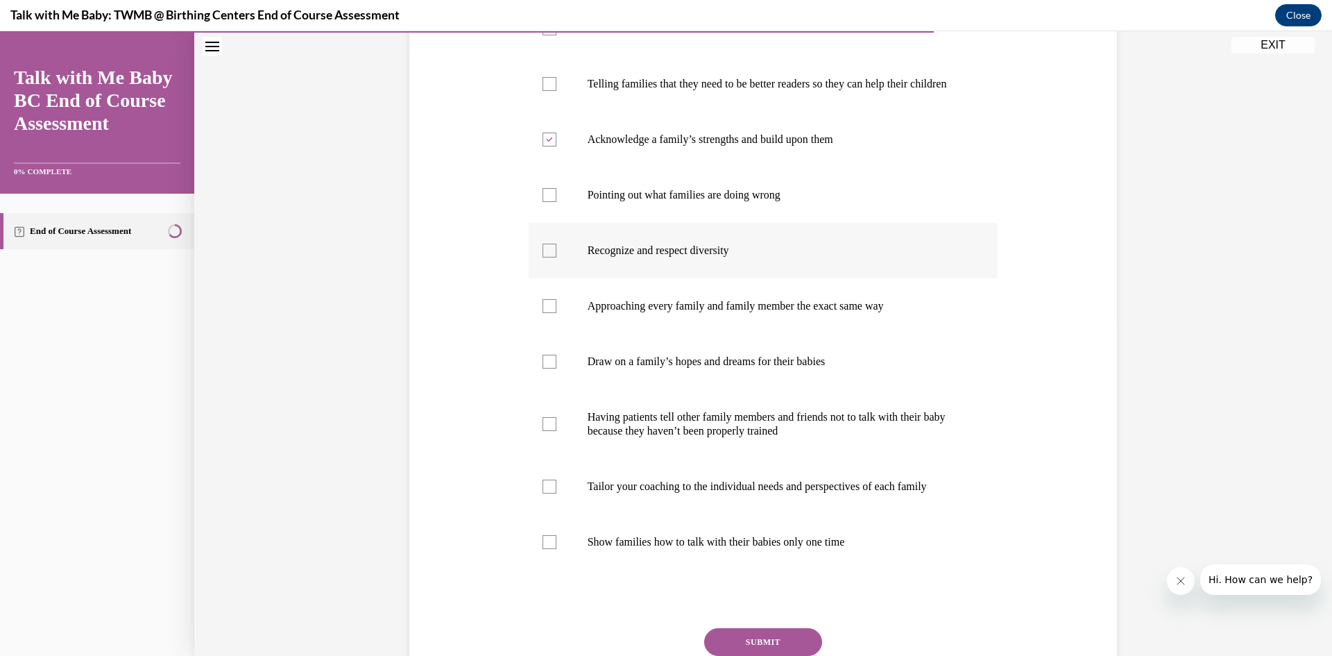
click at [923, 257] on p "Recognize and respect diversity" at bounding box center [776, 250] width 376 height 14
click at [556, 257] on input "Recognize and respect diversity" at bounding box center [549, 250] width 14 height 14
checkbox input "true"
click at [890, 382] on label "Draw on a family’s hopes and dreams for their babies" at bounding box center [764, 361] width 470 height 55
click at [556, 368] on input "Draw on a family’s hopes and dreams for their babies" at bounding box center [549, 361] width 14 height 14
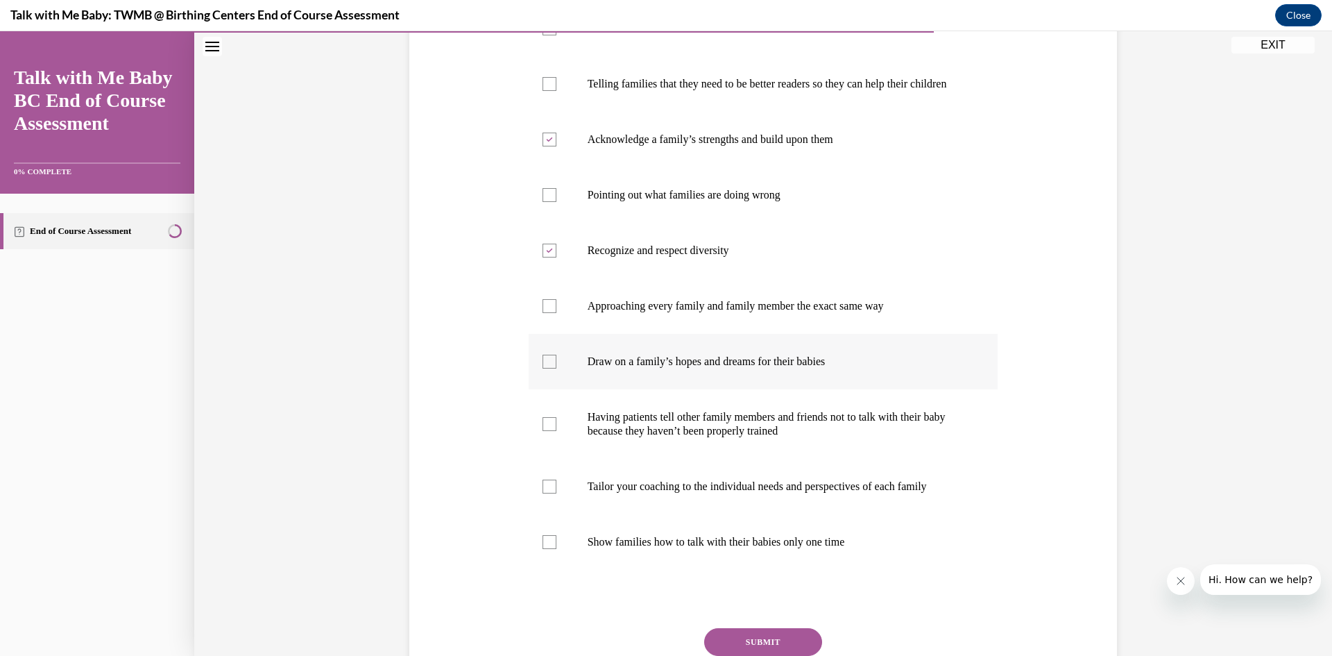
checkbox input "true"
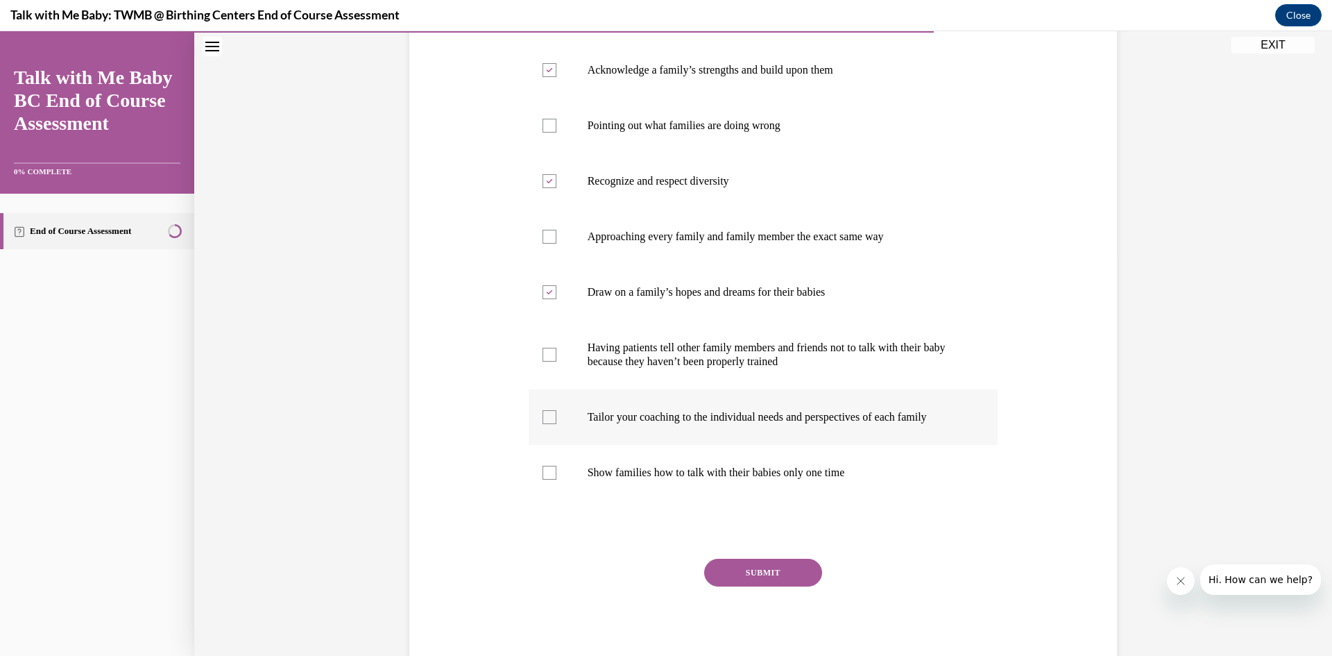
click at [893, 424] on p "Tailor your coaching to the individual needs and perspectives of each family" at bounding box center [776, 417] width 376 height 14
click at [556, 424] on input "Tailor your coaching to the individual needs and perspectives of each family" at bounding box center [549, 417] width 14 height 14
checkbox input "true"
click at [767, 586] on button "SUBMIT" at bounding box center [763, 572] width 118 height 28
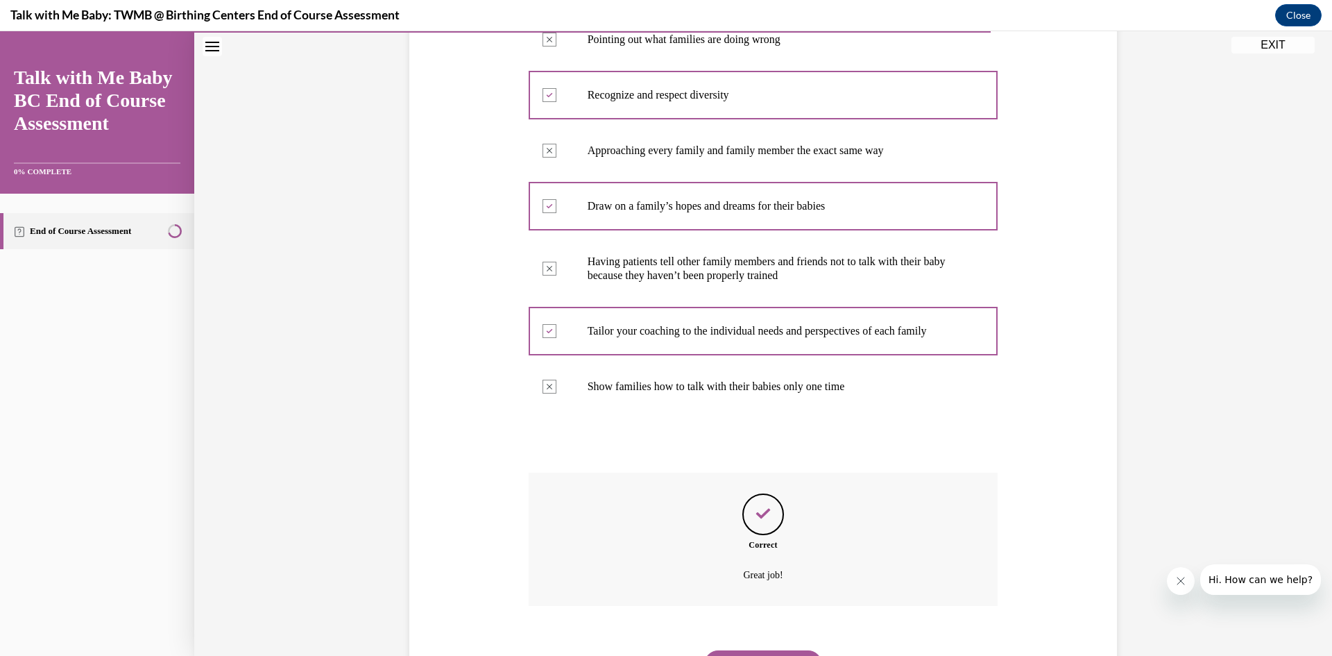
scroll to position [572, 0]
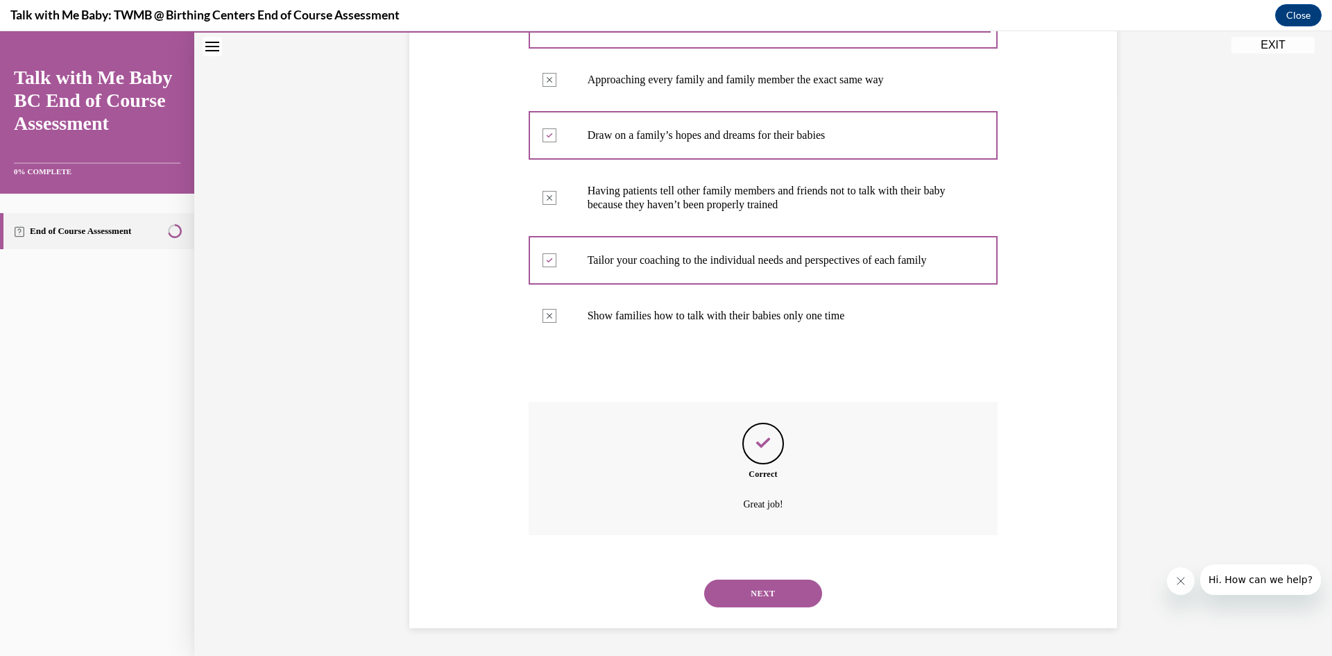
click at [739, 601] on button "NEXT" at bounding box center [763, 593] width 118 height 28
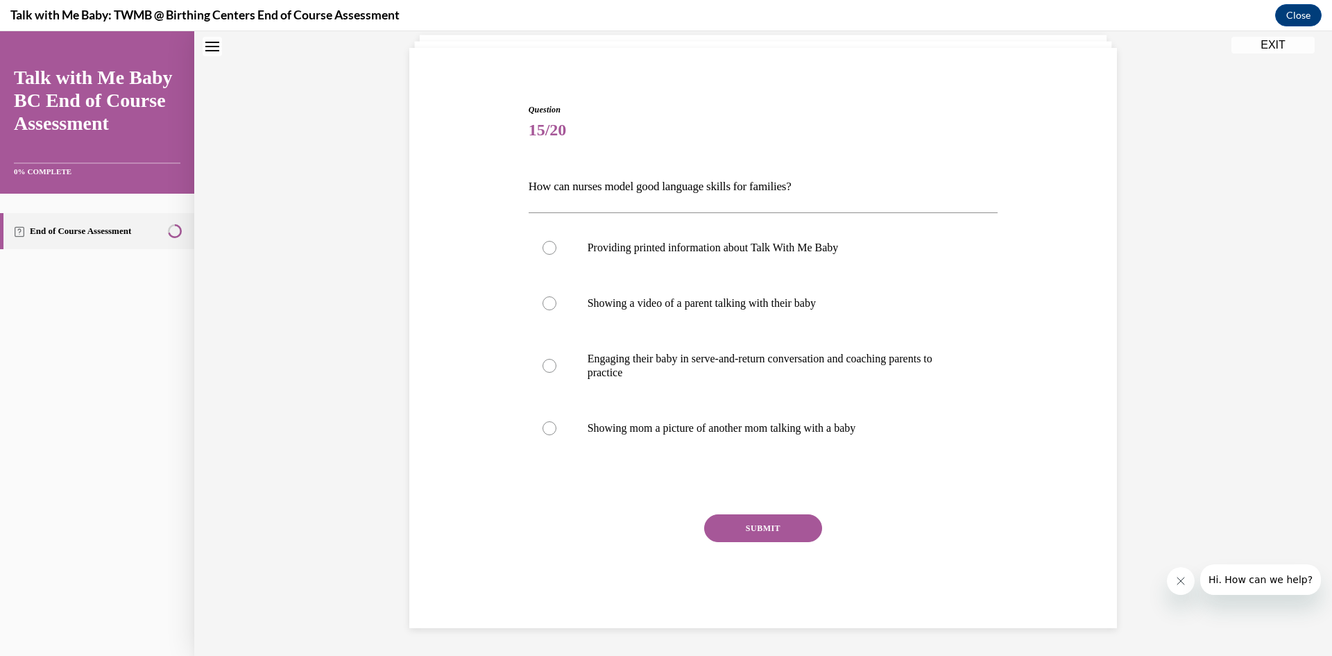
scroll to position [42, 0]
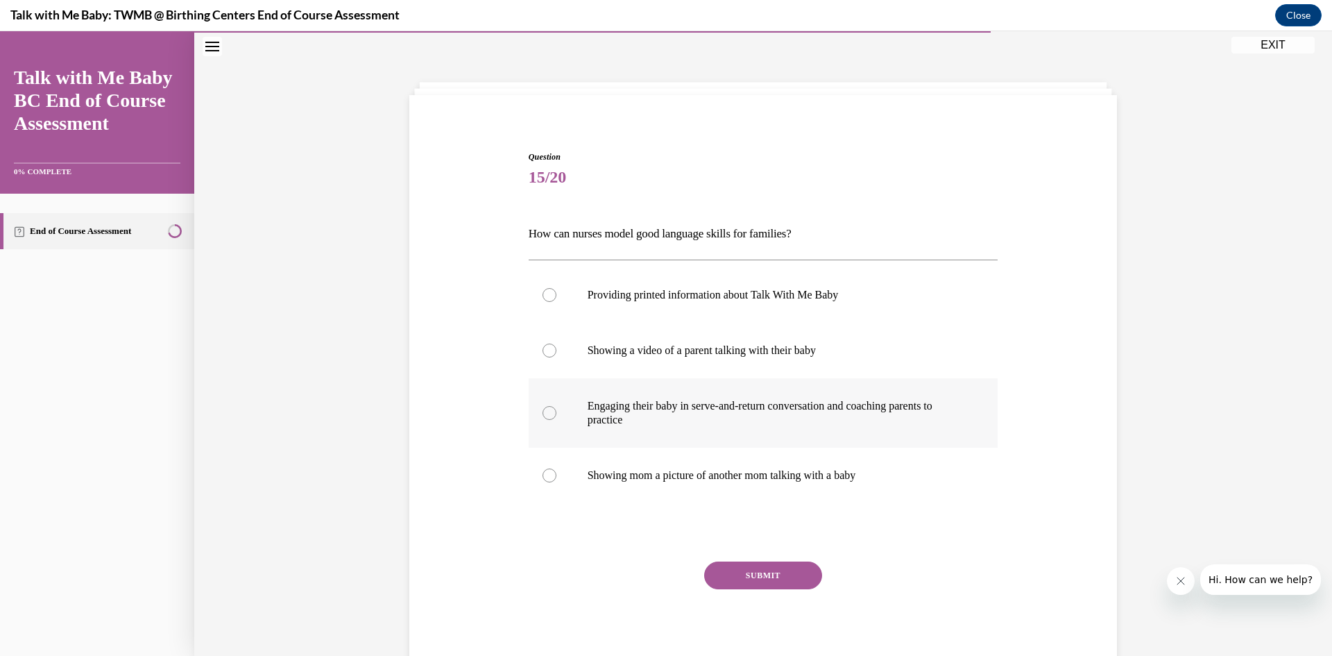
click at [909, 420] on p "Engaging their baby in serve-and-return conversation and coaching parents to pr…" at bounding box center [776, 413] width 376 height 28
click at [556, 420] on input "Engaging their baby in serve-and-return conversation and coaching parents to pr…" at bounding box center [549, 413] width 14 height 14
radio input "true"
click at [772, 583] on button "SUBMIT" at bounding box center [763, 575] width 118 height 28
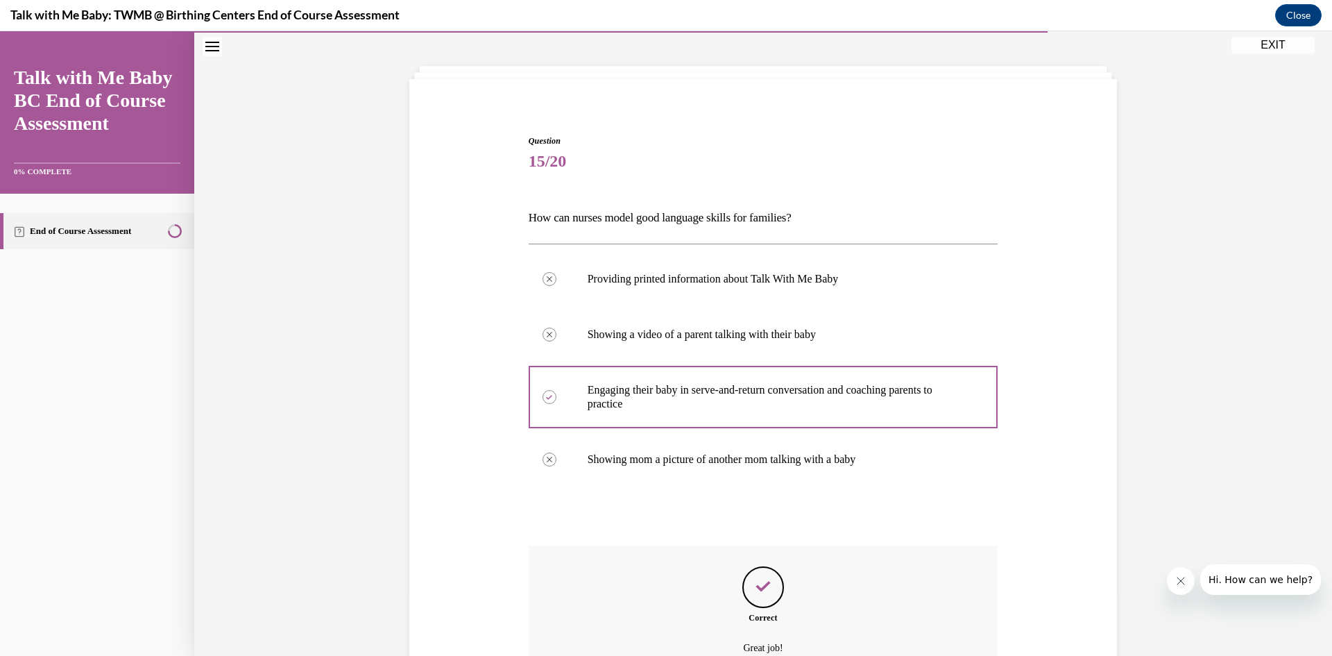
scroll to position [202, 0]
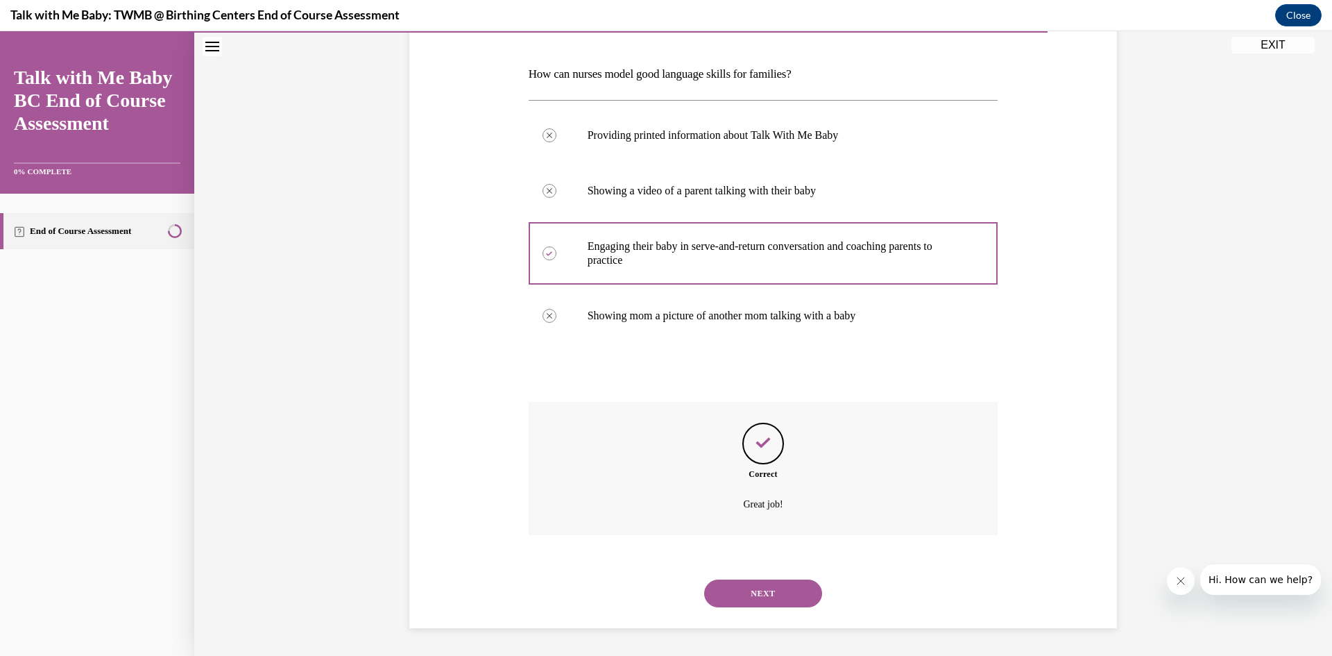
click at [769, 585] on button "NEXT" at bounding box center [763, 593] width 118 height 28
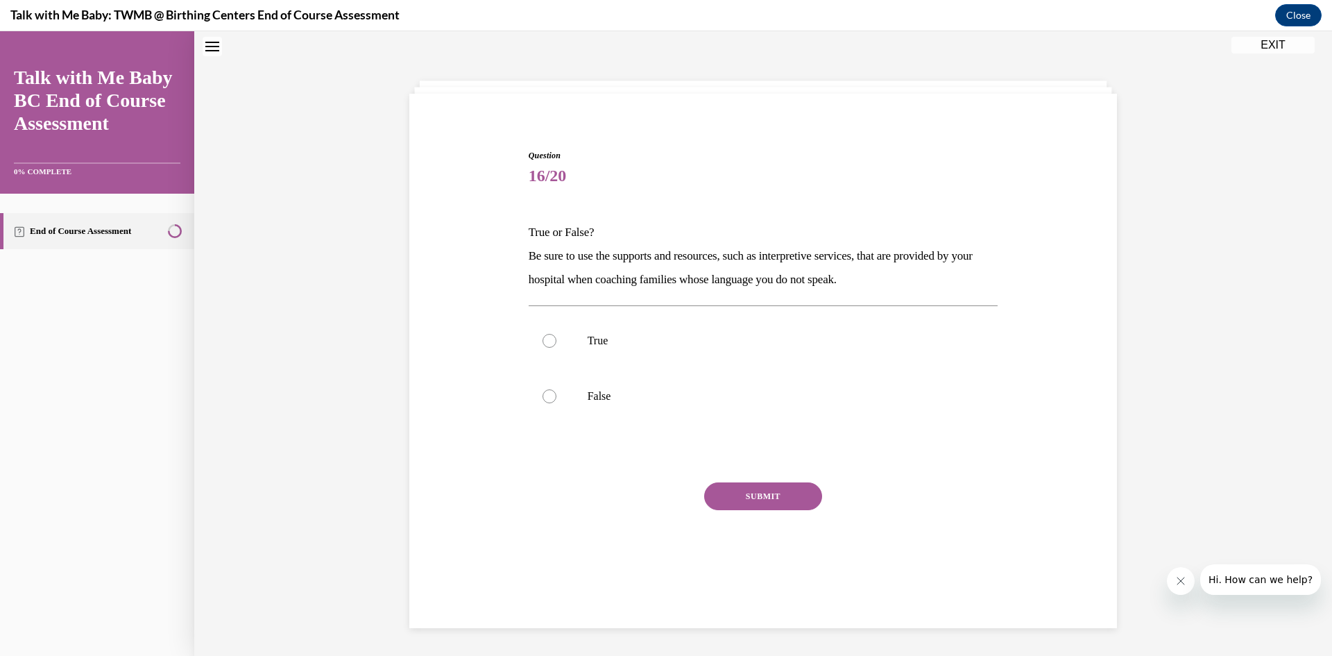
scroll to position [44, 0]
click at [910, 326] on label "True" at bounding box center [764, 340] width 470 height 55
click at [556, 334] on input "True" at bounding box center [549, 341] width 14 height 14
radio input "true"
click at [779, 497] on button "SUBMIT" at bounding box center [763, 496] width 118 height 28
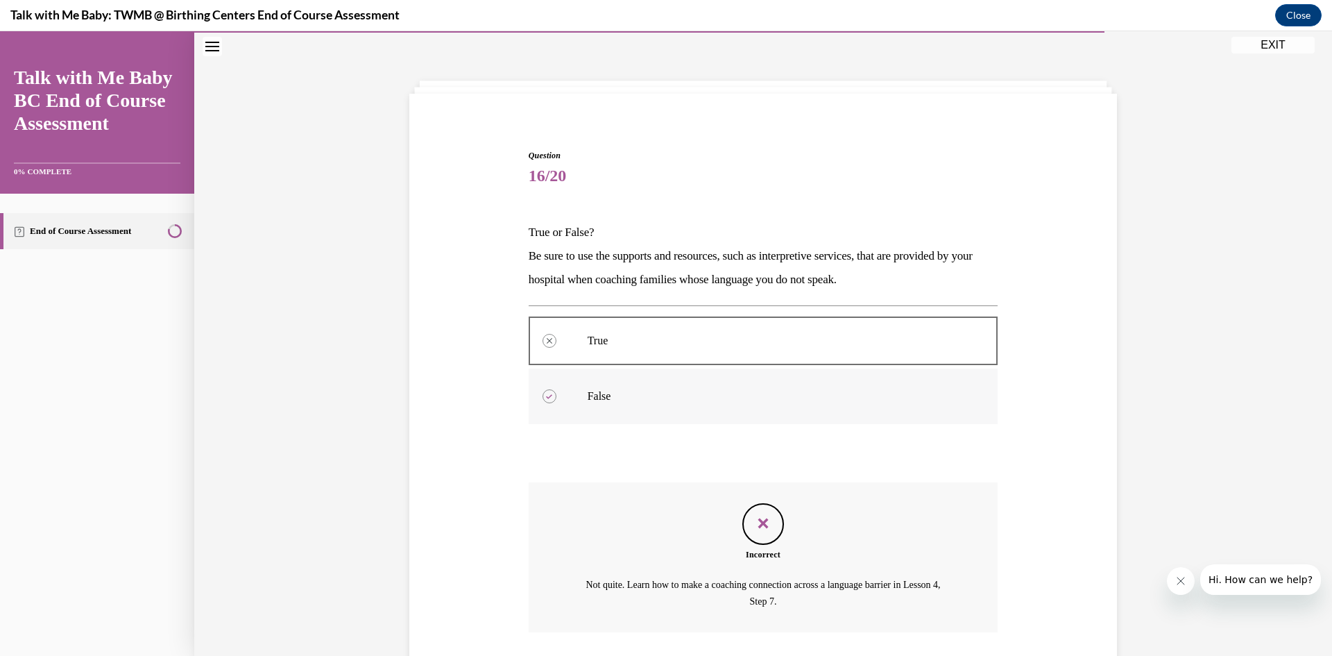
scroll to position [141, 0]
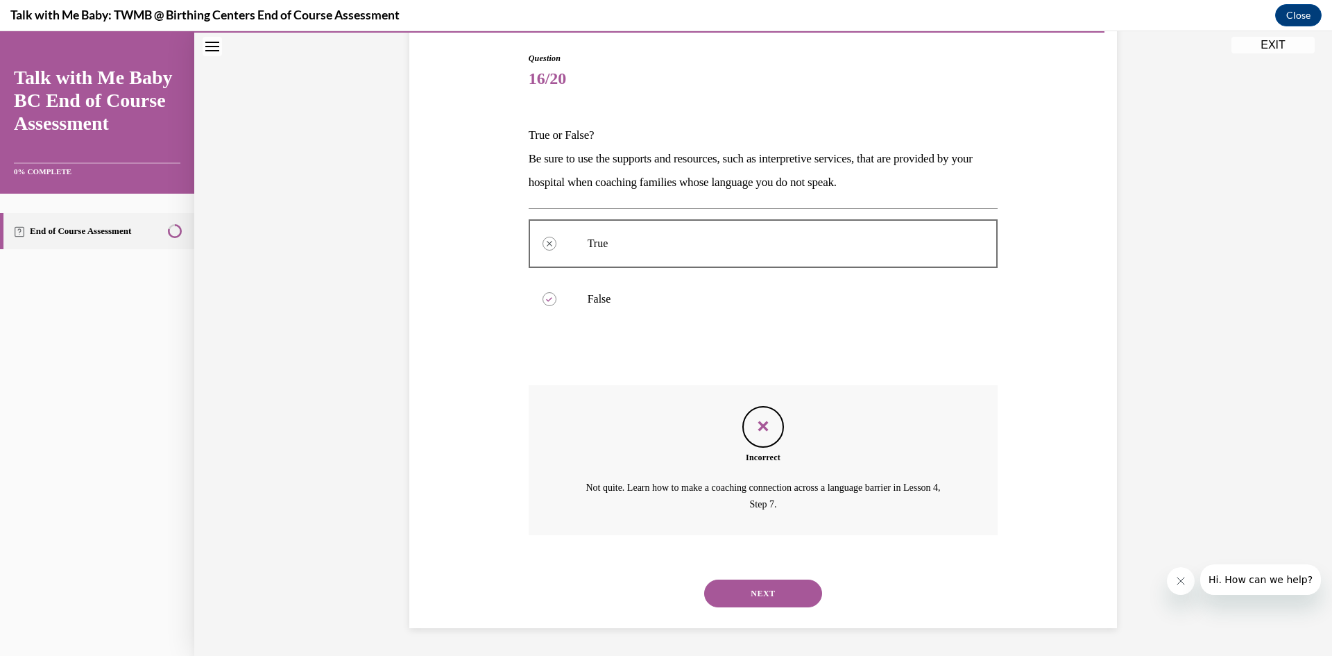
click at [786, 583] on button "NEXT" at bounding box center [763, 593] width 118 height 28
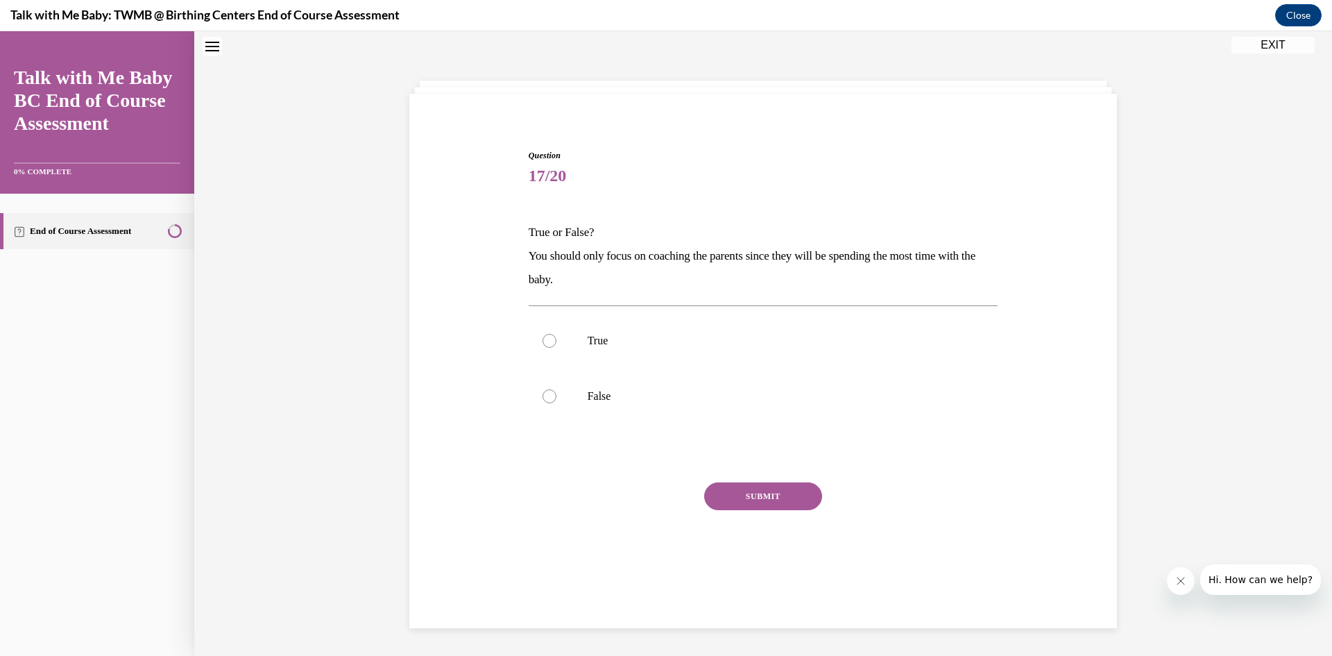
scroll to position [42, 0]
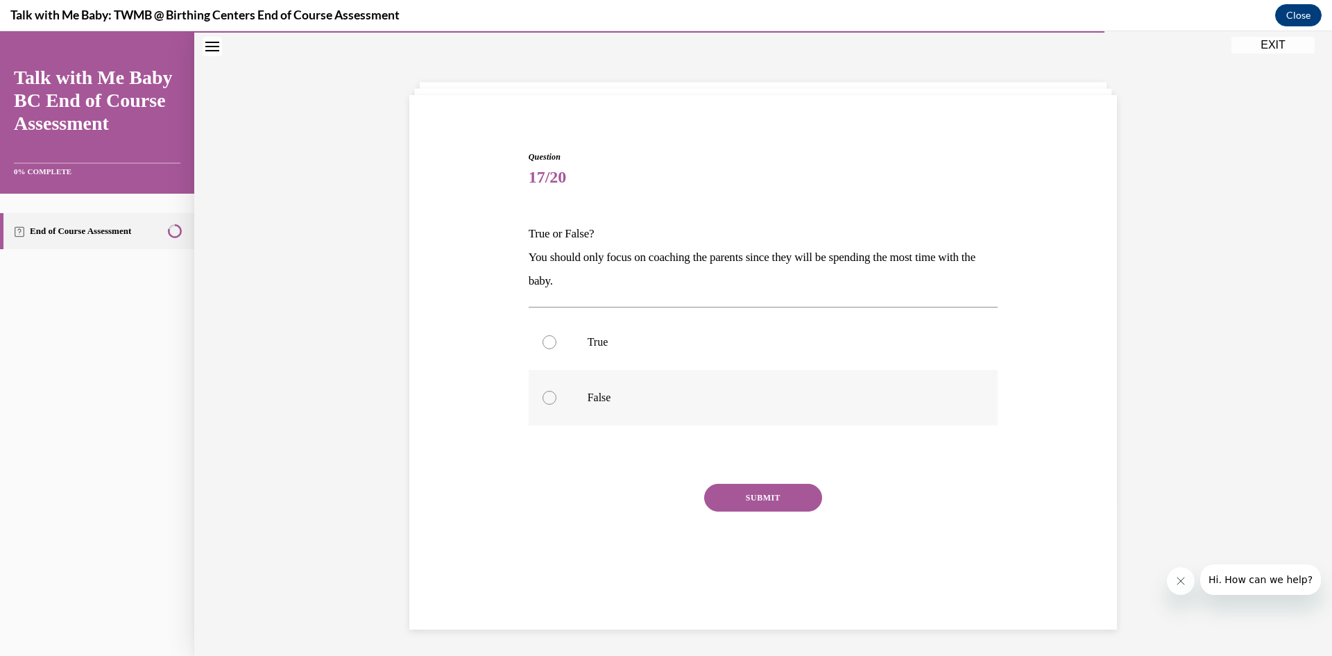
click at [811, 384] on label "False" at bounding box center [764, 397] width 470 height 55
click at [556, 391] on input "False" at bounding box center [549, 398] width 14 height 14
radio input "true"
click at [756, 489] on button "SUBMIT" at bounding box center [763, 498] width 118 height 28
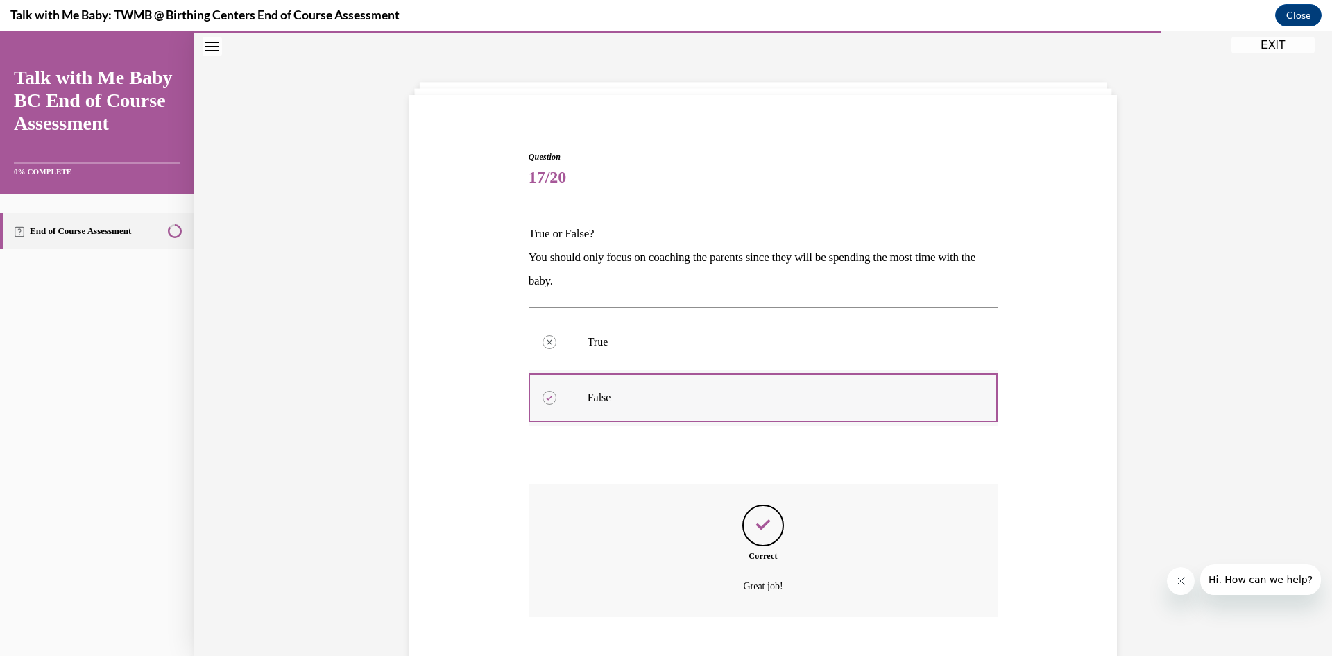
scroll to position [124, 0]
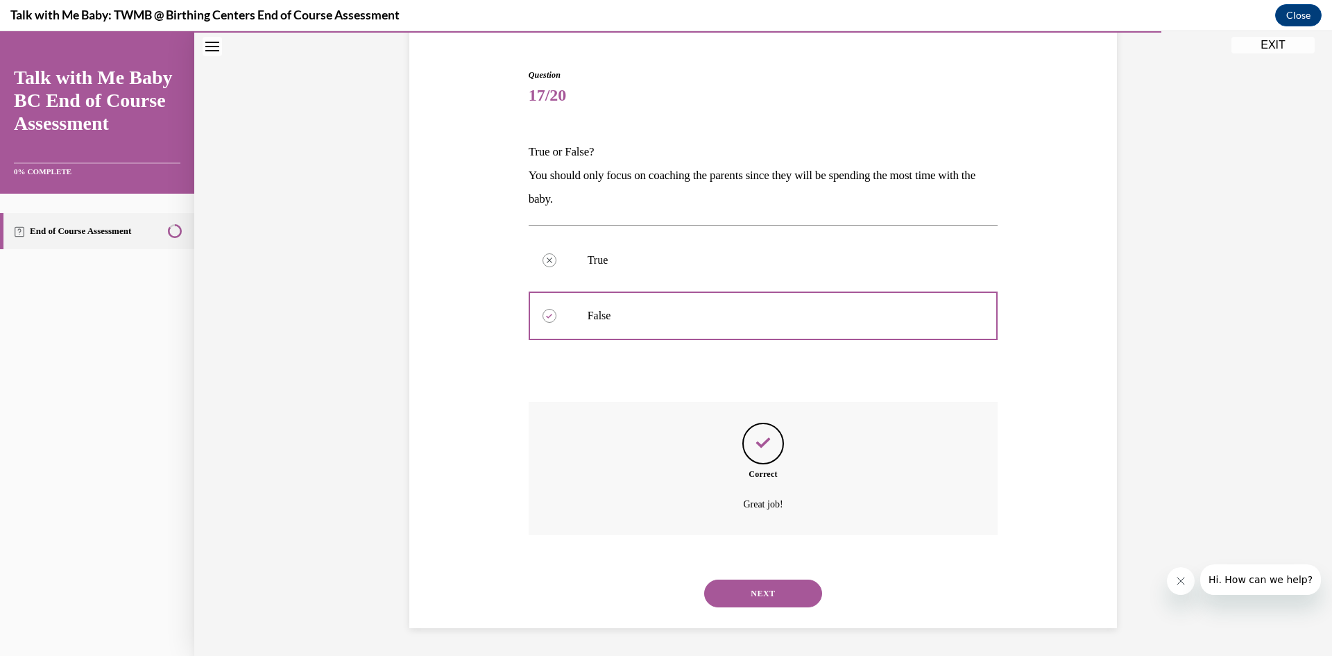
drag, startPoint x: 792, startPoint y: 575, endPoint x: 780, endPoint y: 588, distance: 18.2
click at [780, 589] on button "NEXT" at bounding box center [763, 593] width 118 height 28
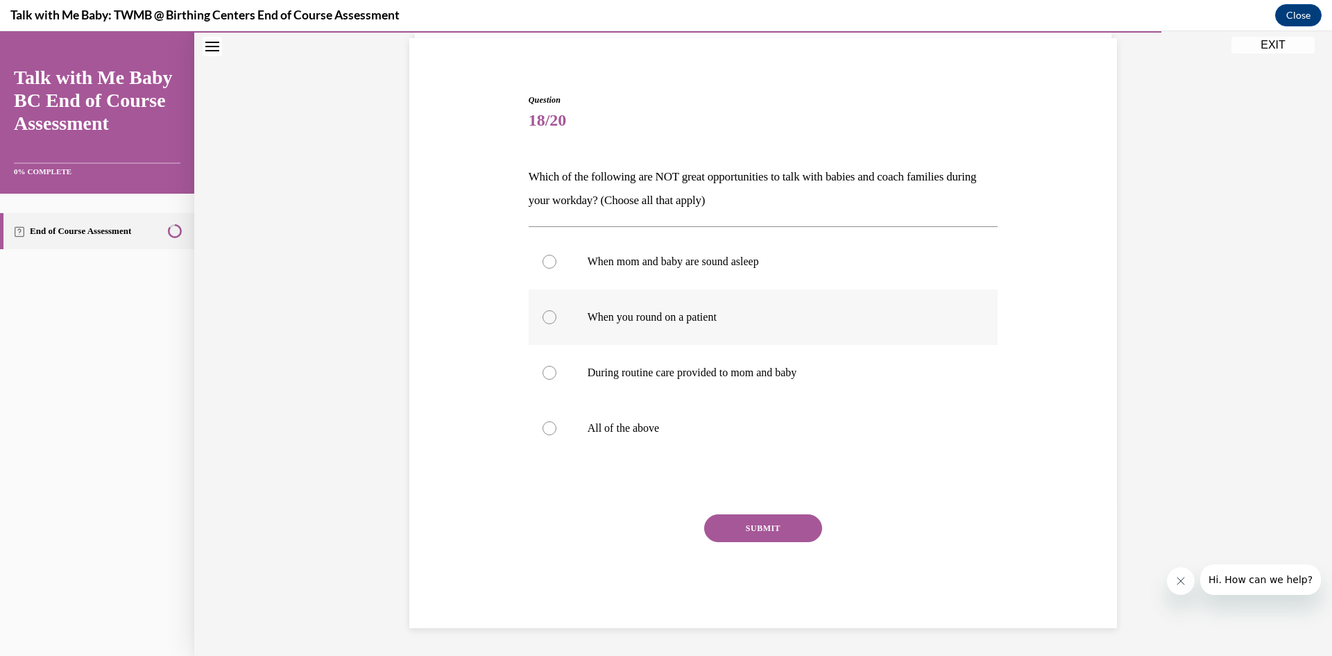
scroll to position [48, 0]
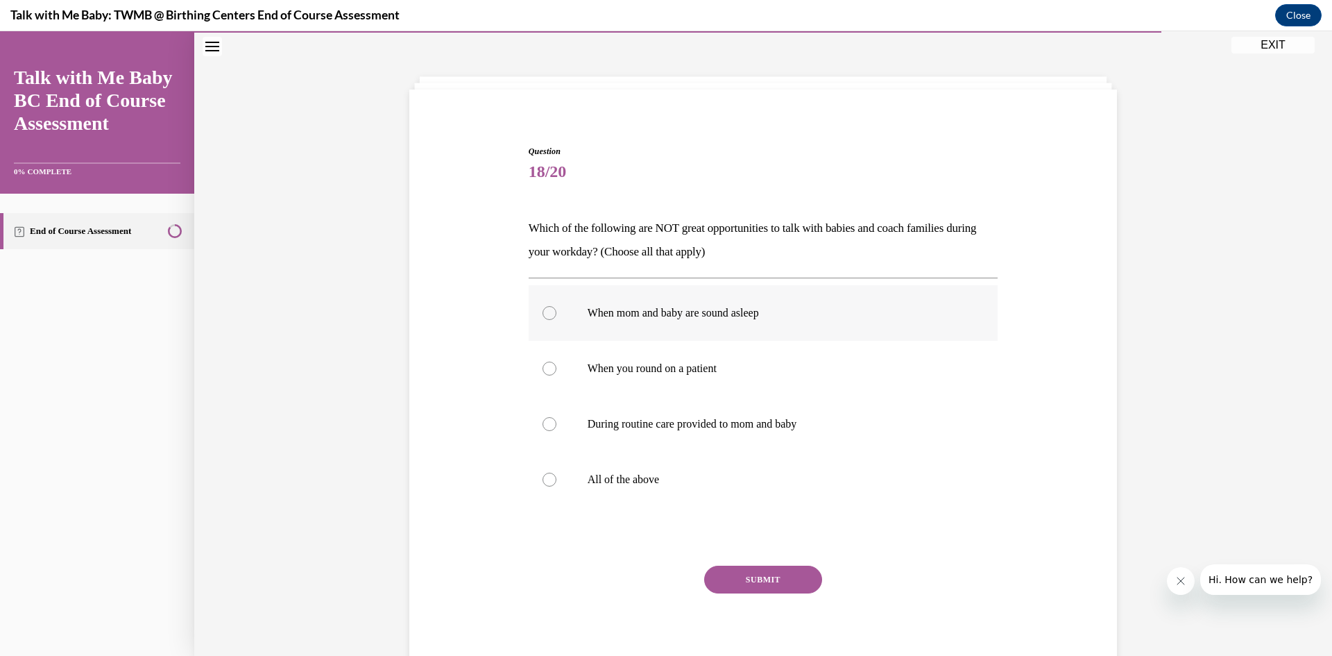
click at [846, 308] on p "When mom and baby are sound asleep" at bounding box center [776, 313] width 376 height 14
click at [556, 308] on input "When mom and baby are sound asleep" at bounding box center [549, 313] width 14 height 14
radio input "true"
click at [746, 579] on button "SUBMIT" at bounding box center [763, 579] width 118 height 28
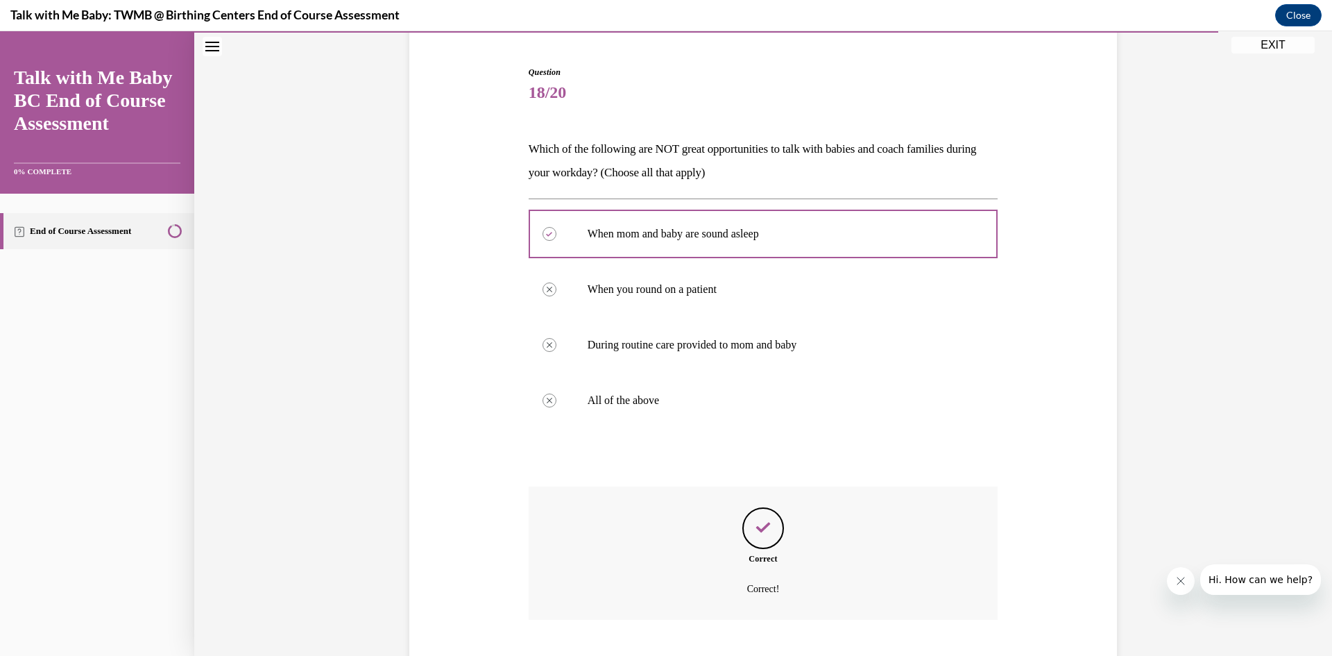
scroll to position [212, 0]
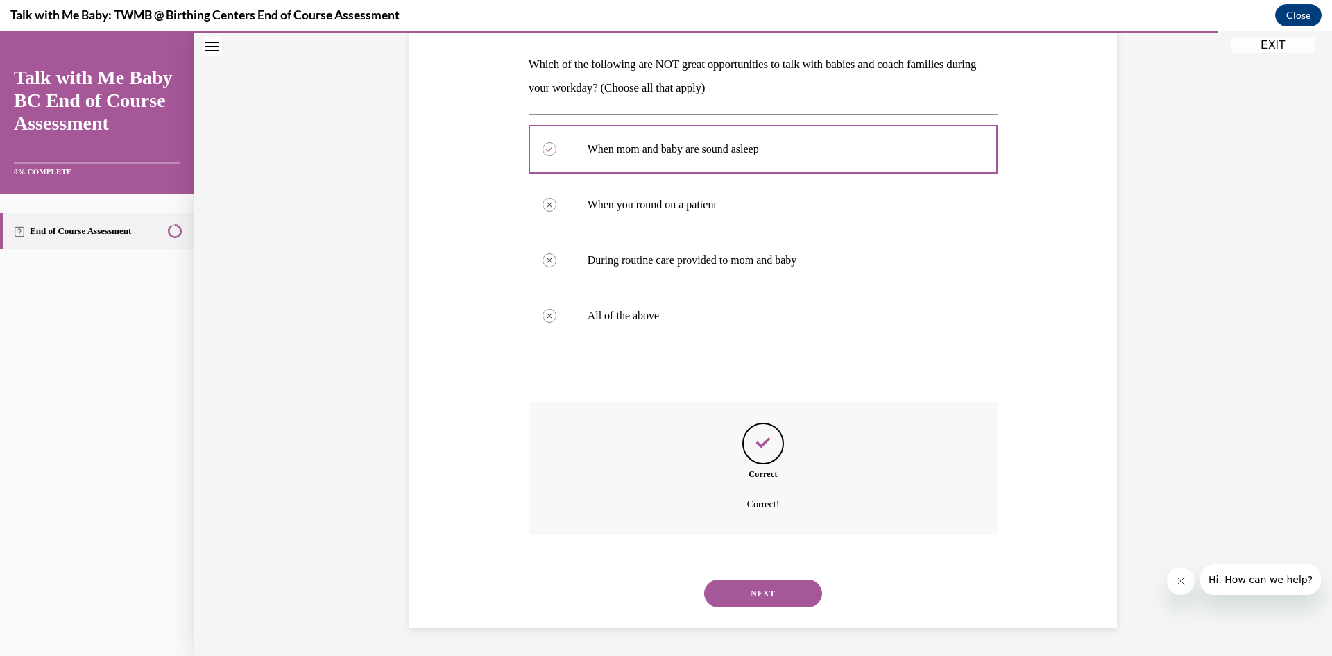
click at [763, 581] on button "NEXT" at bounding box center [763, 593] width 118 height 28
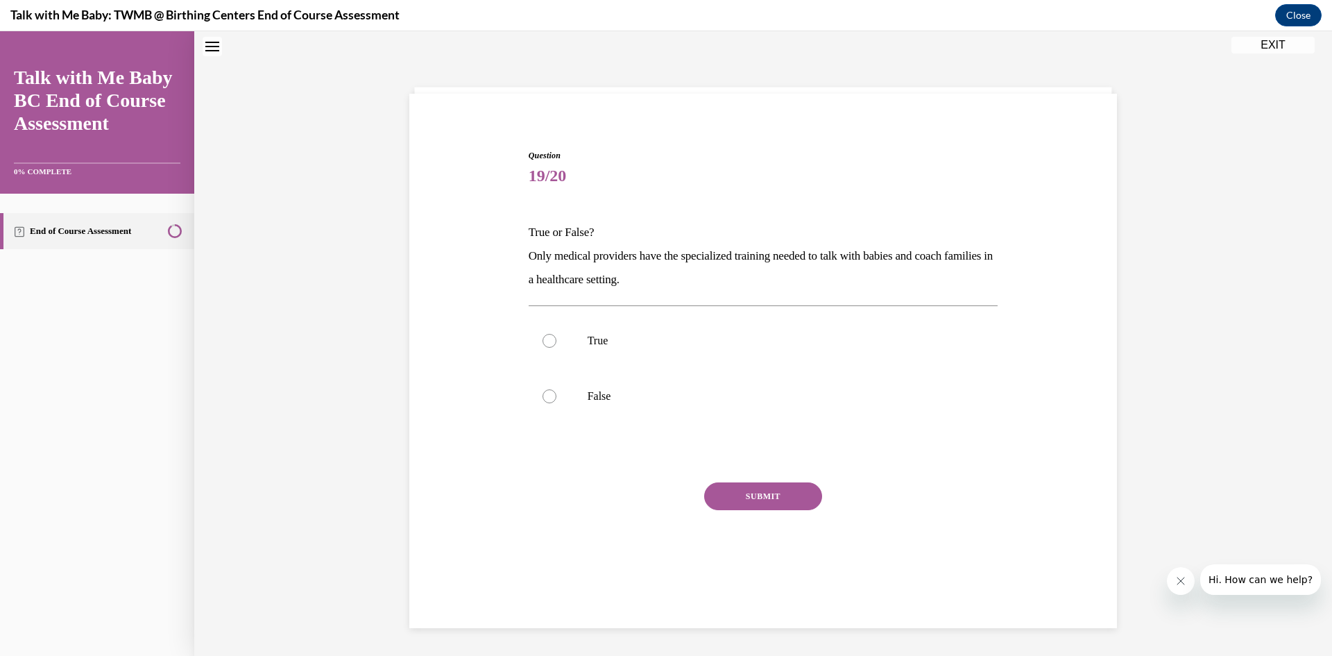
scroll to position [42, 0]
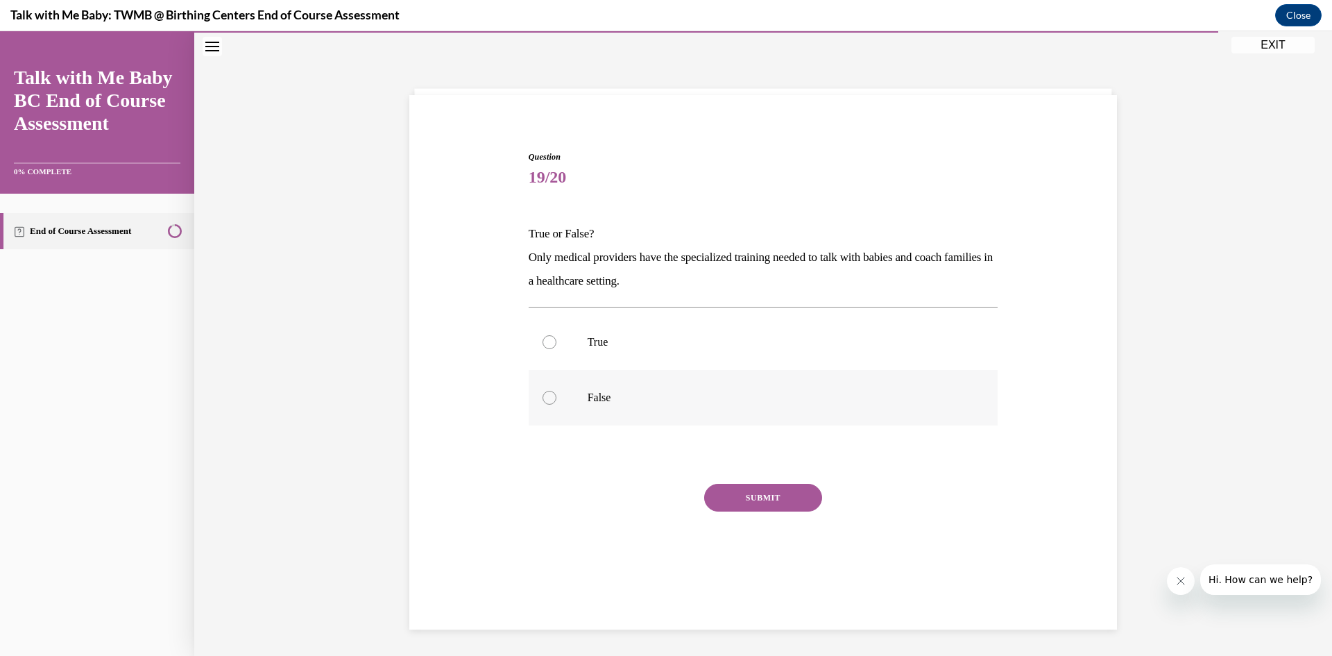
click at [898, 391] on p "False" at bounding box center [776, 398] width 376 height 14
click at [556, 391] on input "False" at bounding box center [549, 398] width 14 height 14
radio input "true"
click at [762, 493] on button "SUBMIT" at bounding box center [763, 498] width 118 height 28
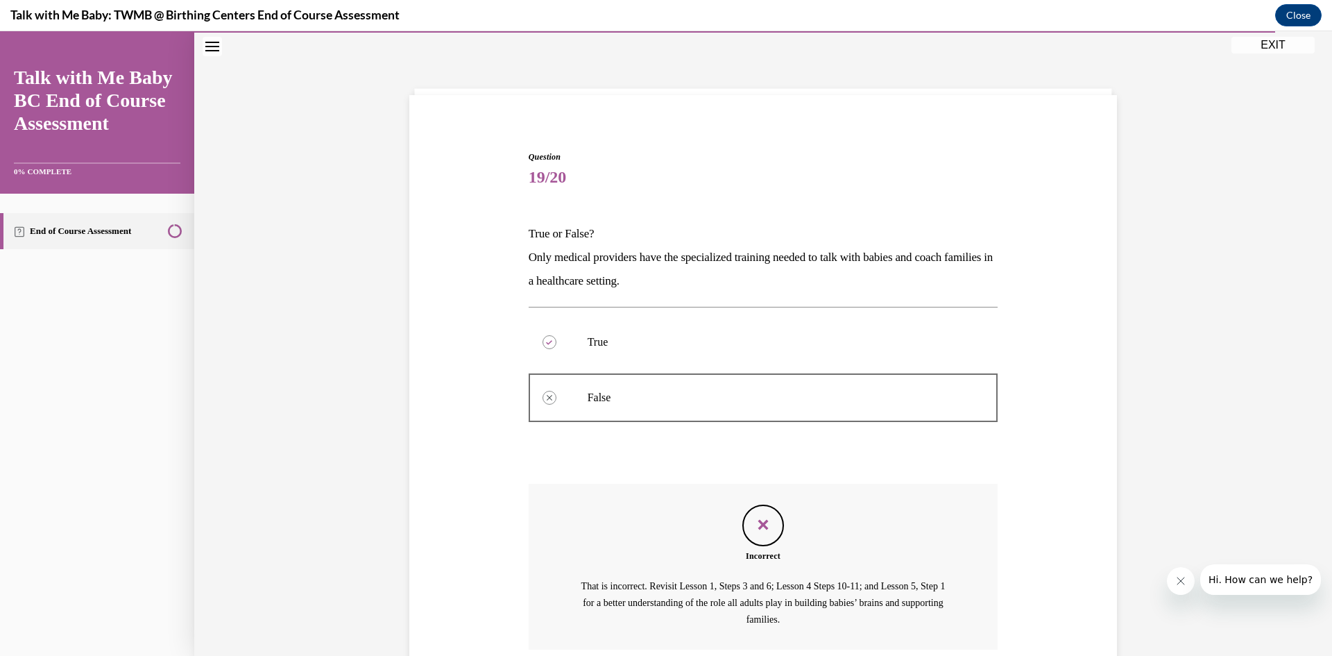
scroll to position [157, 0]
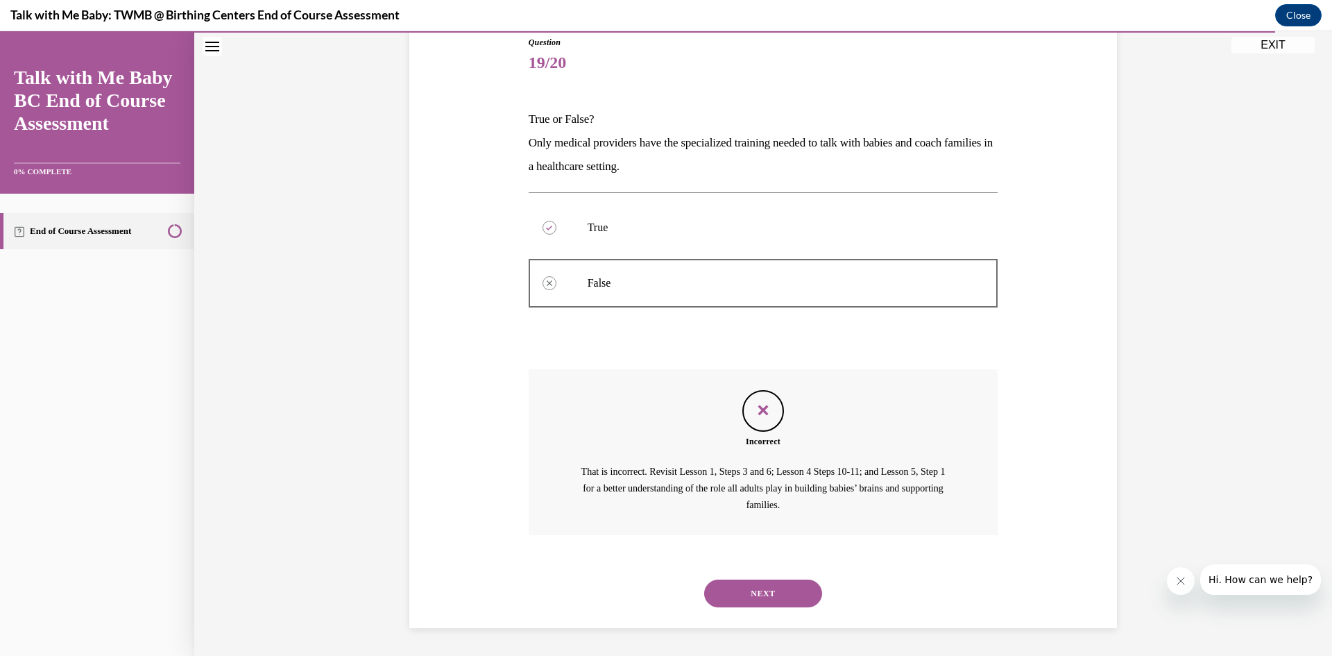
click at [754, 591] on button "NEXT" at bounding box center [763, 593] width 118 height 28
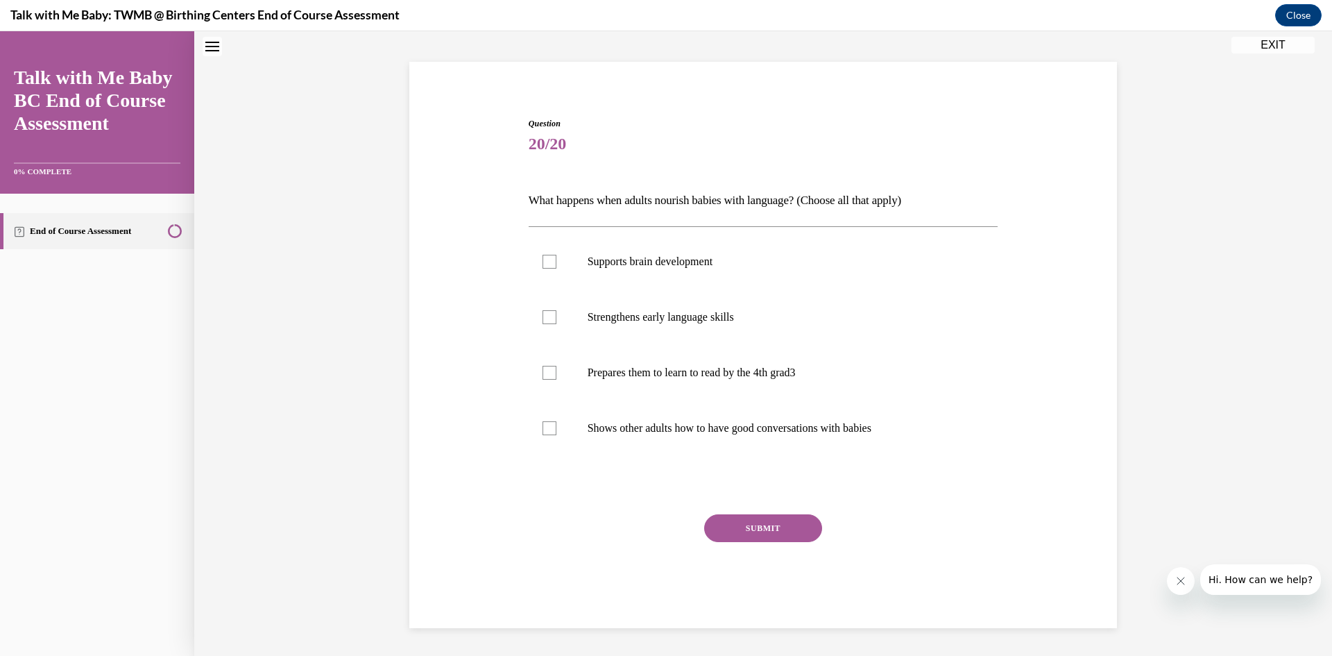
scroll to position [42, 0]
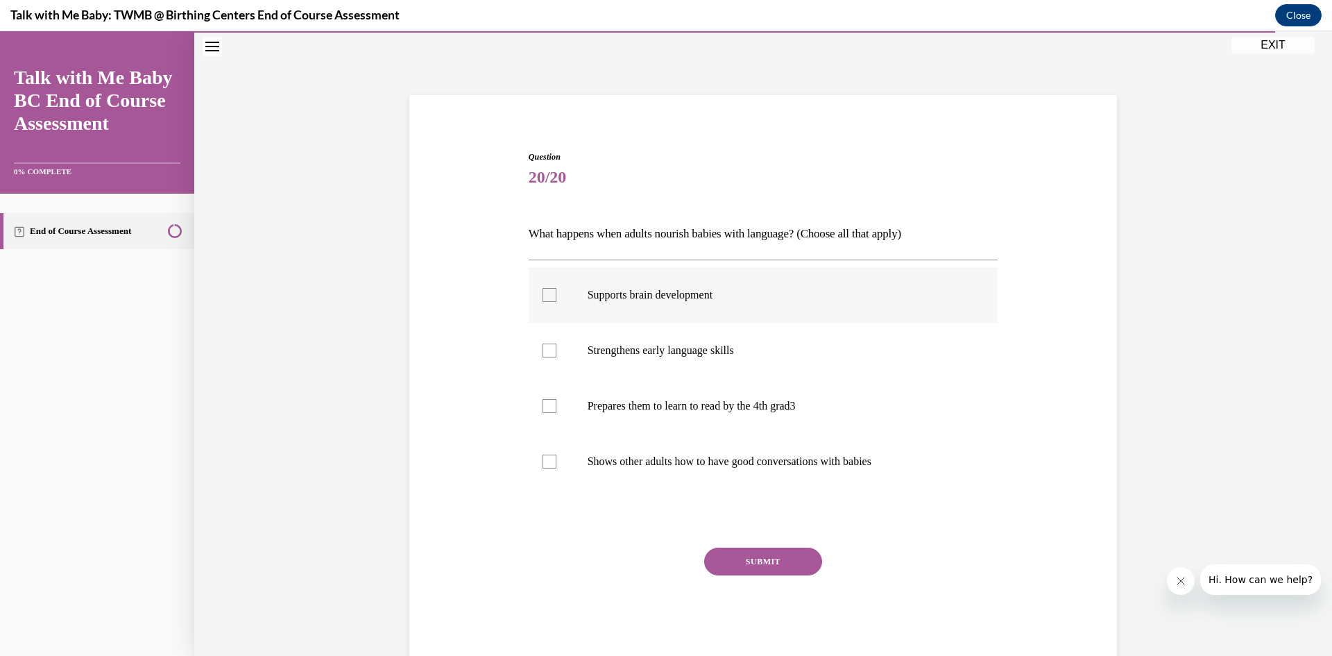
click at [743, 295] on p "Supports brain development" at bounding box center [776, 295] width 376 height 14
click at [556, 295] on input "Supports brain development" at bounding box center [549, 295] width 14 height 14
checkbox input "true"
click at [738, 348] on p "Strengthens early language skills" at bounding box center [776, 350] width 376 height 14
click at [556, 348] on input "Strengthens early language skills" at bounding box center [549, 350] width 14 height 14
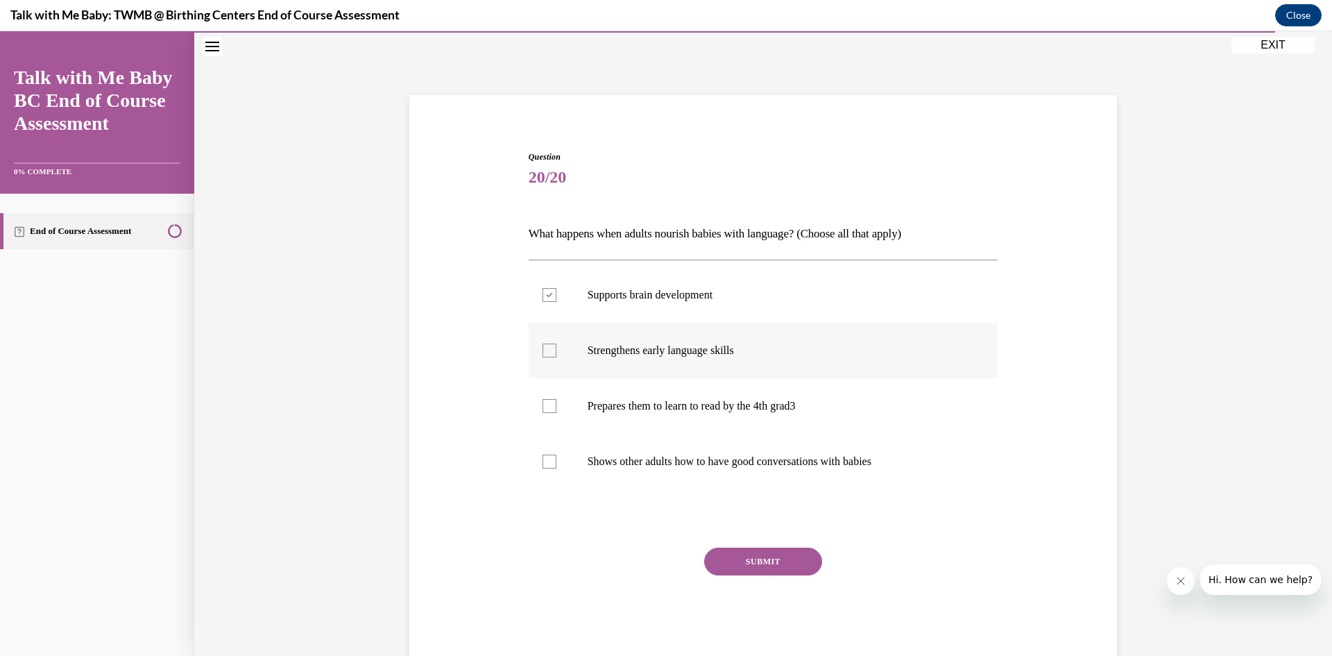
checkbox input "true"
click at [756, 416] on label "Prepares them to learn to read by the 4th grad3" at bounding box center [764, 405] width 470 height 55
click at [556, 413] on input "Prepares them to learn to read by the 4th grad3" at bounding box center [549, 406] width 14 height 14
checkbox input "true"
click at [763, 475] on label "Shows other adults how to have good conversations with babies" at bounding box center [764, 461] width 470 height 55
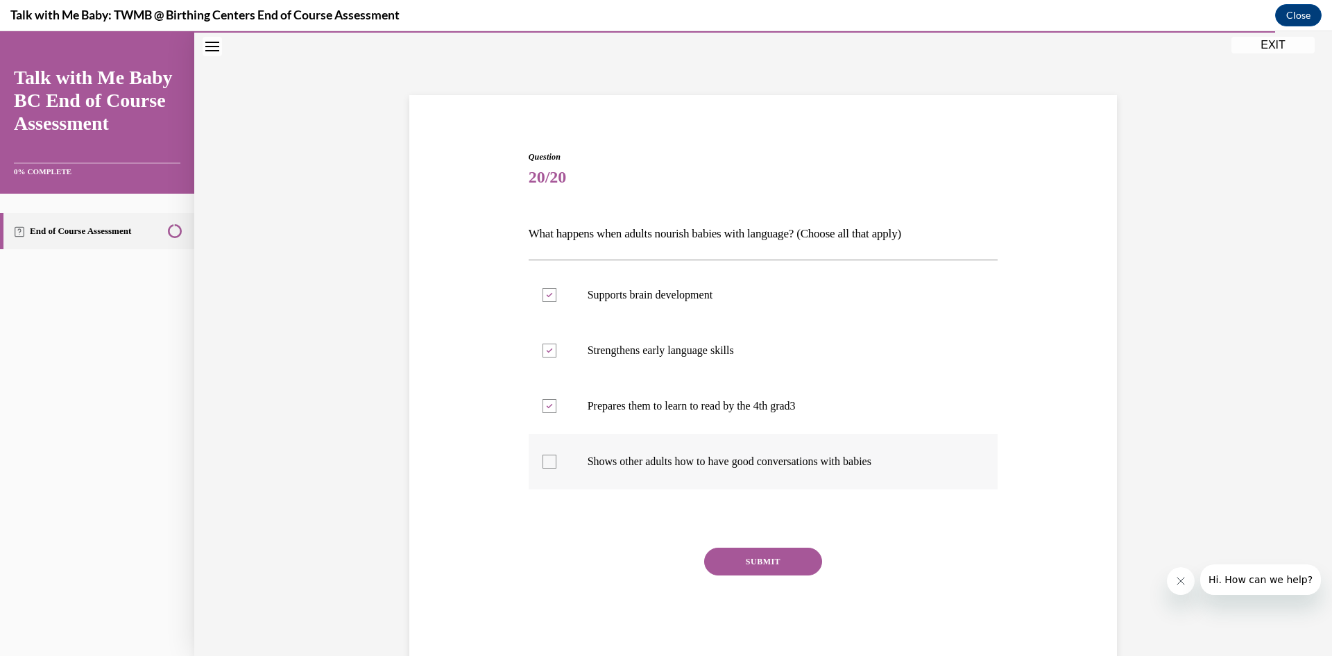
click at [556, 468] on input "Shows other adults how to have good conversations with babies" at bounding box center [549, 461] width 14 height 14
checkbox input "true"
click at [760, 559] on button "SUBMIT" at bounding box center [763, 561] width 118 height 28
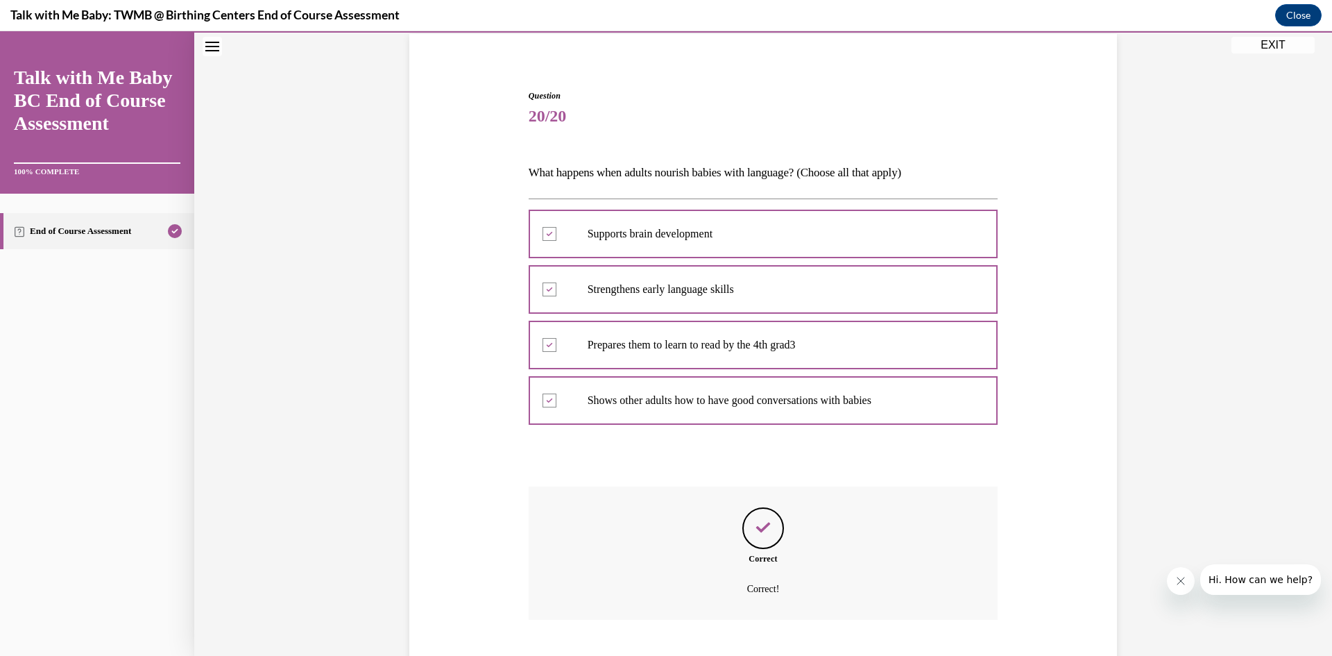
scroll to position [188, 0]
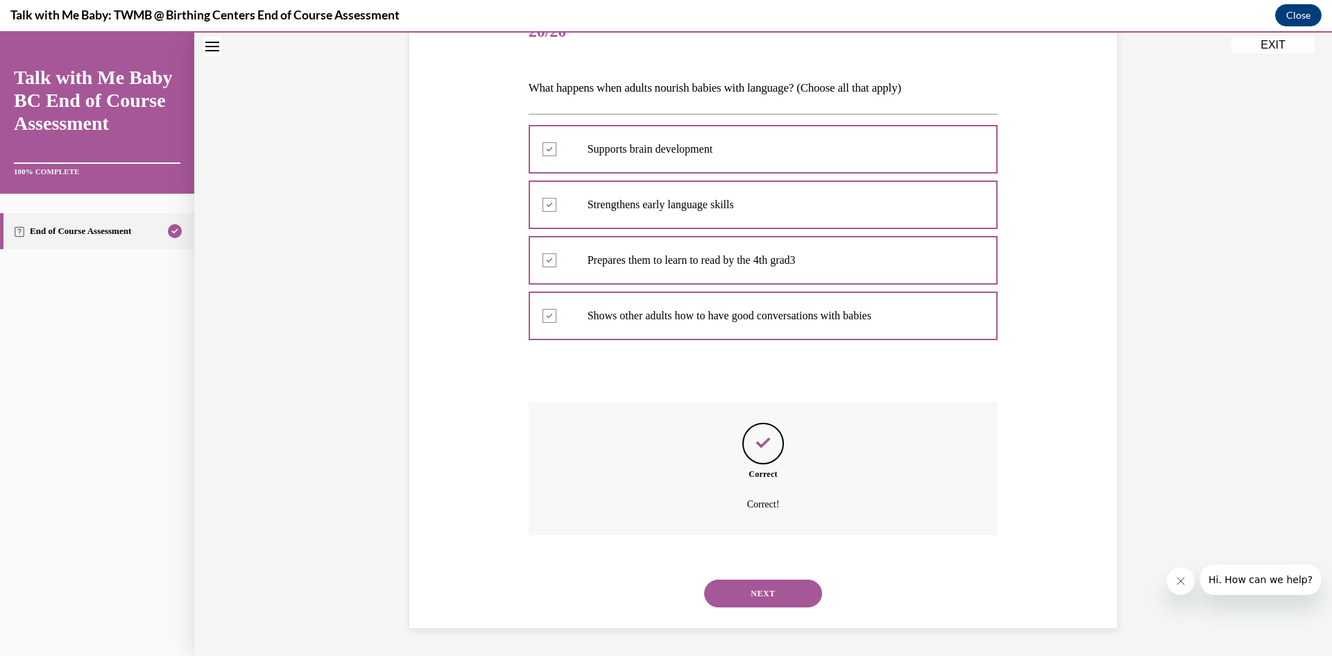
click at [769, 590] on button "NEXT" at bounding box center [763, 593] width 118 height 28
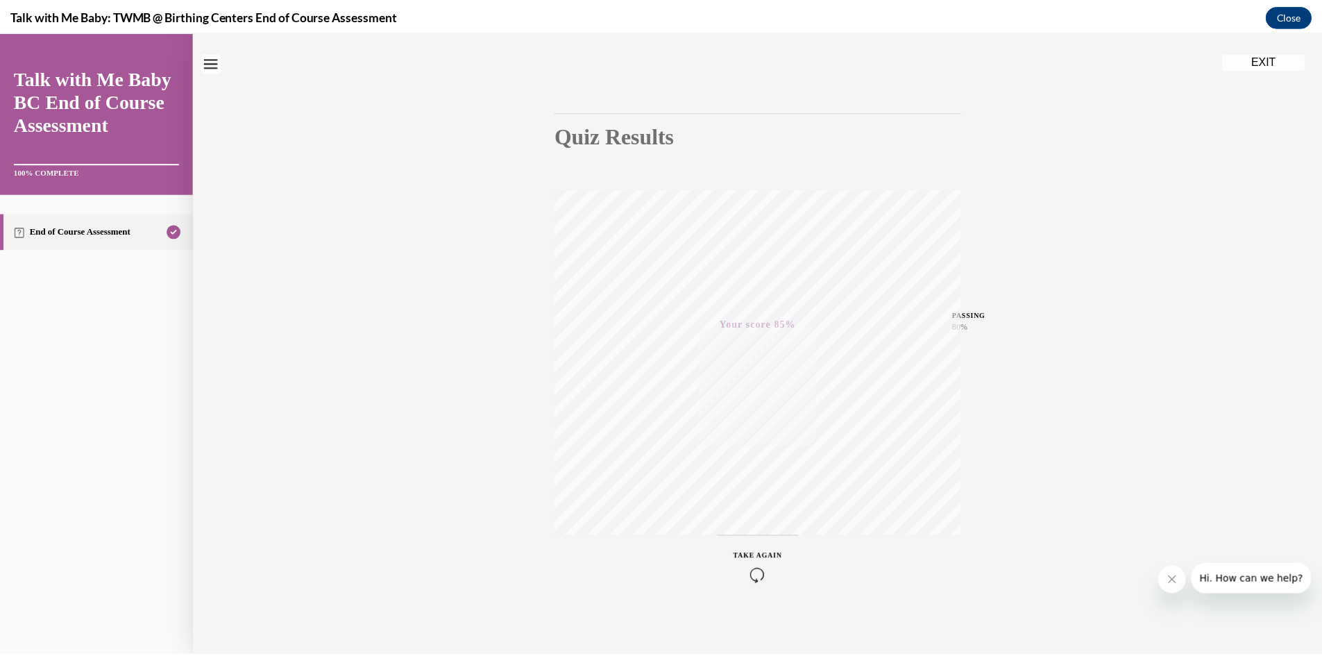
scroll to position [87, 0]
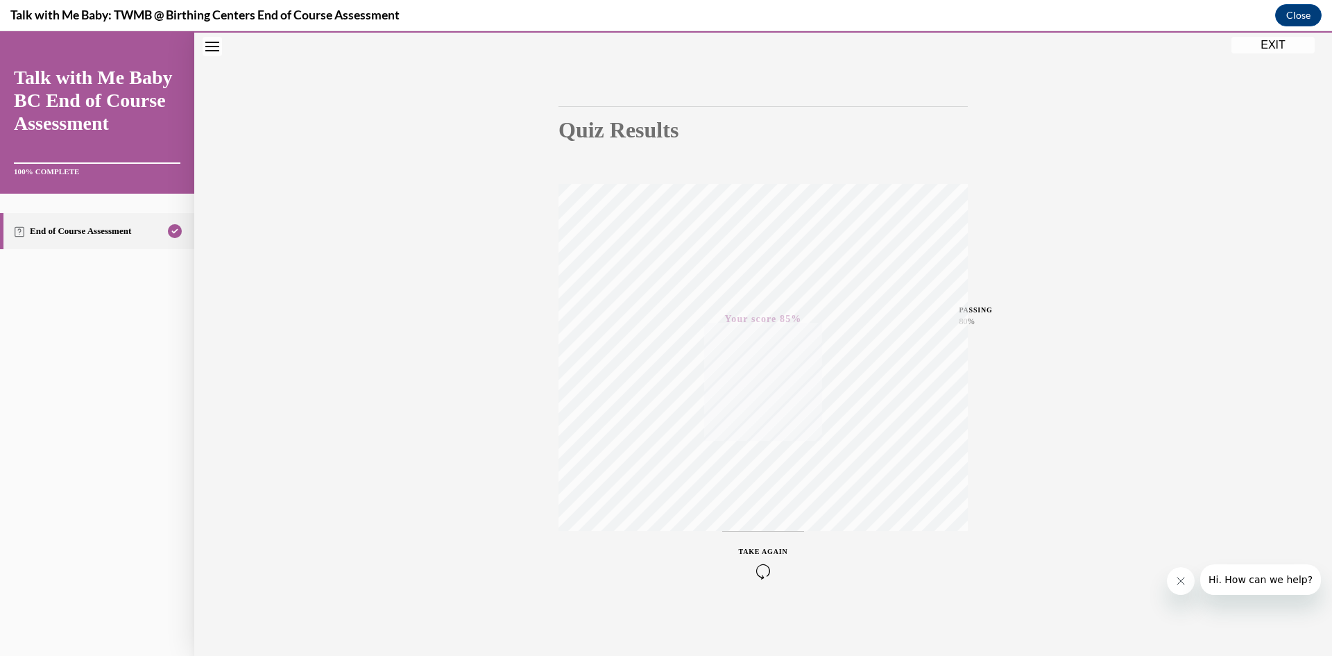
click at [1291, 43] on button "EXIT" at bounding box center [1272, 45] width 83 height 17
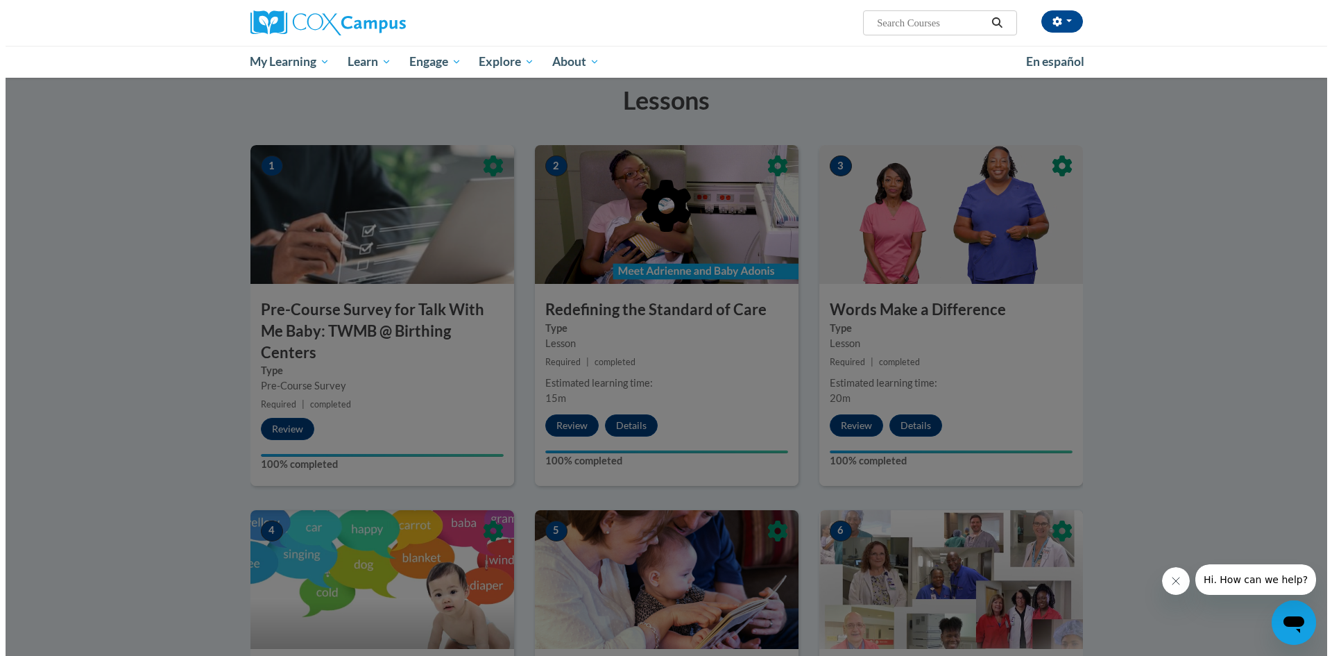
scroll to position [195, 0]
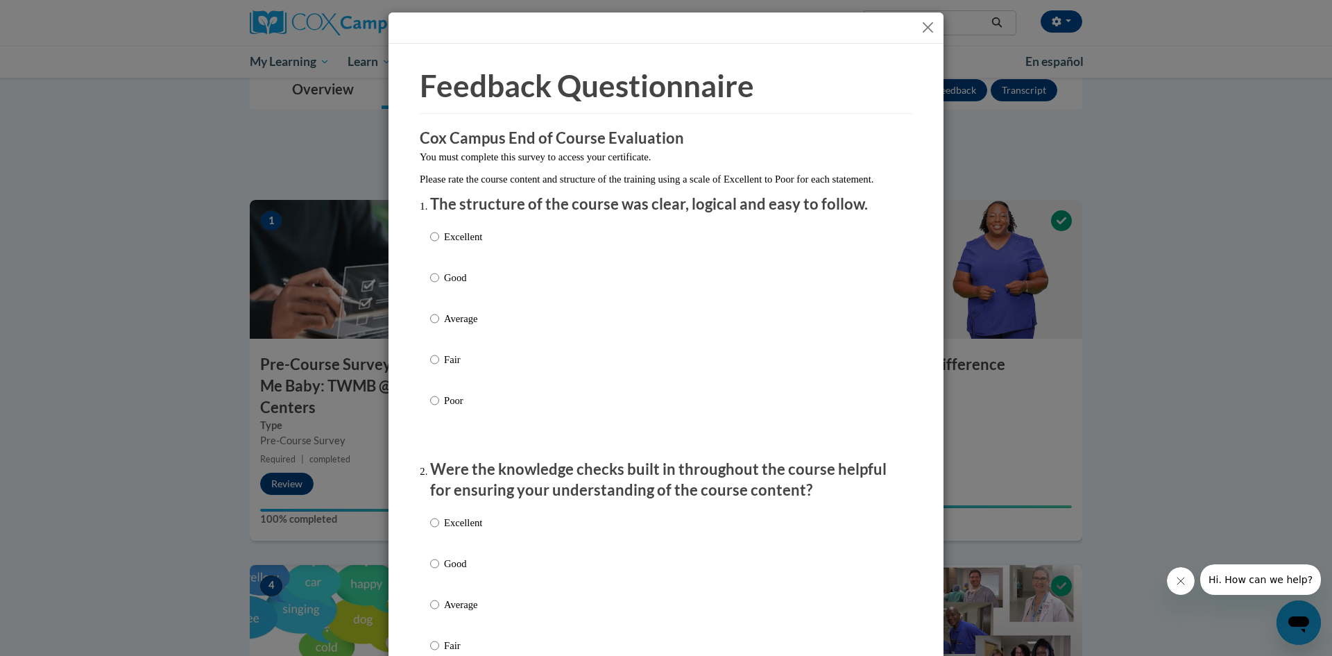
click at [445, 271] on p "Good" at bounding box center [463, 277] width 38 height 15
click at [439, 271] on input "Good" at bounding box center [434, 277] width 9 height 15
radio input "true"
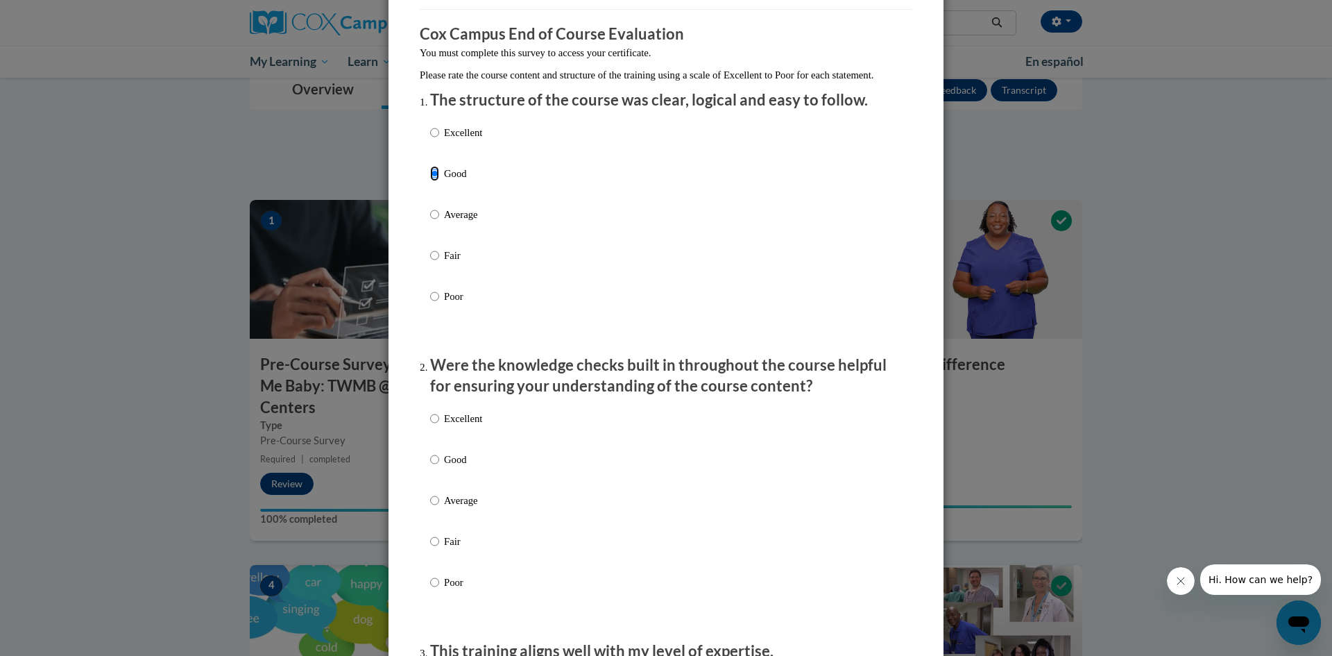
scroll to position [276, 0]
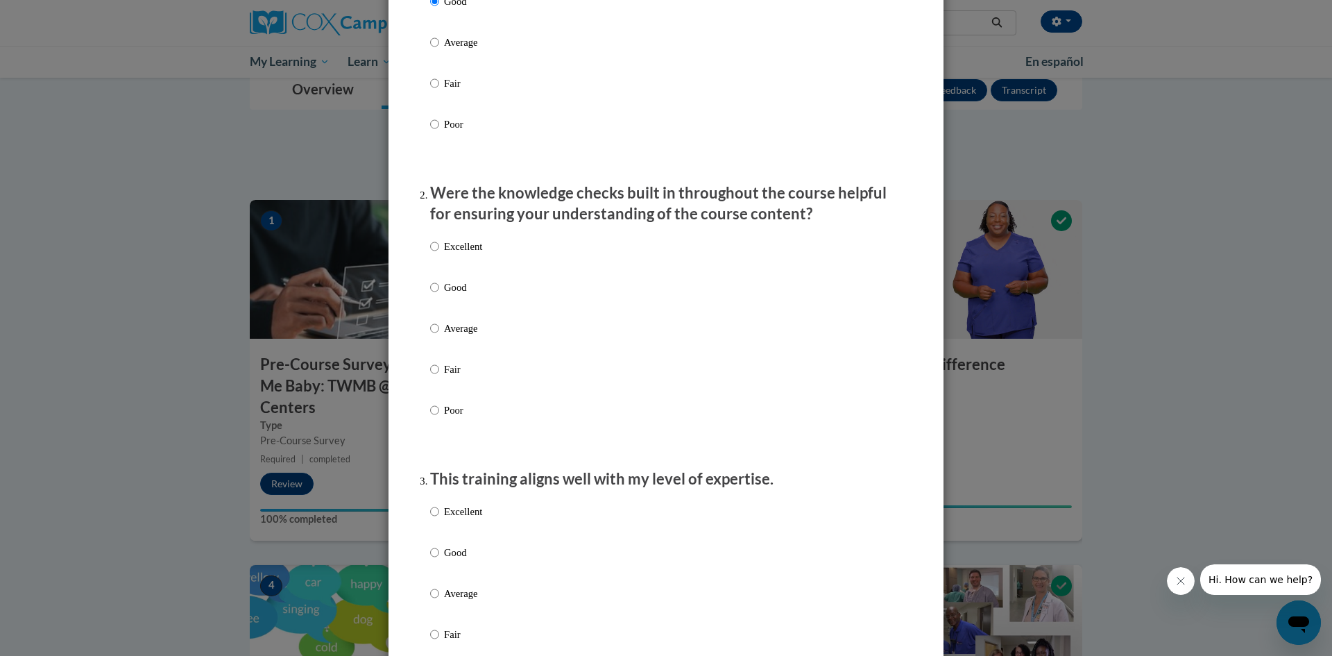
click at [438, 241] on label "Excellent" at bounding box center [456, 257] width 52 height 37
click at [438, 241] on input "Excellent" at bounding box center [434, 246] width 9 height 15
radio input "true"
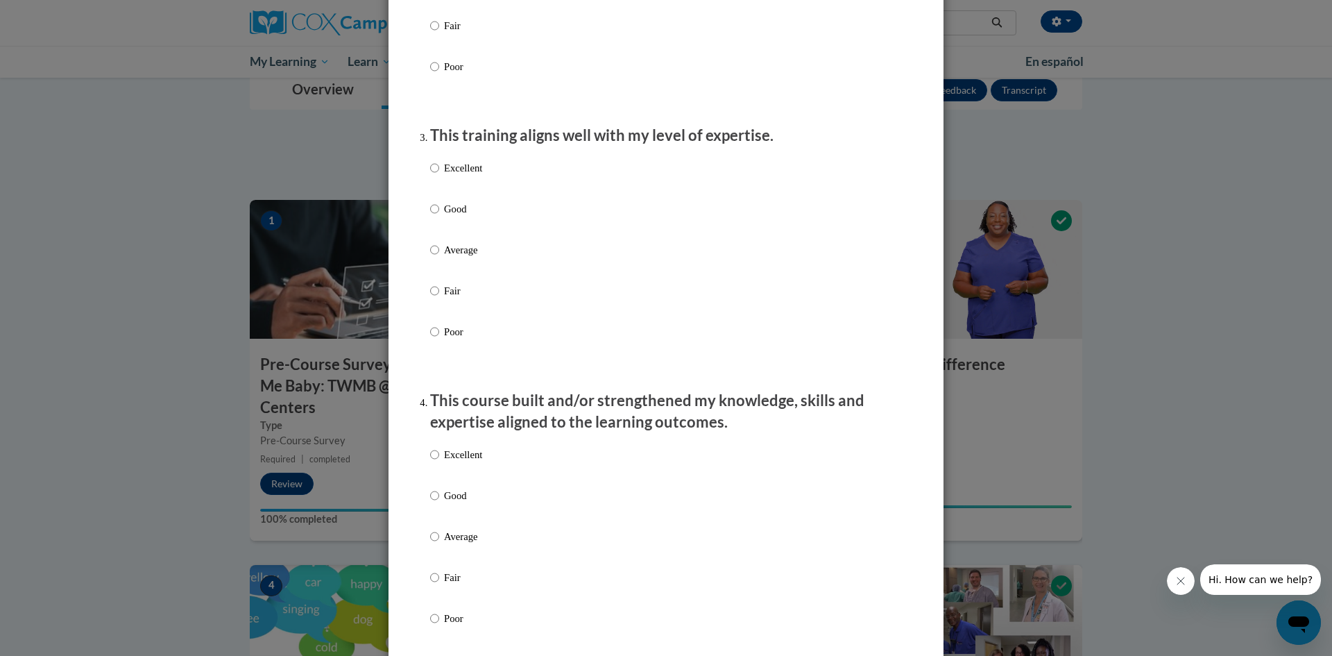
scroll to position [622, 0]
click at [445, 170] on p "Excellent" at bounding box center [463, 165] width 38 height 15
click at [439, 170] on input "Excellent" at bounding box center [434, 165] width 9 height 15
radio input "true"
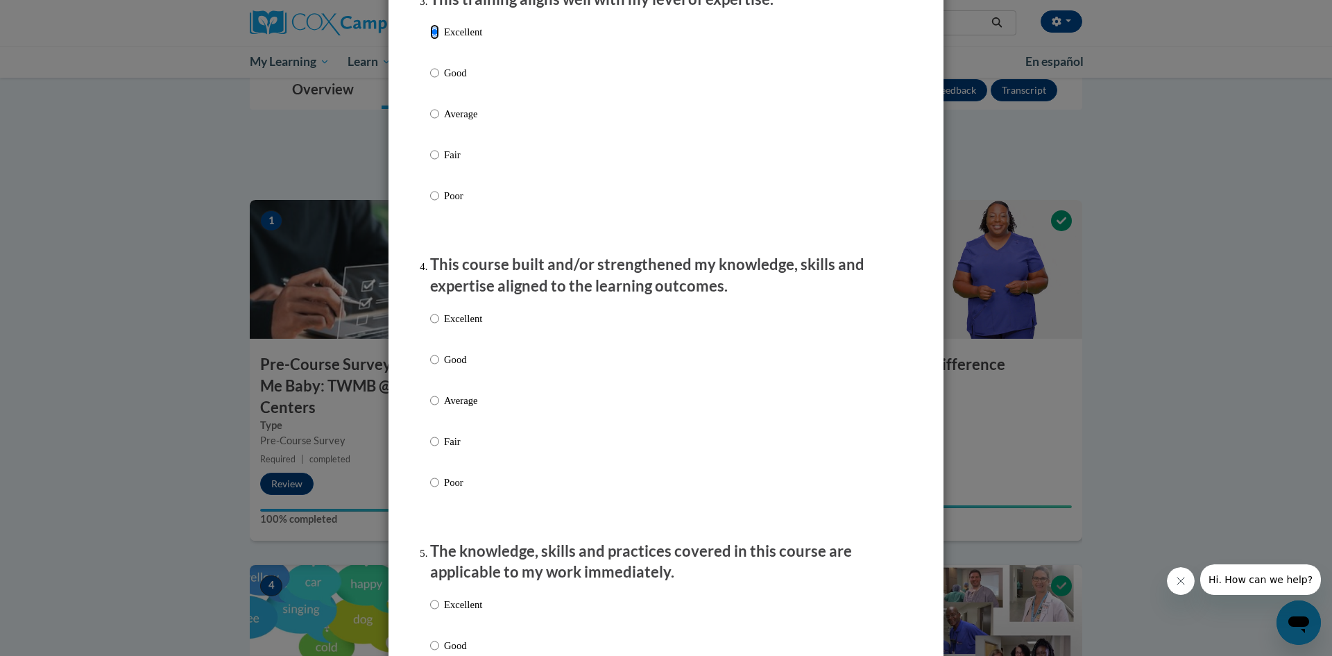
scroll to position [898, 0]
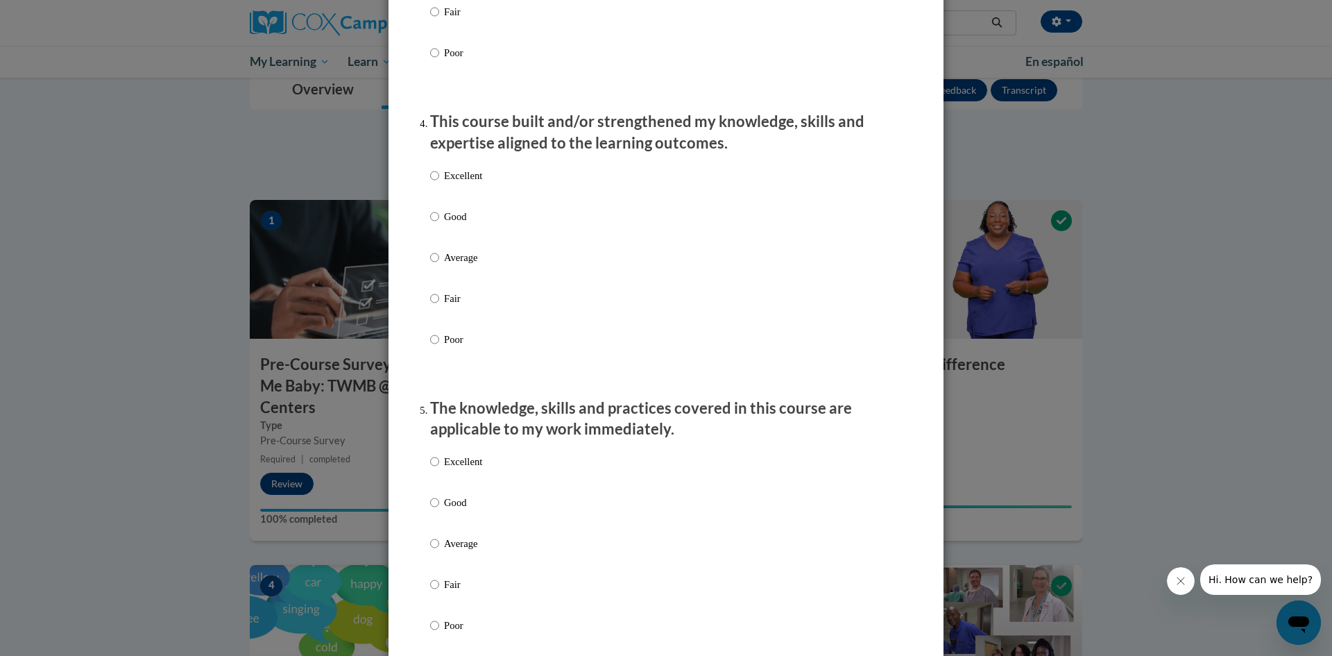
click at [456, 173] on p "Excellent" at bounding box center [463, 175] width 38 height 15
click at [439, 173] on input "Excellent" at bounding box center [434, 175] width 9 height 15
radio input "true"
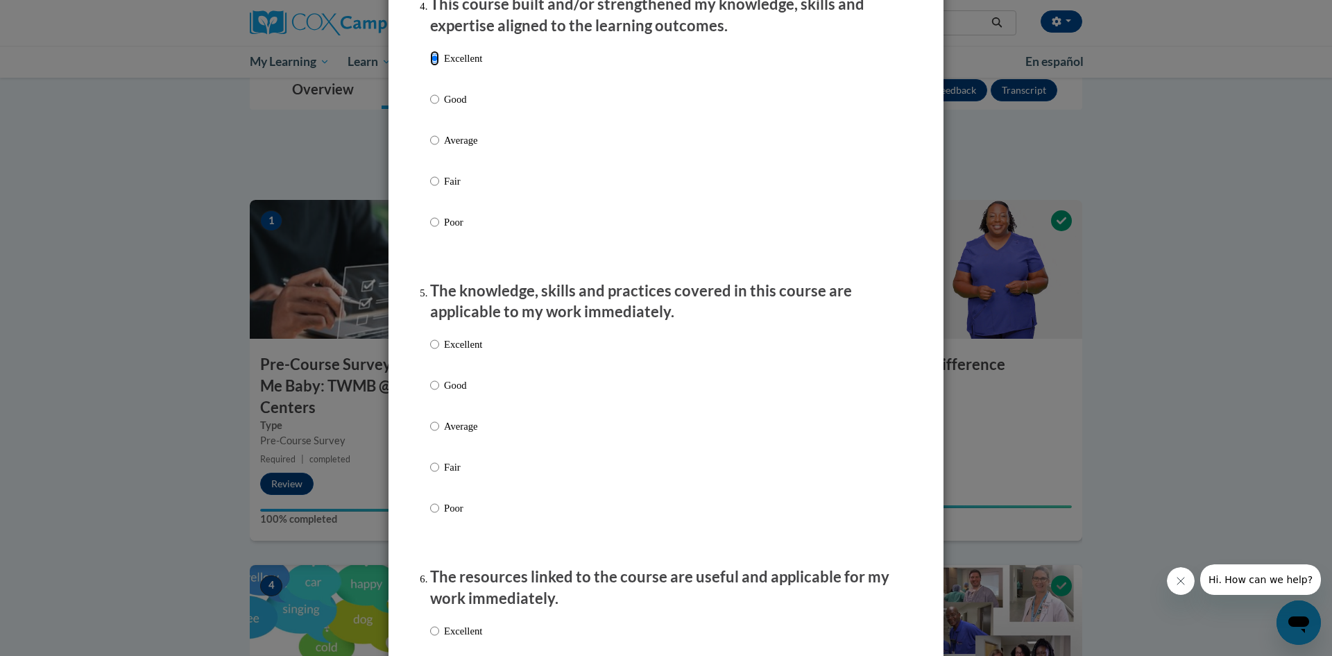
scroll to position [1174, 0]
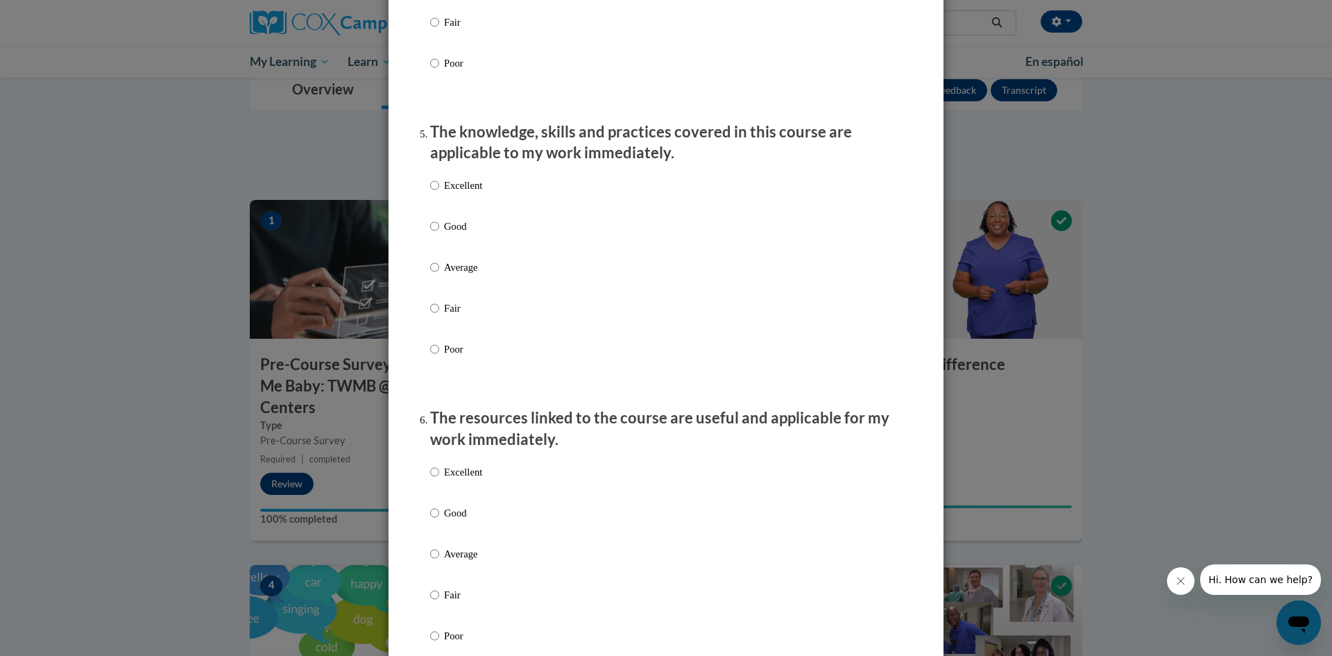
click at [438, 187] on label "Excellent" at bounding box center [456, 196] width 52 height 37
click at [438, 187] on input "Excellent" at bounding box center [434, 185] width 9 height 15
radio input "true"
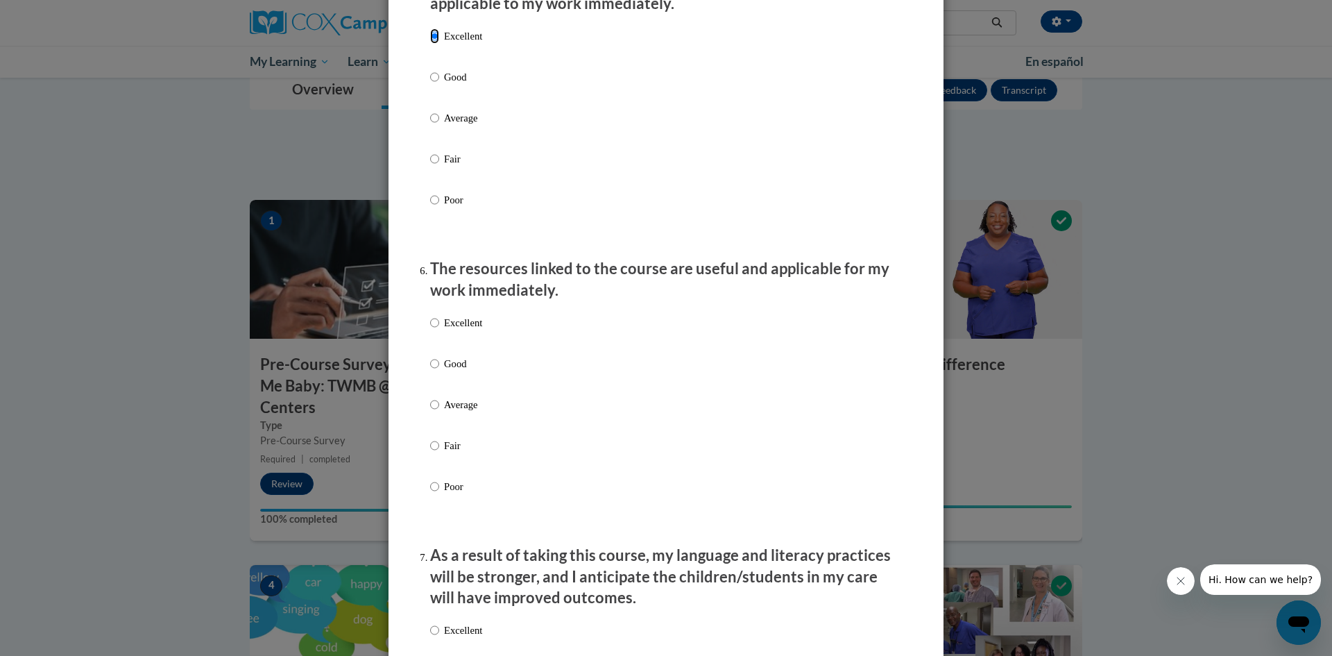
scroll to position [1451, 0]
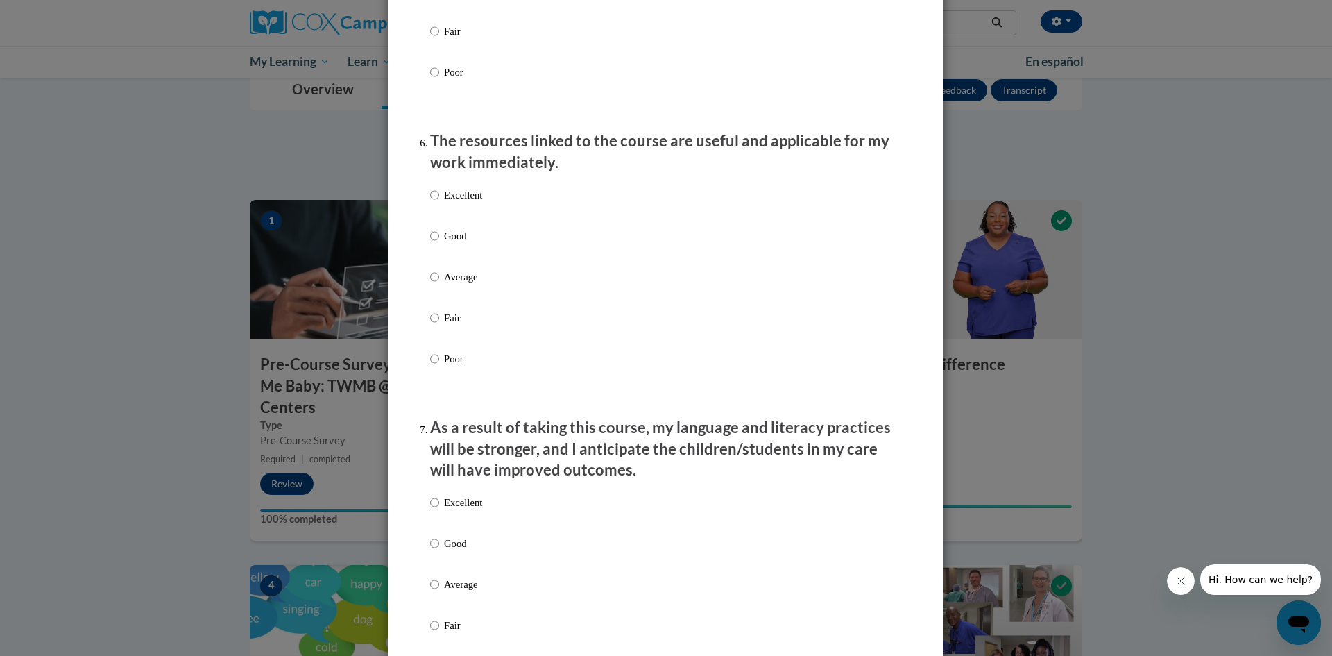
click at [460, 234] on p "Good" at bounding box center [463, 235] width 38 height 15
click at [439, 234] on input "Good" at bounding box center [434, 235] width 9 height 15
radio input "true"
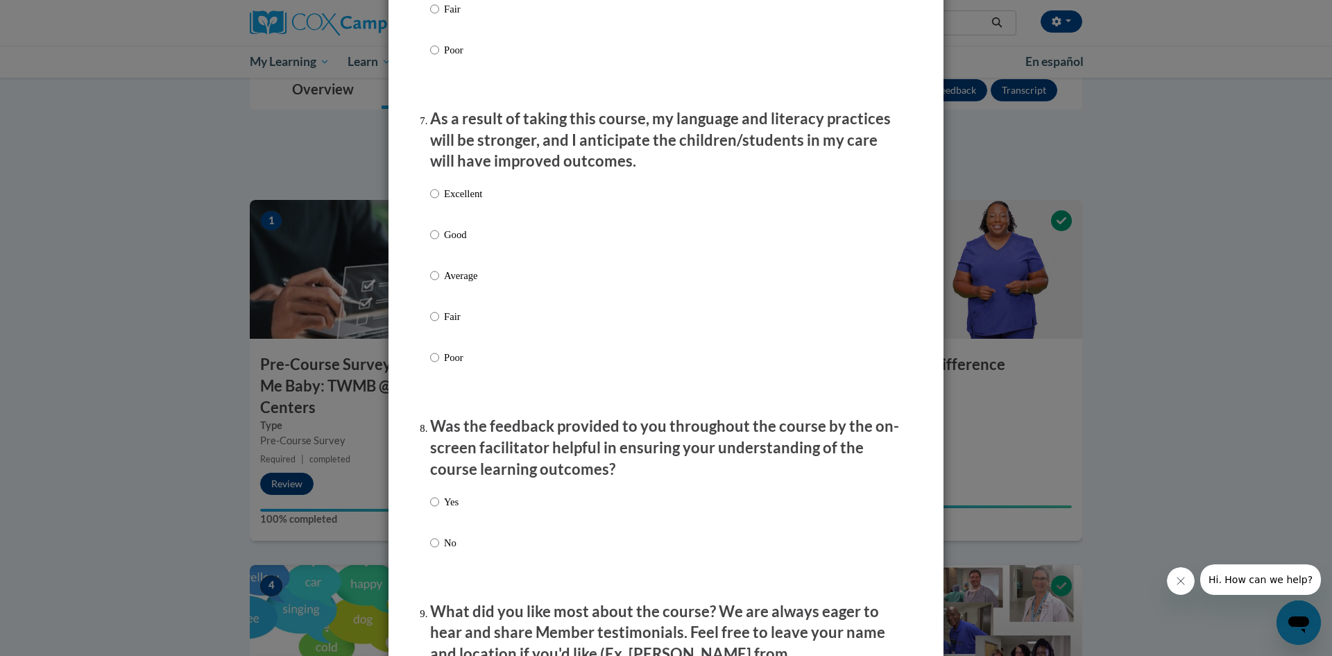
scroll to position [1797, 0]
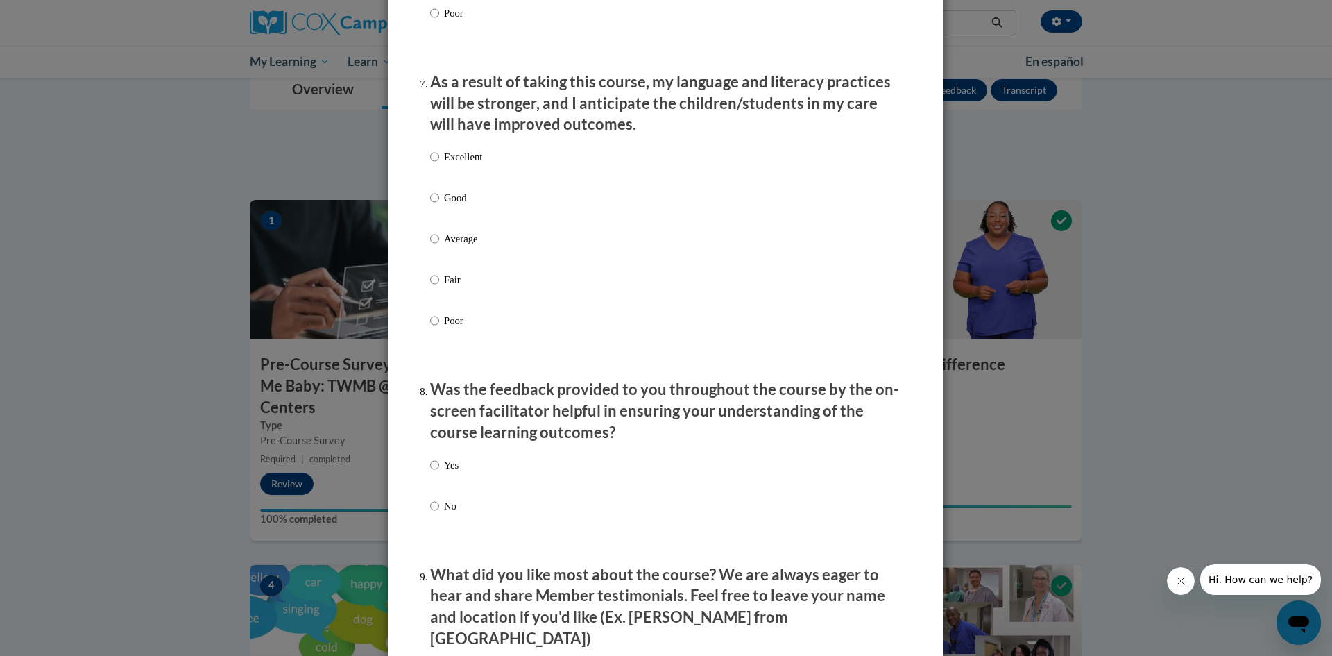
click at [461, 160] on p "Excellent" at bounding box center [463, 156] width 38 height 15
click at [439, 160] on input "Excellent" at bounding box center [434, 156] width 9 height 15
radio input "true"
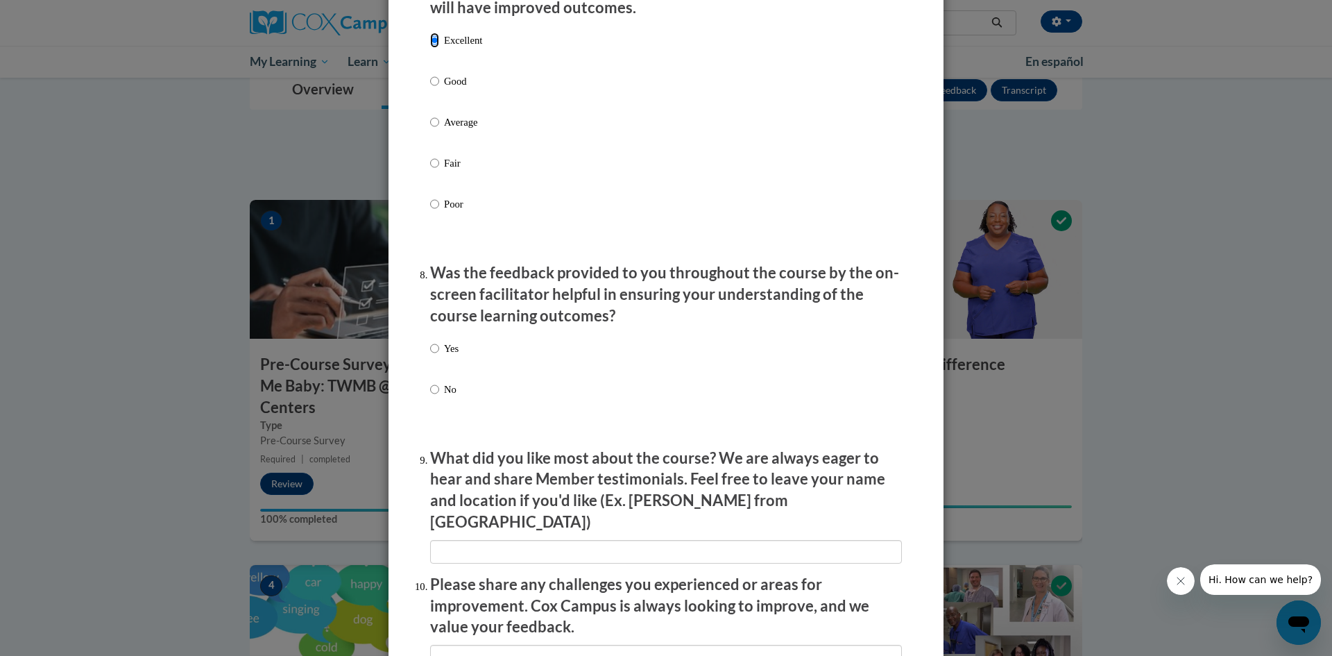
scroll to position [2004, 0]
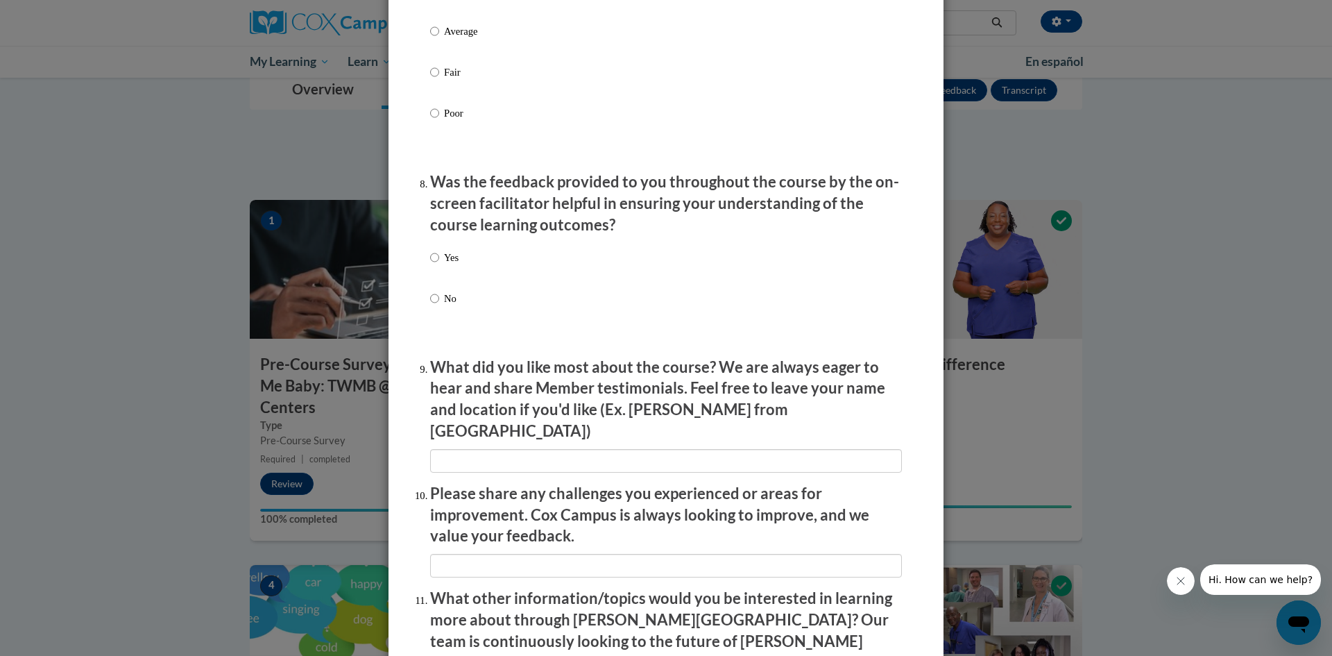
click at [448, 253] on p "Yes" at bounding box center [451, 257] width 15 height 15
click at [439, 253] on input "Yes" at bounding box center [434, 257] width 9 height 15
radio input "true"
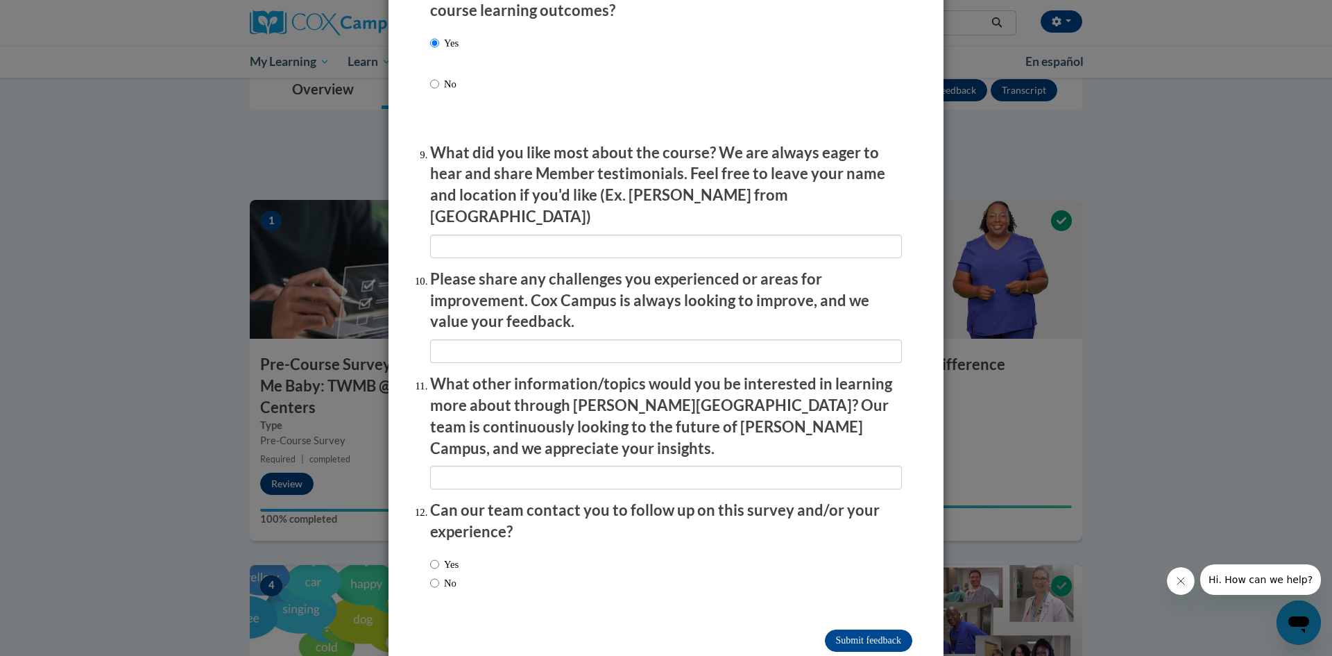
click at [435, 575] on label "No" at bounding box center [443, 582] width 26 height 15
click at [435, 575] on input "No" at bounding box center [434, 582] width 9 height 15
radio input "true"
click at [889, 629] on input "Submit feedback" at bounding box center [868, 640] width 87 height 22
